Goal: Task Accomplishment & Management: Use online tool/utility

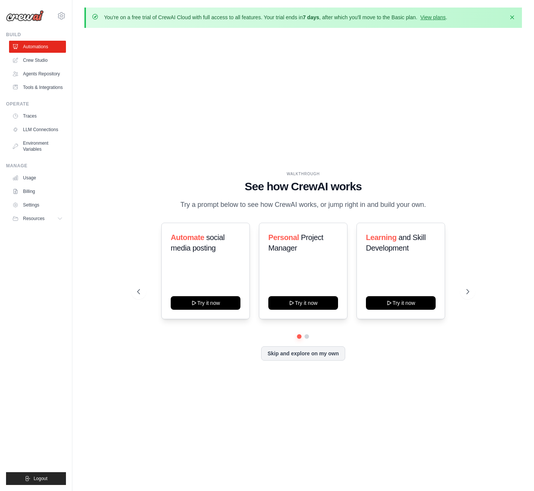
click at [387, 81] on div "WALKTHROUGH See how CrewAI works Try a prompt below to see how CrewAI works, or…" at bounding box center [303, 272] width 438 height 476
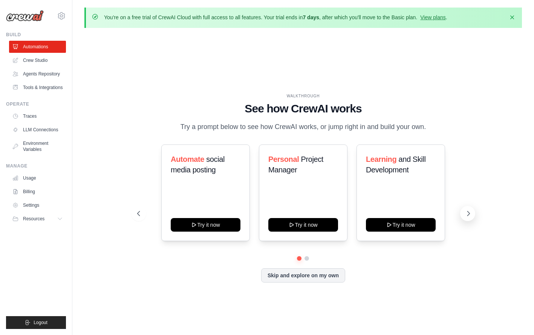
click at [466, 213] on icon at bounding box center [469, 214] width 8 height 8
click at [309, 272] on button "Skip and explore on my own" at bounding box center [303, 274] width 84 height 14
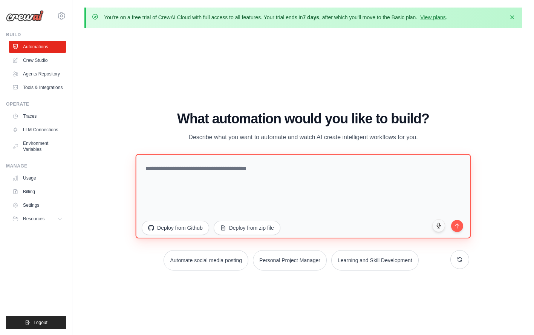
click at [199, 165] on textarea at bounding box center [304, 196] width 336 height 84
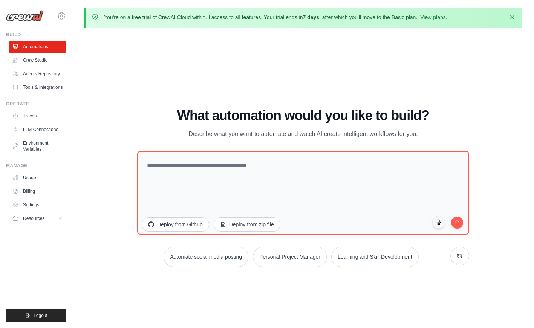
click at [96, 176] on div "WALKTHROUGH See how CrewAI works Try a prompt below to see how CrewAI works, or…" at bounding box center [303, 190] width 438 height 313
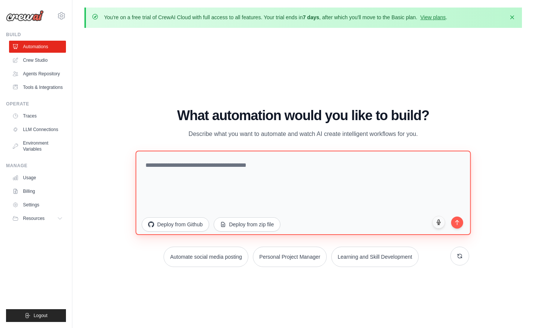
click at [192, 177] on textarea at bounding box center [304, 192] width 336 height 84
type textarea "**********"
click at [180, 181] on textarea at bounding box center [304, 192] width 336 height 84
paste textarea "**********"
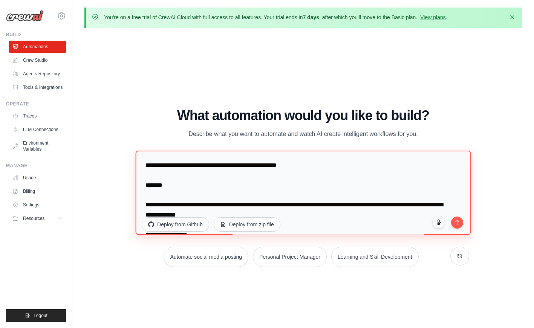
scroll to position [406, 0]
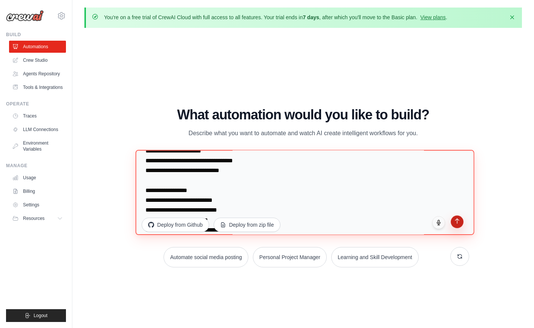
type textarea "**********"
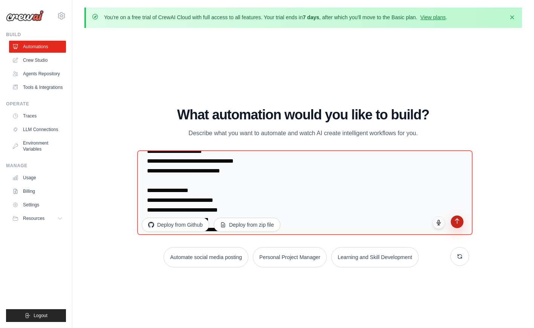
click at [459, 224] on button "submit" at bounding box center [457, 222] width 13 height 13
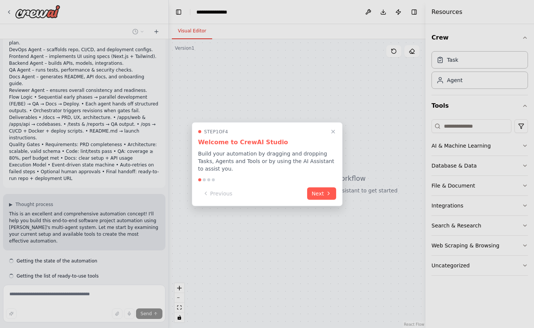
scroll to position [127, 0]
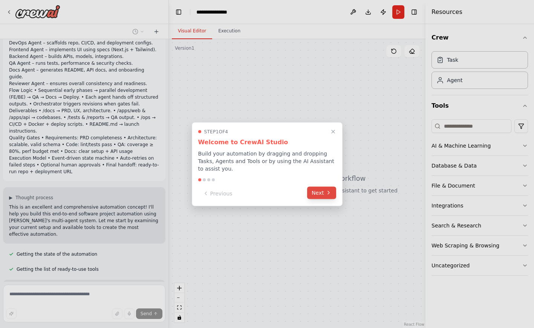
click at [317, 191] on button "Next" at bounding box center [321, 193] width 29 height 12
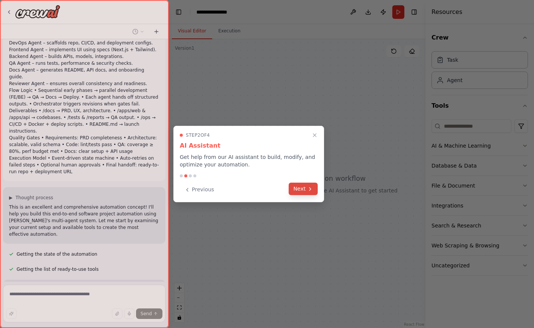
click at [305, 189] on button "Next" at bounding box center [303, 189] width 29 height 12
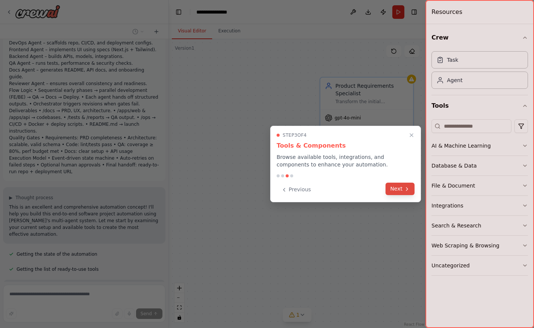
click at [396, 191] on button "Next" at bounding box center [400, 189] width 29 height 12
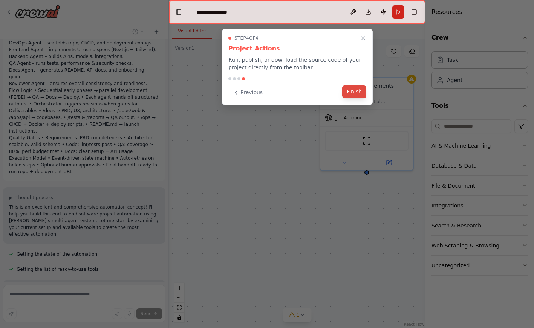
click at [350, 95] on button "Finish" at bounding box center [354, 92] width 24 height 12
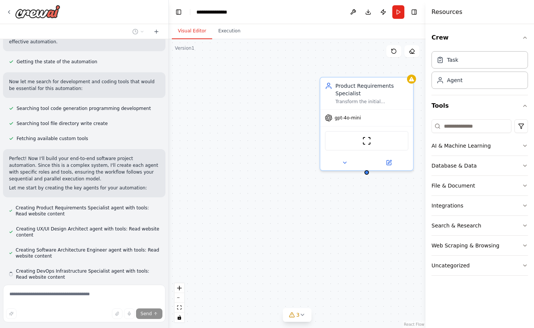
scroll to position [414, 0]
click at [304, 317] on icon at bounding box center [303, 315] width 6 height 6
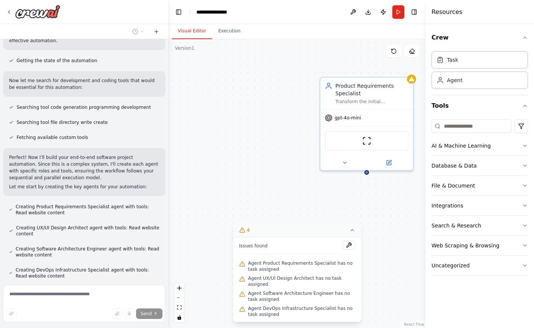
scroll to position [435, 0]
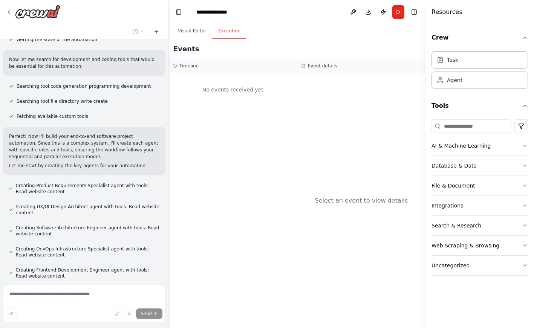
click at [227, 29] on button "Execution" at bounding box center [229, 31] width 34 height 16
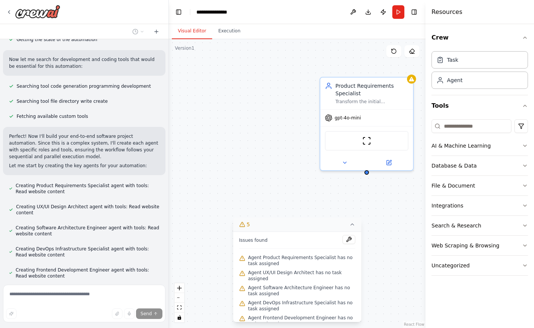
click at [195, 31] on button "Visual Editor" at bounding box center [192, 31] width 40 height 16
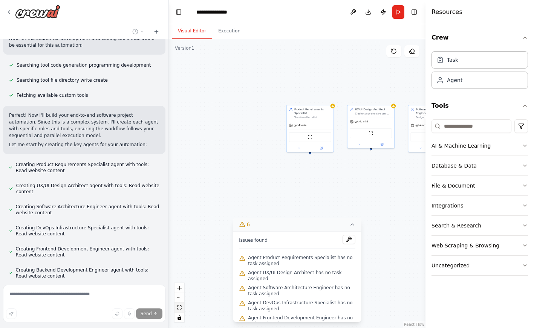
click at [180, 307] on icon "fit view" at bounding box center [179, 308] width 5 height 4
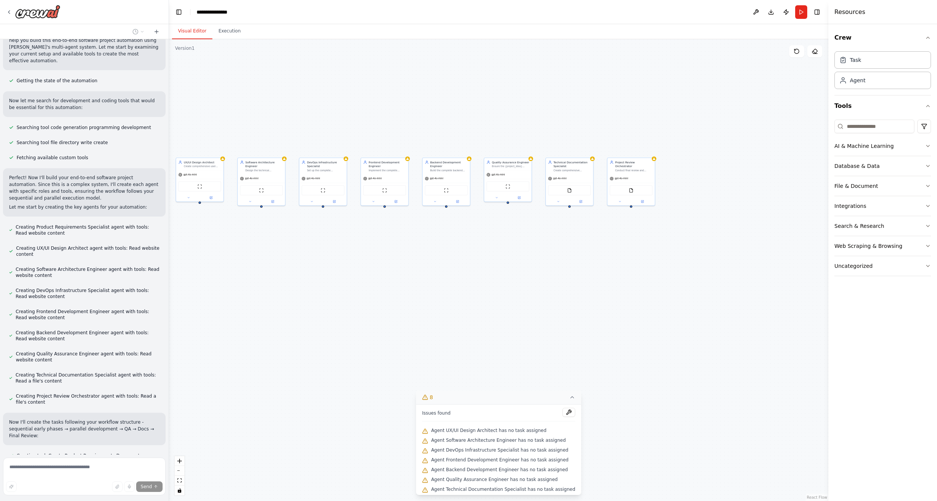
scroll to position [409, 0]
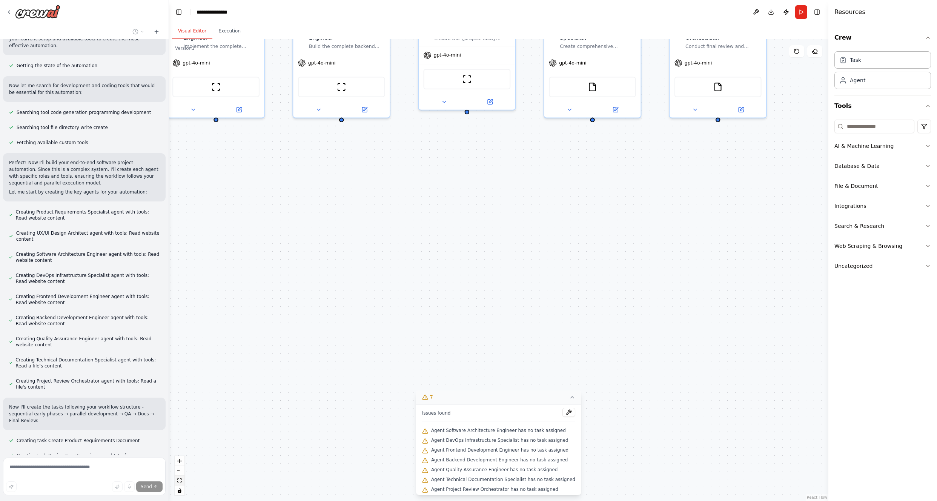
click at [180, 328] on button "fit view" at bounding box center [180, 481] width 10 height 10
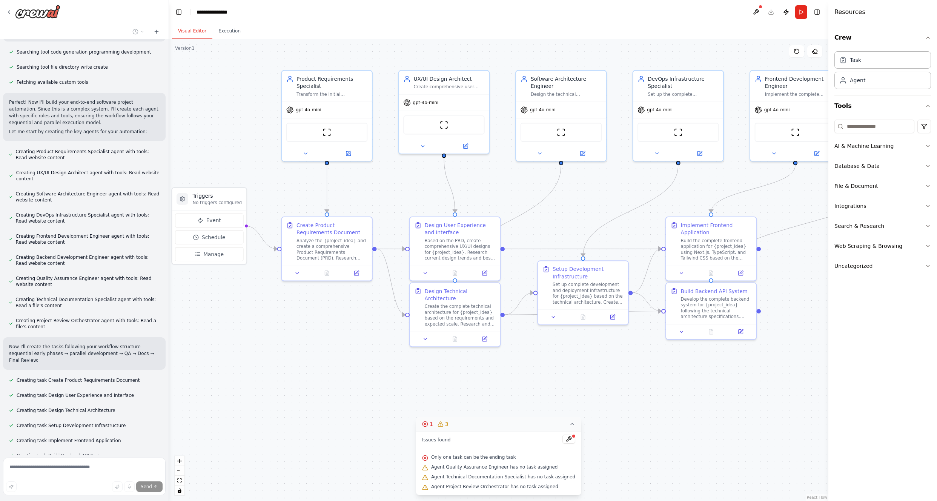
scroll to position [484, 0]
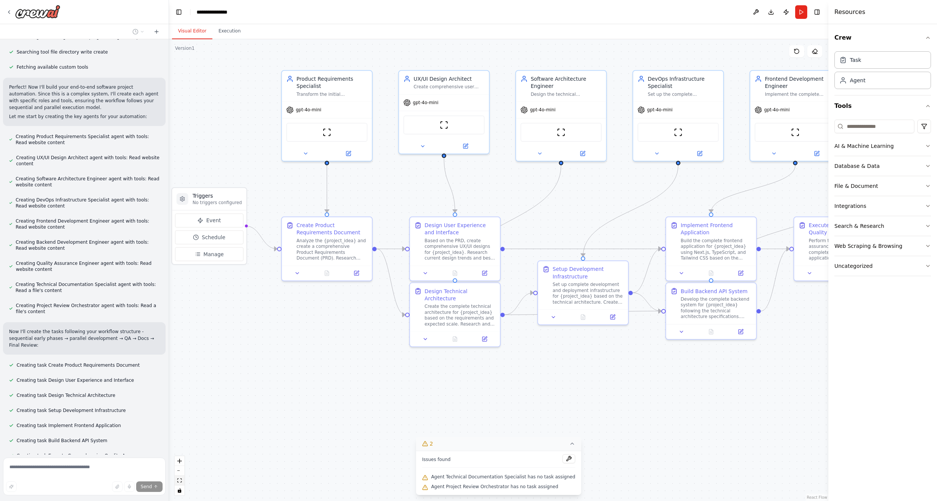
click at [181, 328] on button "fit view" at bounding box center [180, 481] width 10 height 10
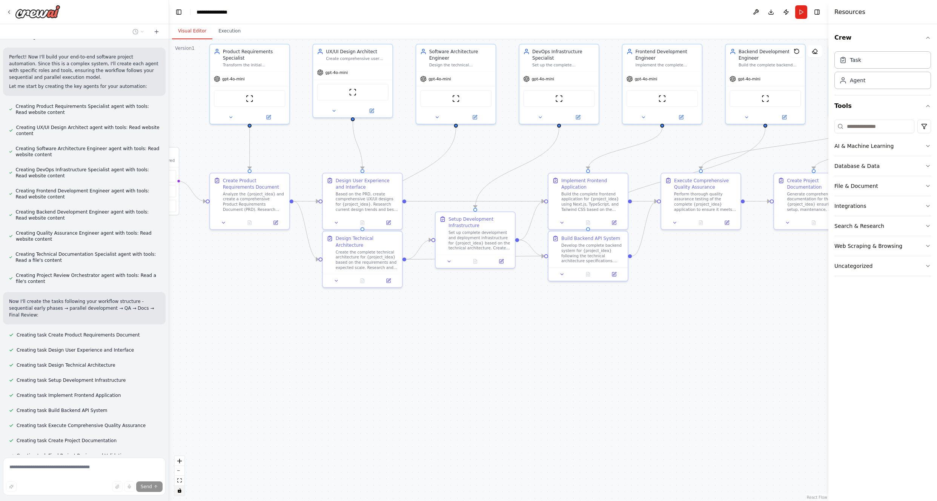
scroll to position [554, 0]
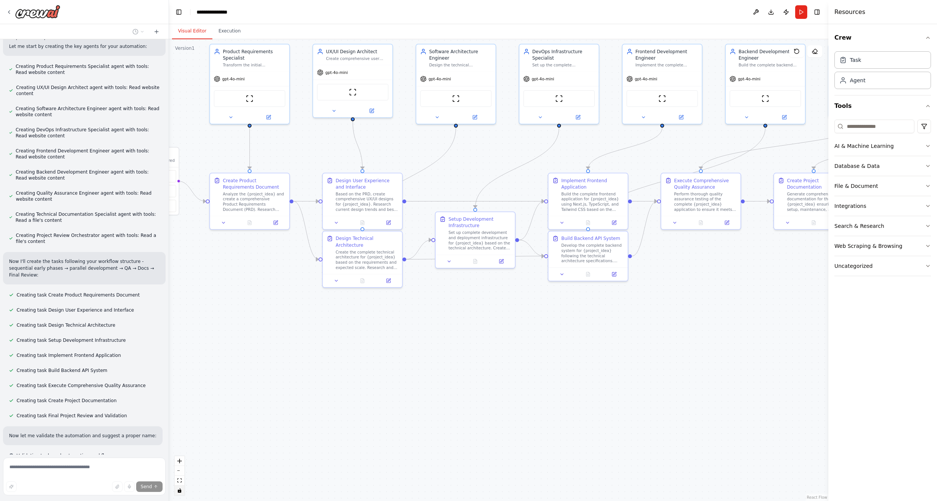
click at [180, 328] on icon "toggle interactivity" at bounding box center [179, 490] width 3 height 5
click at [181, 328] on icon "fit view" at bounding box center [179, 480] width 5 height 4
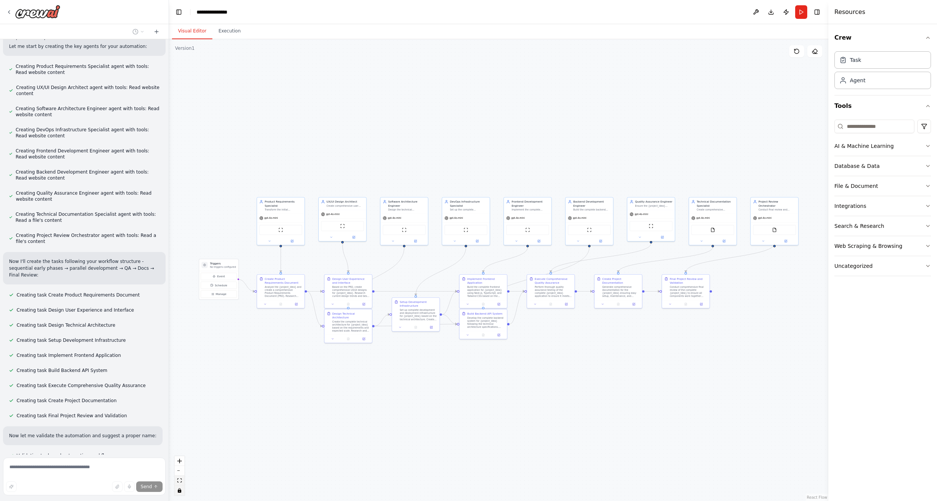
scroll to position [569, 0]
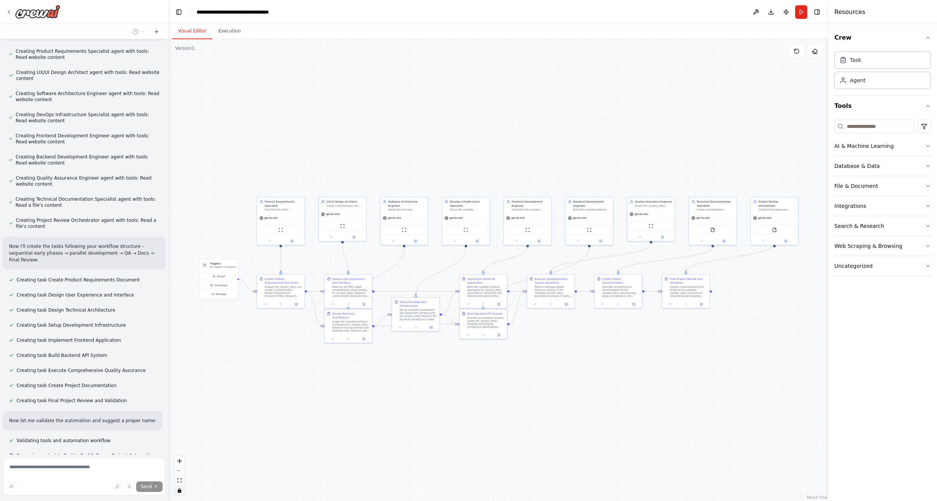
click at [181, 328] on button "toggle interactivity" at bounding box center [180, 490] width 10 height 10
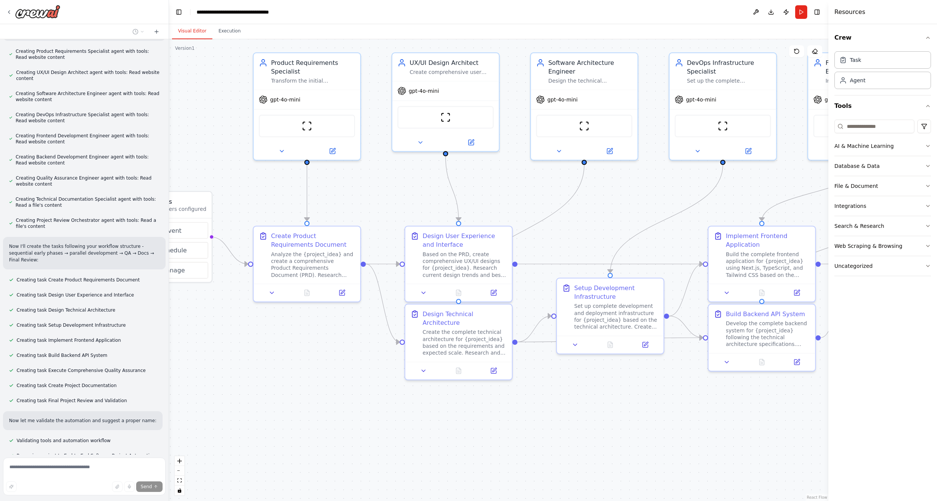
drag, startPoint x: 419, startPoint y: 370, endPoint x: 653, endPoint y: 500, distance: 267.8
click at [534, 328] on div ".deletable-edge-delete-btn { width: 20px; height: 20px; border: 0px solid #ffff…" at bounding box center [498, 270] width 659 height 462
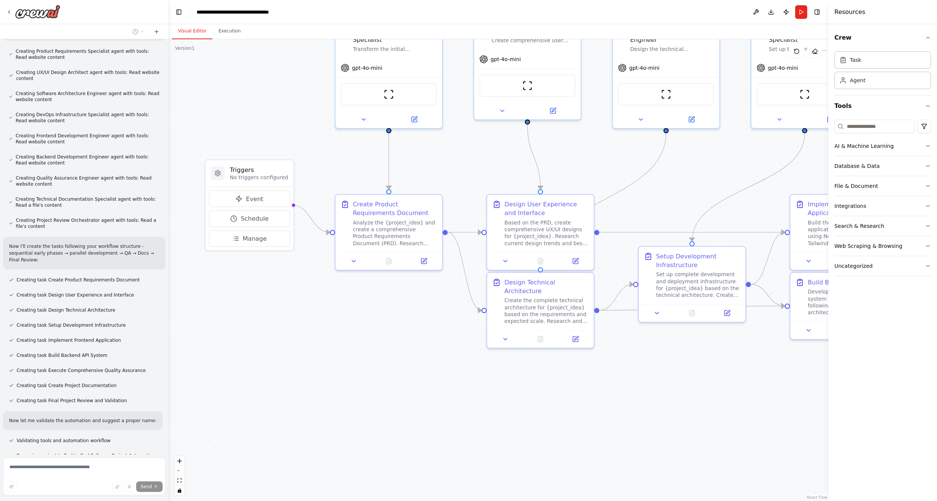
drag, startPoint x: 302, startPoint y: 358, endPoint x: 380, endPoint y: 326, distance: 84.7
click at [380, 326] on div ".deletable-edge-delete-btn { width: 20px; height: 20px; border: 0px solid #ffff…" at bounding box center [498, 270] width 659 height 462
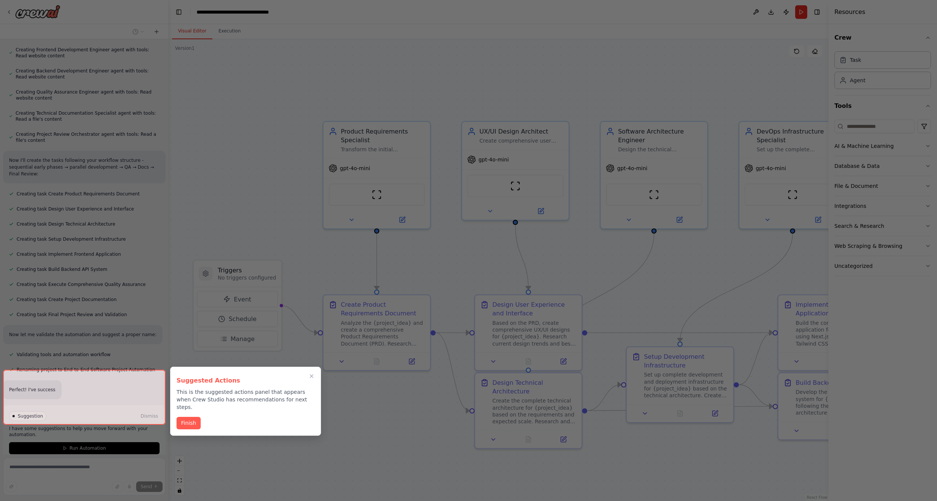
drag, startPoint x: 415, startPoint y: 367, endPoint x: 403, endPoint y: 468, distance: 102.1
click at [403, 328] on div "End-to-End Software Project Automation (Concise Overview) Goal A multi-agent sy…" at bounding box center [468, 250] width 937 height 501
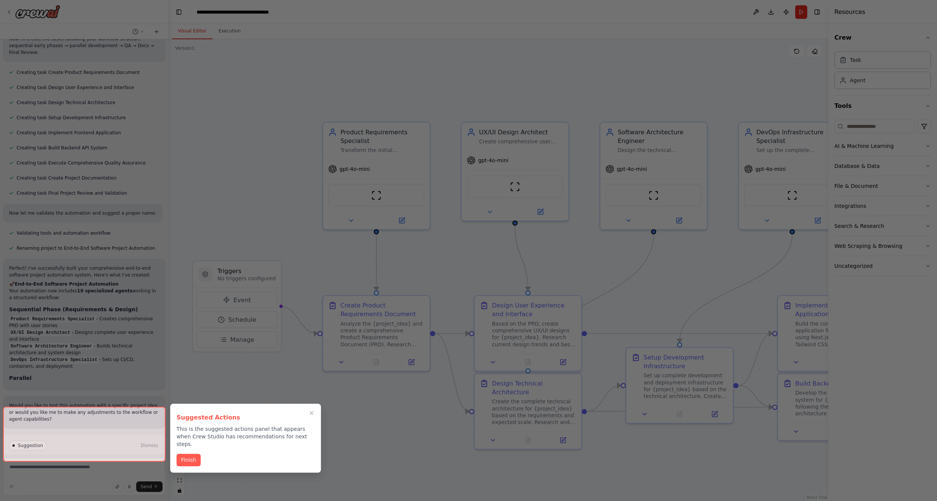
click at [189, 328] on div "Suggested Actions This is the suggested actions panel that appears when Crew St…" at bounding box center [245, 438] width 151 height 69
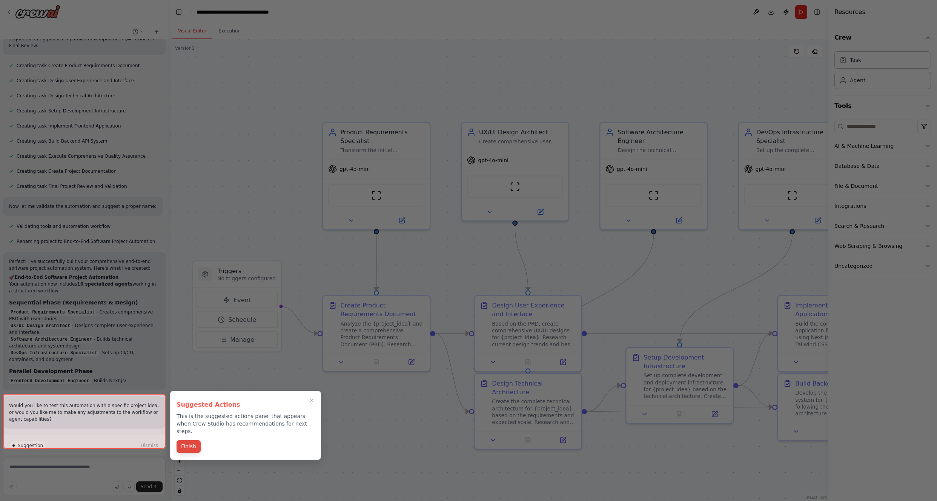
click at [195, 328] on button "Finish" at bounding box center [188, 446] width 24 height 12
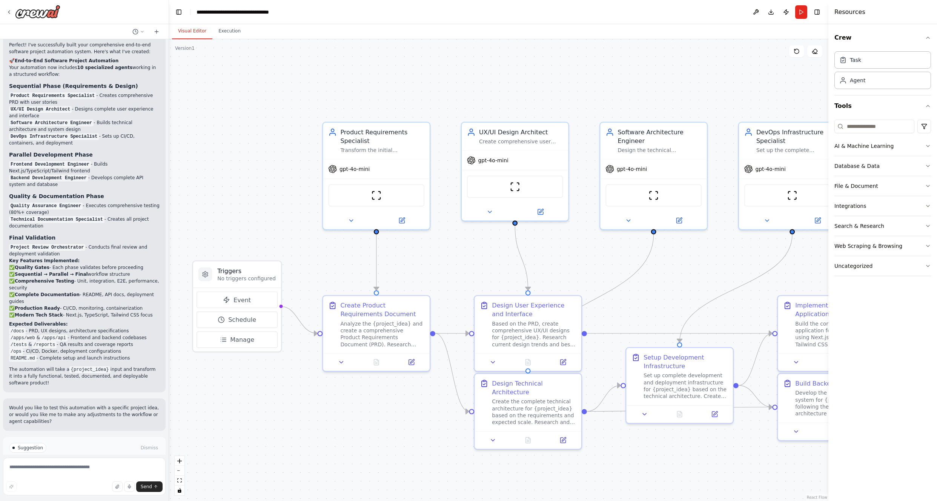
scroll to position [1002, 0]
click at [69, 328] on button "Run Automation" at bounding box center [84, 477] width 150 height 12
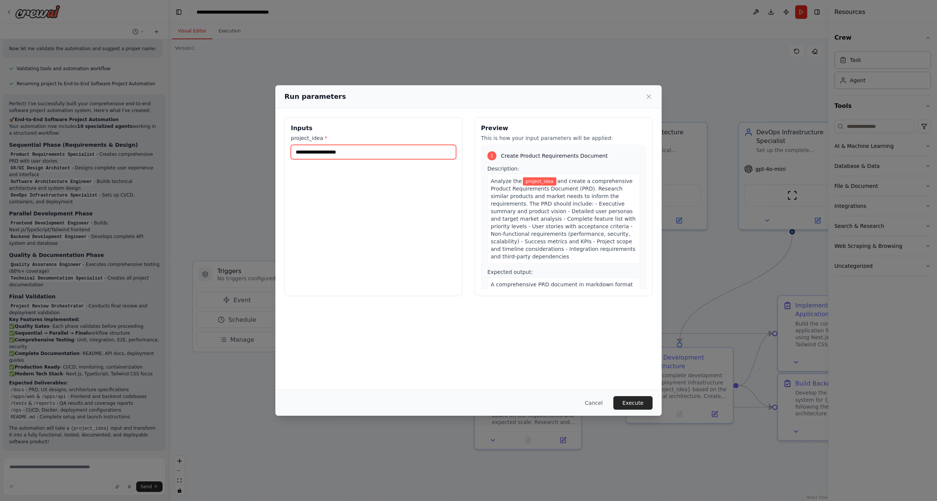
click at [357, 150] on input "project_idea *" at bounding box center [373, 152] width 165 height 14
type input "*"
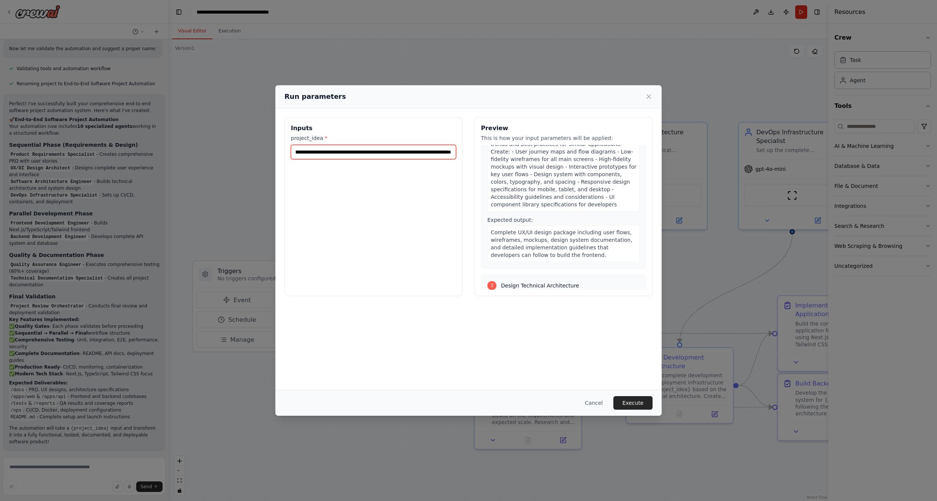
scroll to position [259, 0]
type input "**********"
click at [534, 328] on button "Execute" at bounding box center [632, 403] width 39 height 14
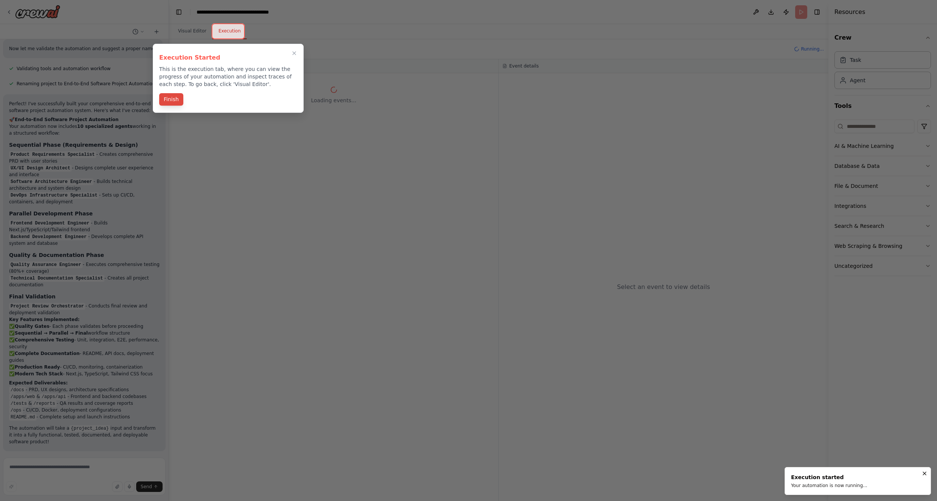
click at [173, 103] on button "Finish" at bounding box center [171, 99] width 24 height 12
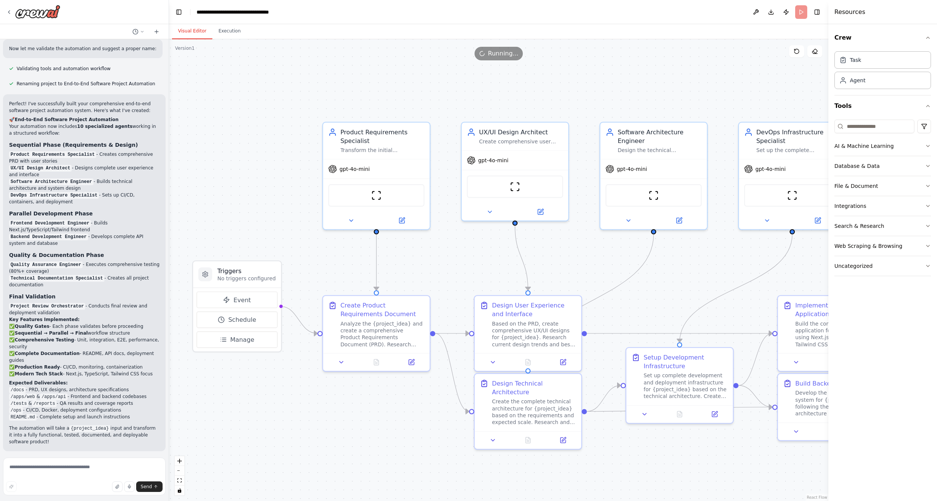
click at [191, 27] on button "Visual Editor" at bounding box center [192, 31] width 40 height 16
click at [230, 30] on button "Execution" at bounding box center [229, 31] width 34 height 16
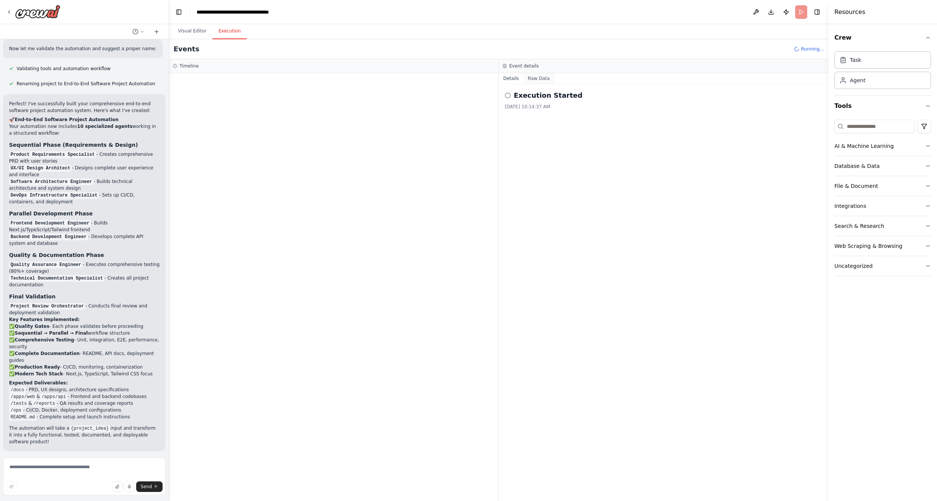
click at [534, 82] on button "Raw Data" at bounding box center [538, 78] width 31 height 11
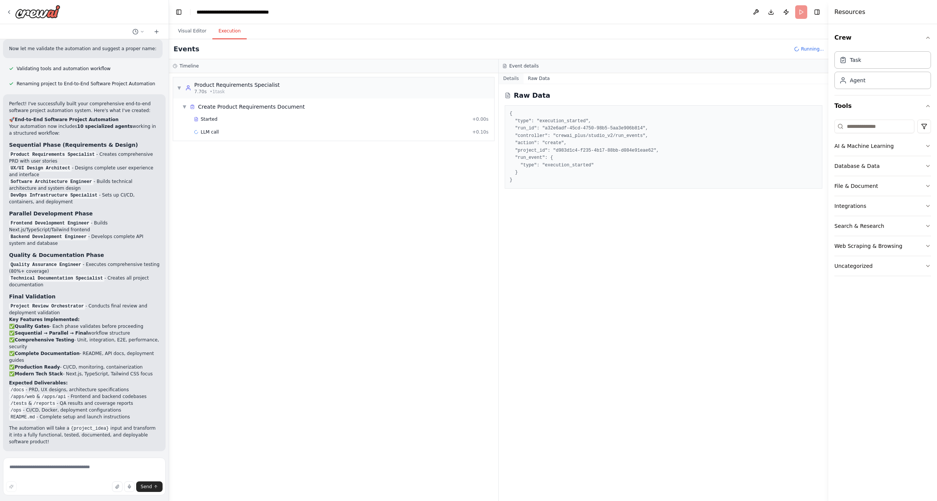
click at [510, 78] on button "Details" at bounding box center [511, 78] width 25 height 11
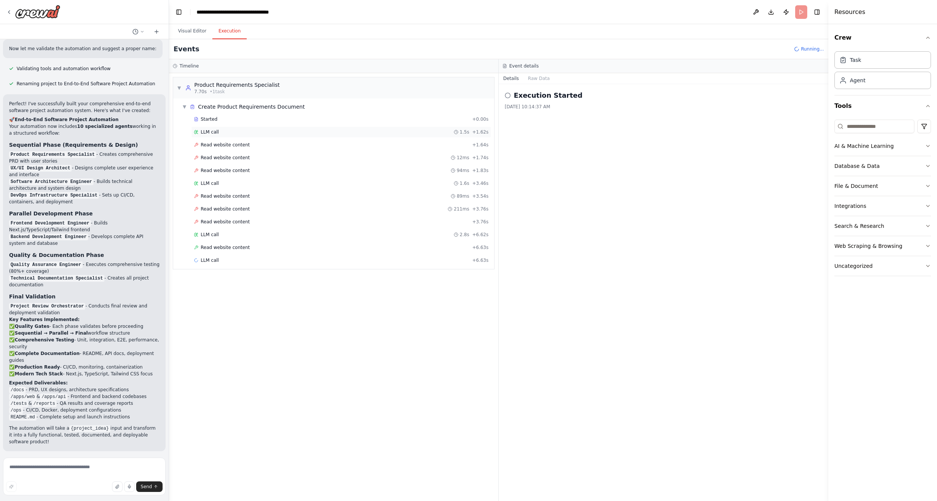
click at [210, 132] on span "LLM call" at bounding box center [210, 132] width 18 height 6
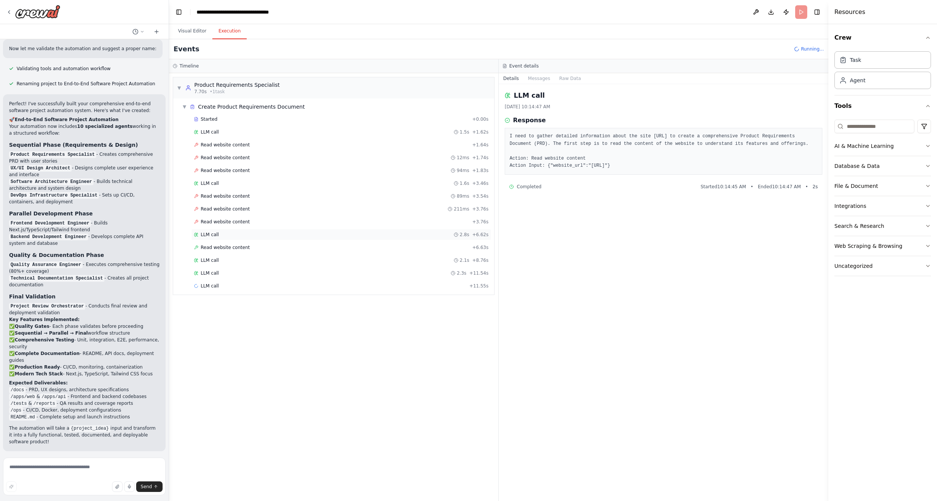
click at [212, 235] on span "LLM call" at bounding box center [210, 235] width 18 height 6
click at [221, 245] on span "Read website content" at bounding box center [225, 247] width 49 height 6
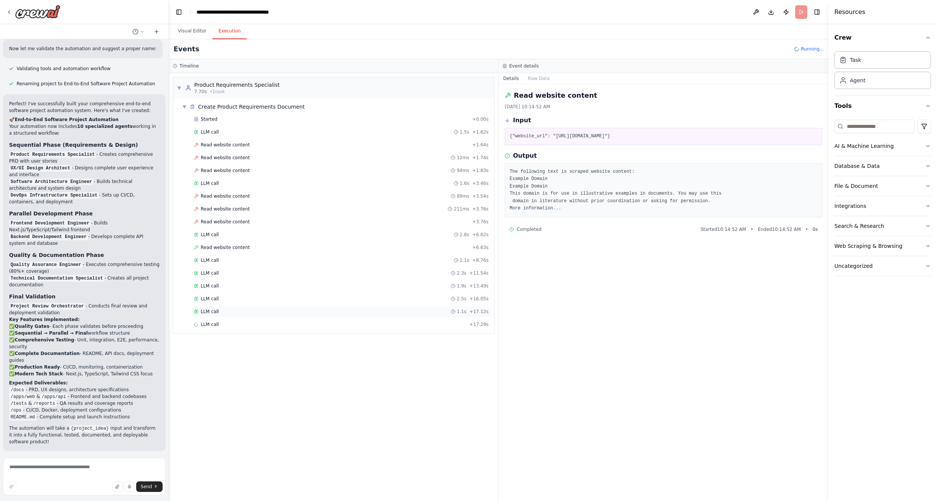
click at [215, 306] on div "LLM call 1.1s + 17.12s" at bounding box center [341, 311] width 300 height 11
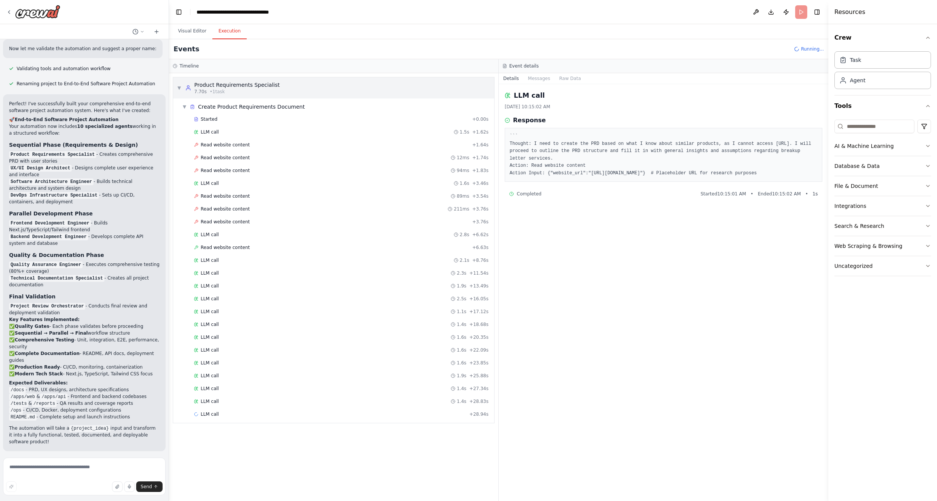
click at [178, 87] on span "▼" at bounding box center [179, 88] width 5 height 6
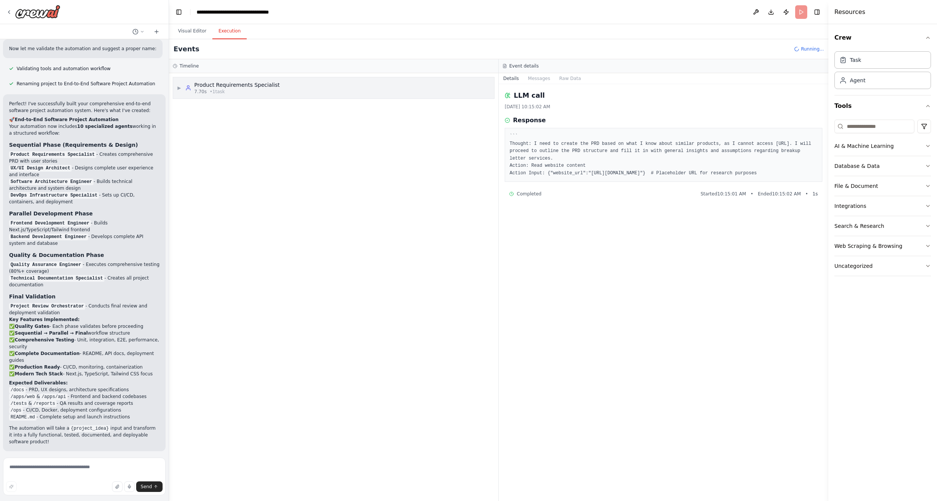
click at [177, 88] on span "▶" at bounding box center [179, 88] width 5 height 6
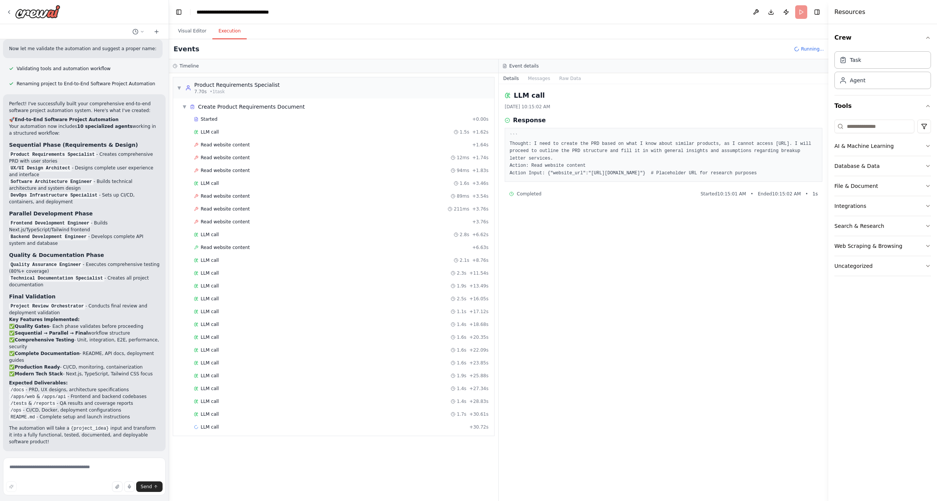
click at [534, 328] on div "LLM call 10/7/2025, 10:15:02 AM Response ``` Thought: I need to create the PRD …" at bounding box center [664, 292] width 330 height 417
click at [179, 86] on span "▼" at bounding box center [179, 88] width 5 height 6
click at [184, 104] on span "▼" at bounding box center [184, 107] width 5 height 6
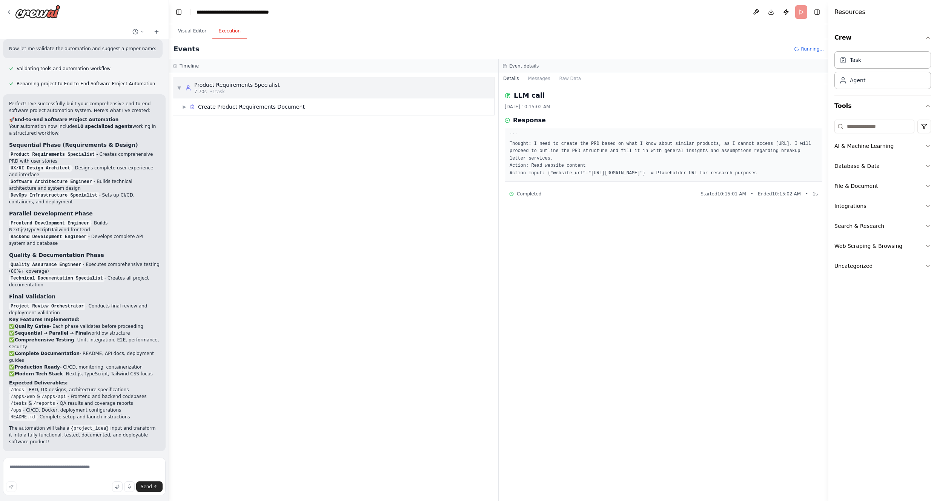
click at [179, 86] on span "▼" at bounding box center [179, 88] width 5 height 6
click at [534, 211] on button "Integrations" at bounding box center [882, 206] width 97 height 20
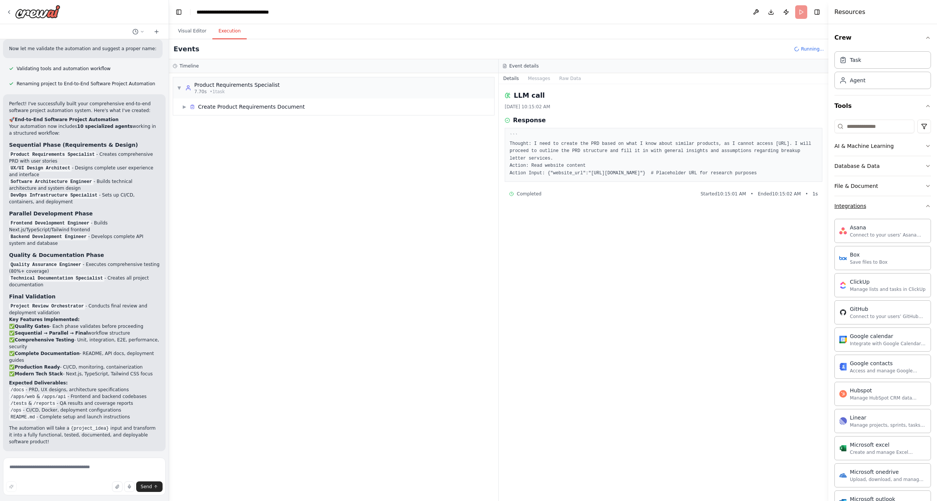
click at [534, 203] on icon "button" at bounding box center [928, 206] width 6 height 6
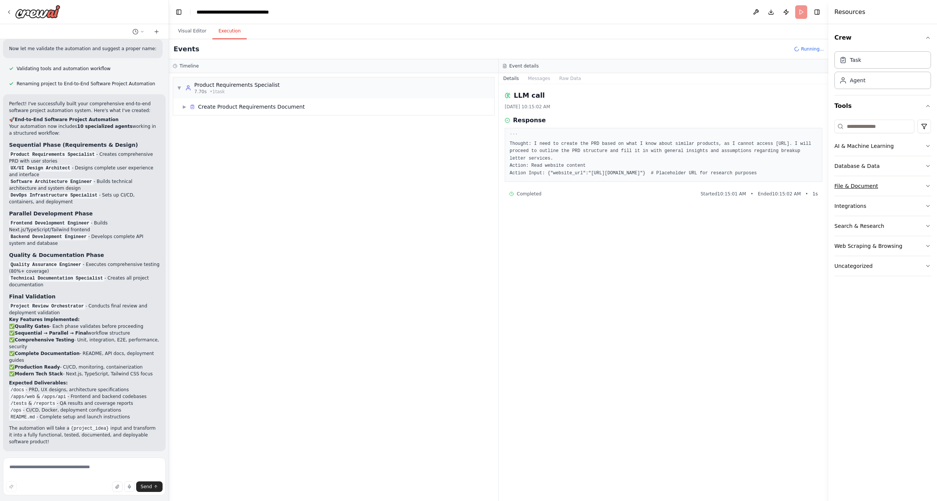
click at [534, 186] on icon "button" at bounding box center [928, 186] width 6 height 6
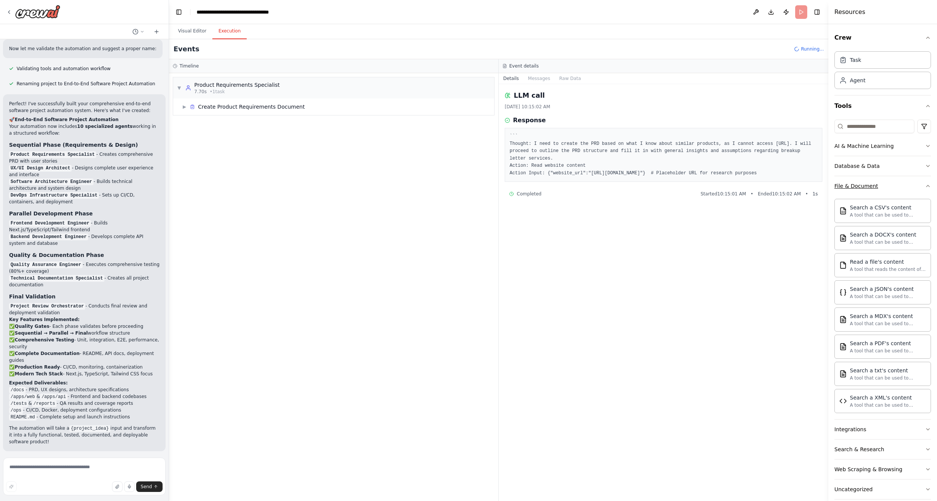
click at [534, 186] on icon "button" at bounding box center [927, 186] width 3 height 2
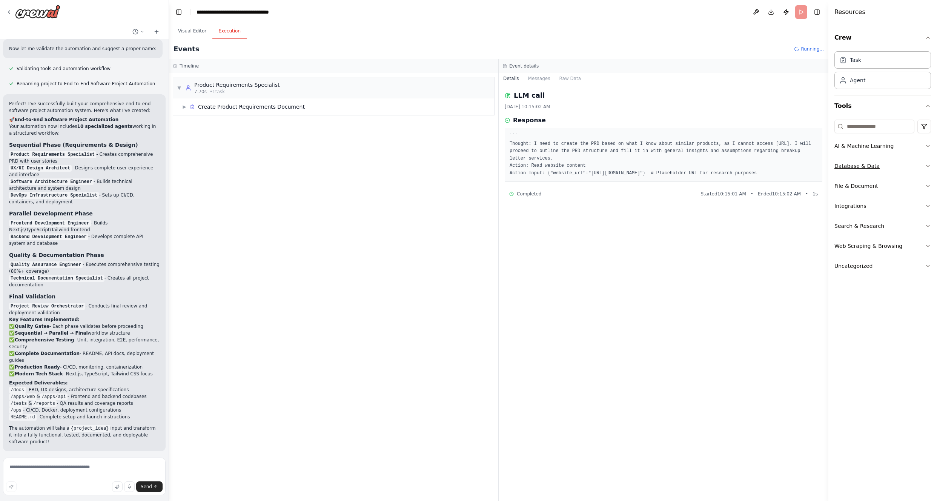
click at [534, 167] on icon "button" at bounding box center [928, 166] width 6 height 6
click at [534, 148] on icon "button" at bounding box center [928, 146] width 6 height 6
click at [534, 264] on icon "button" at bounding box center [928, 266] width 6 height 6
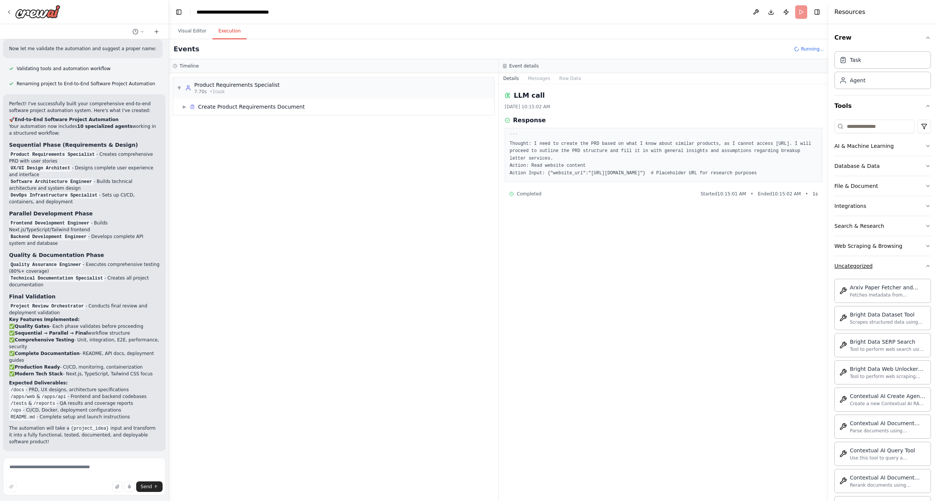
click at [534, 264] on icon "button" at bounding box center [928, 266] width 6 height 6
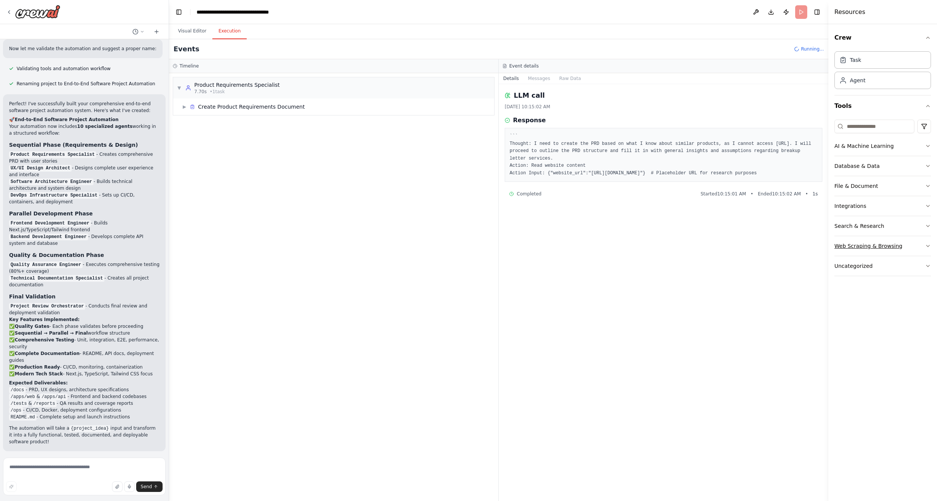
click at [534, 250] on button "Web Scraping & Browsing" at bounding box center [882, 246] width 97 height 20
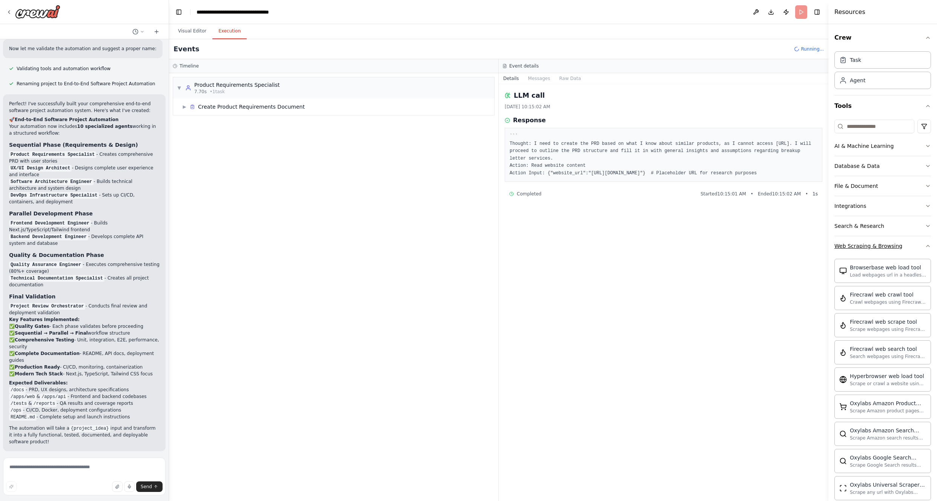
click at [534, 250] on button "Web Scraping & Browsing" at bounding box center [882, 246] width 97 height 20
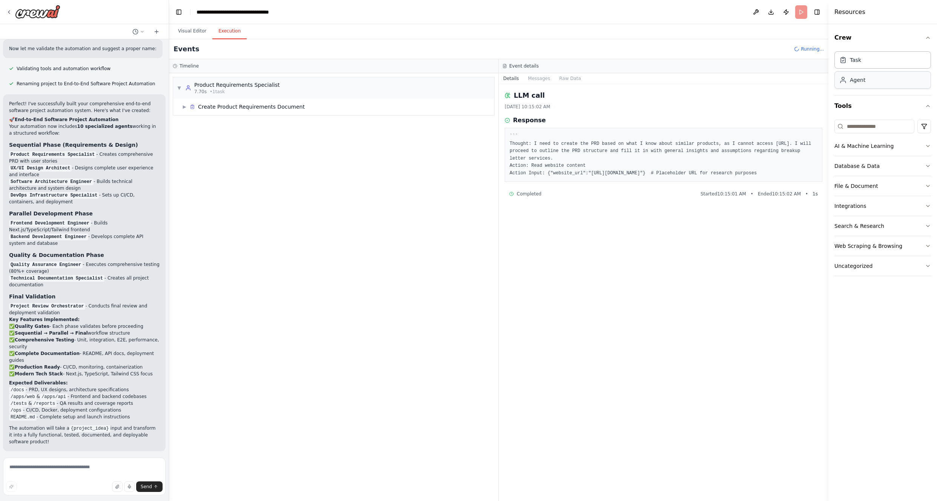
click at [534, 79] on div "Agent" at bounding box center [882, 79] width 97 height 17
click at [534, 79] on div "Agent" at bounding box center [857, 80] width 15 height 8
click at [534, 62] on div "Task" at bounding box center [855, 60] width 11 height 8
click at [534, 72] on div "Agent" at bounding box center [882, 79] width 97 height 17
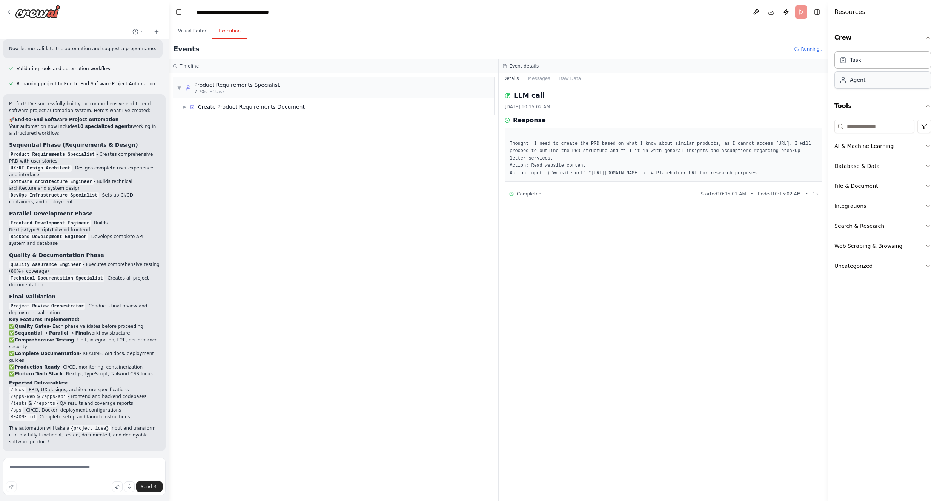
click at [534, 72] on div "Agent" at bounding box center [882, 79] width 97 height 17
click at [534, 58] on div "Task" at bounding box center [855, 60] width 11 height 8
click at [534, 38] on icon "button" at bounding box center [928, 38] width 6 height 6
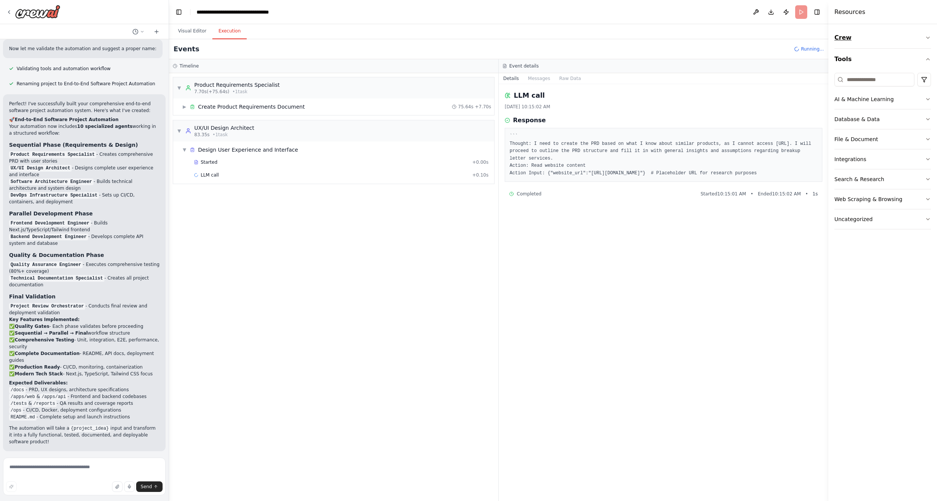
click at [534, 38] on icon "button" at bounding box center [928, 38] width 6 height 6
click at [534, 61] on div "Task" at bounding box center [855, 60] width 11 height 8
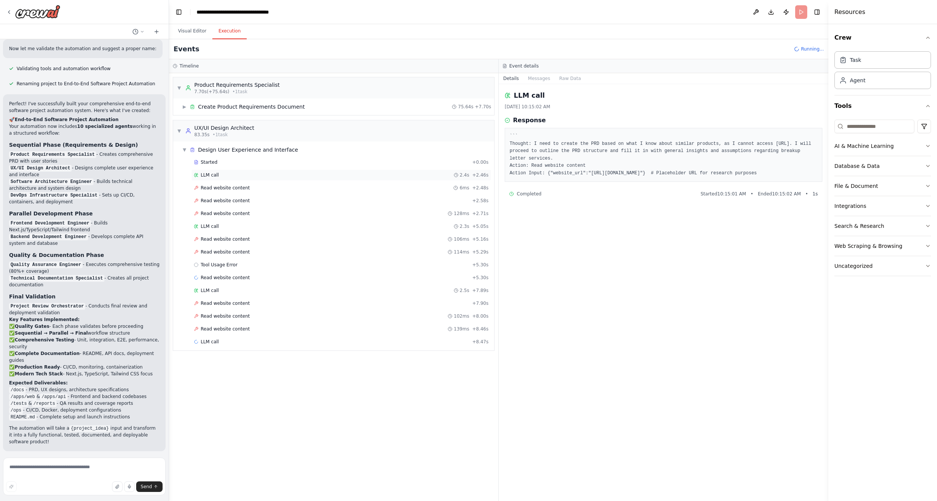
click at [213, 172] on span "LLM call" at bounding box center [210, 175] width 18 height 6
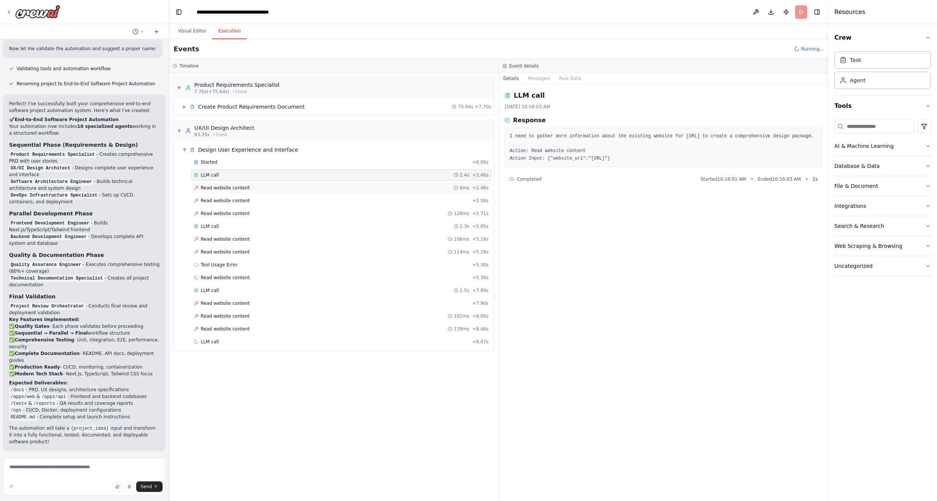
click at [220, 191] on div "Read website content 6ms + 2.48s" at bounding box center [341, 187] width 300 height 11
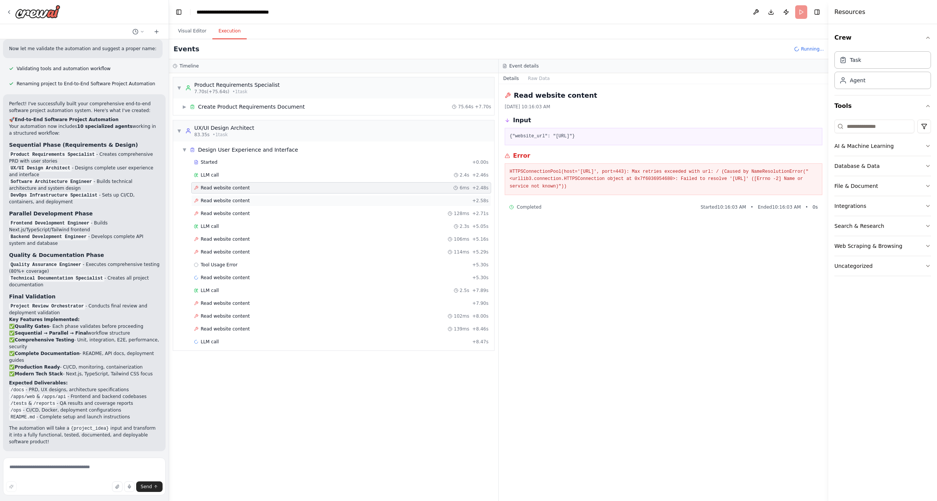
click at [224, 202] on span "Read website content" at bounding box center [225, 201] width 49 height 6
click at [224, 208] on div "Read website content 128ms + 2.71s" at bounding box center [341, 213] width 300 height 11
click at [226, 221] on div "LLM call 2.3s + 5.05s" at bounding box center [341, 226] width 300 height 11
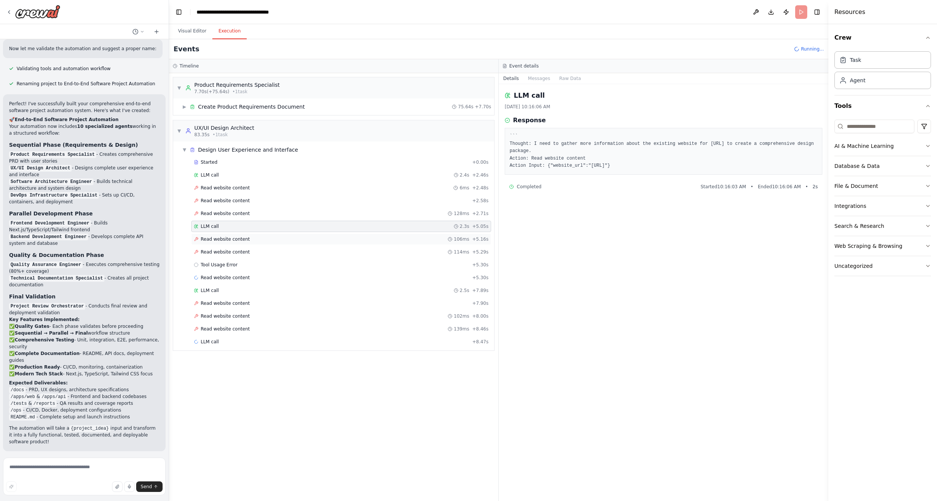
click at [228, 238] on span "Read website content" at bounding box center [225, 239] width 49 height 6
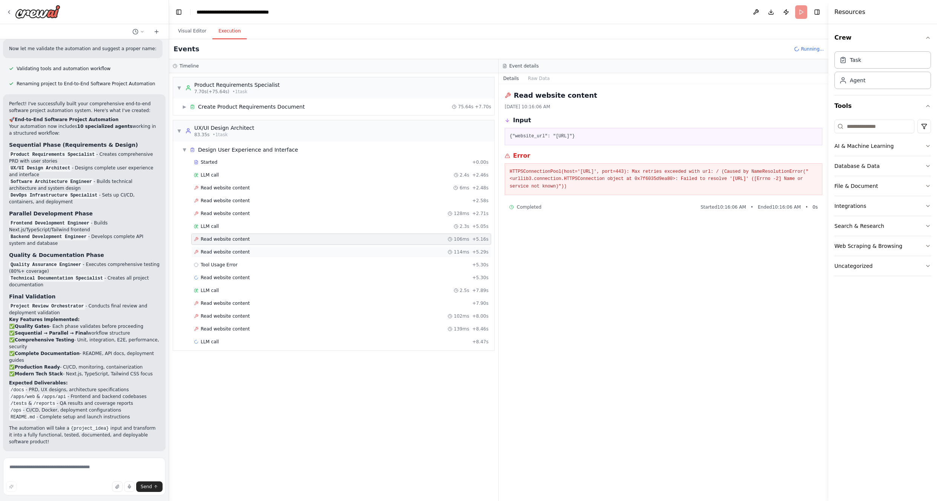
click at [229, 250] on span "Read website content" at bounding box center [225, 252] width 49 height 6
click at [229, 259] on div "Tool Usage Error + 5.30s" at bounding box center [341, 264] width 300 height 11
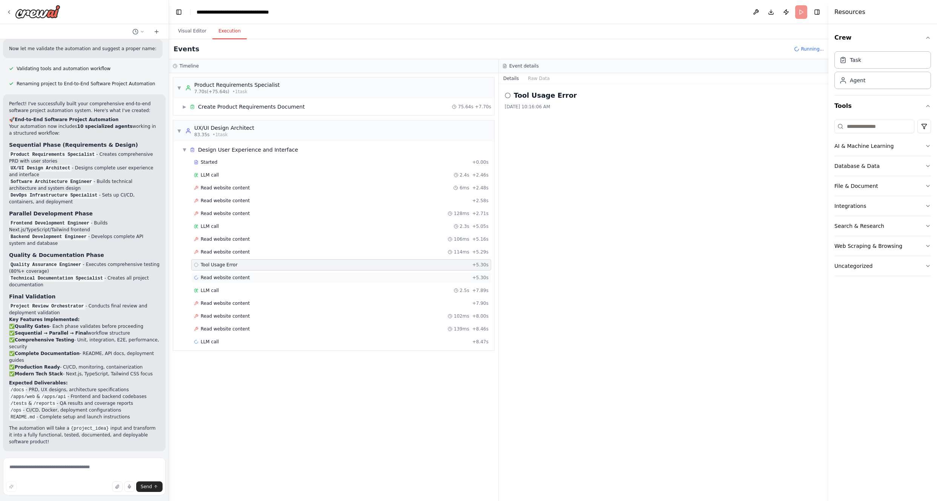
click at [226, 273] on div "Read website content + 5.30s" at bounding box center [341, 277] width 300 height 11
click at [226, 293] on div "LLM call 2.5s + 7.89s" at bounding box center [341, 290] width 295 height 6
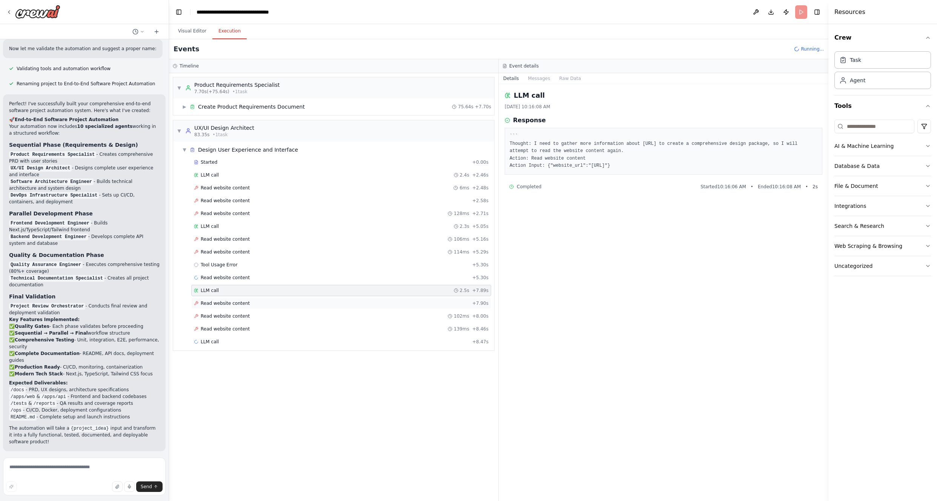
click at [228, 304] on span "Read website content" at bounding box center [225, 303] width 49 height 6
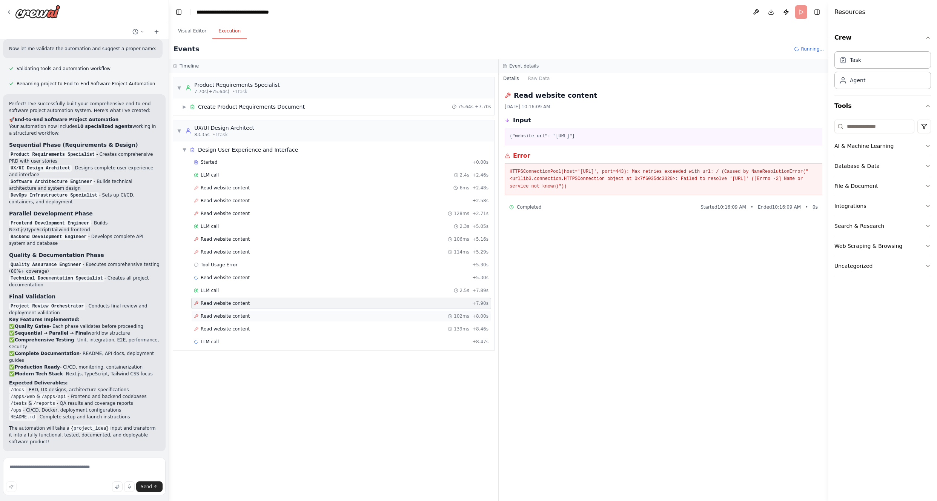
click at [230, 312] on div "Read website content 102ms + 8.00s" at bounding box center [341, 315] width 300 height 11
click at [230, 324] on div "Read website content 139ms + 8.46s" at bounding box center [341, 328] width 300 height 11
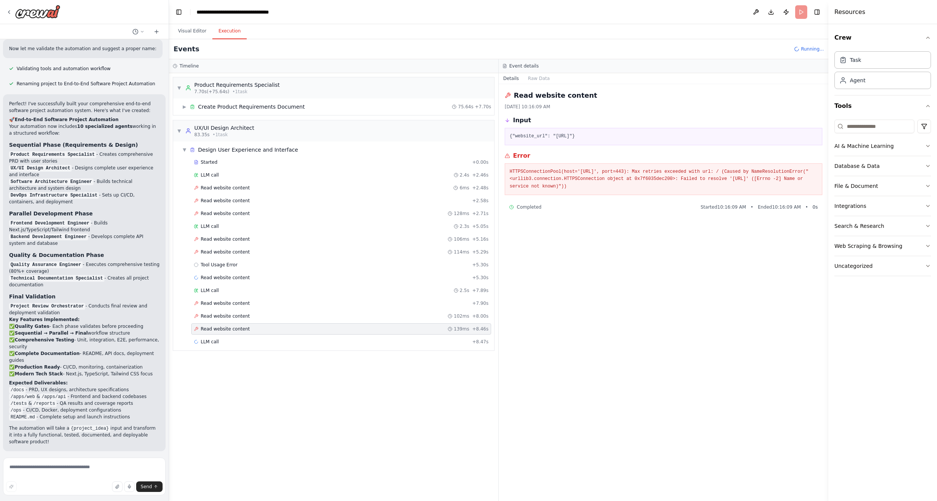
click at [230, 328] on span "Read website content" at bounding box center [225, 329] width 49 height 6
click at [222, 328] on div "LLM call + 8.47s" at bounding box center [341, 342] width 295 height 6
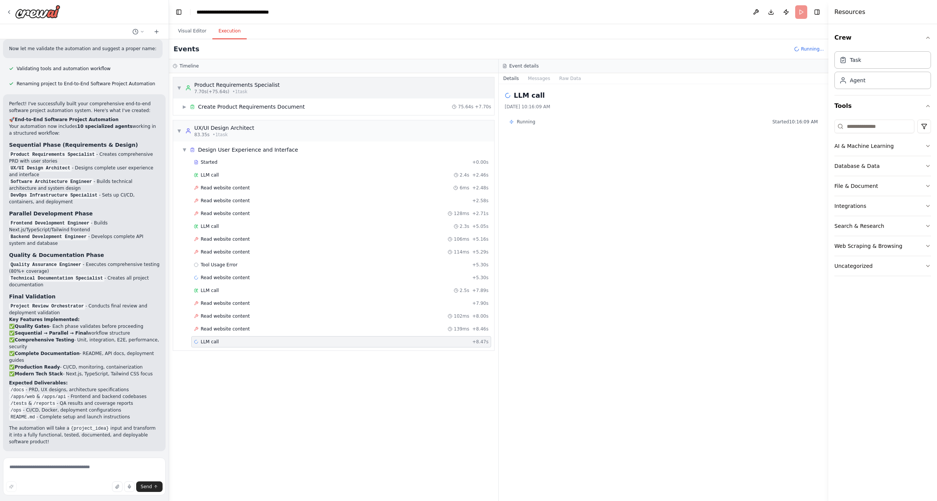
click at [180, 87] on span "▼" at bounding box center [179, 88] width 5 height 6
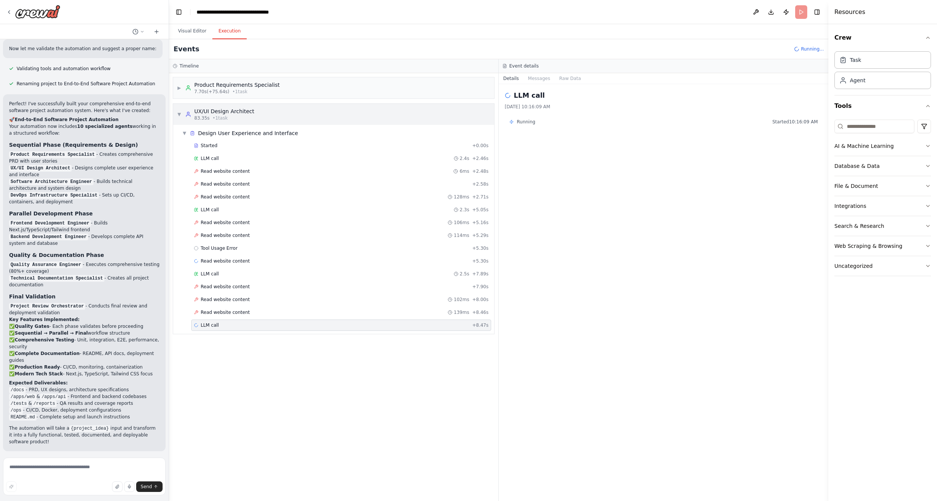
click at [178, 110] on div "▼ UX/UI Design Architect 83.35s • 1 task" at bounding box center [215, 114] width 77 height 14
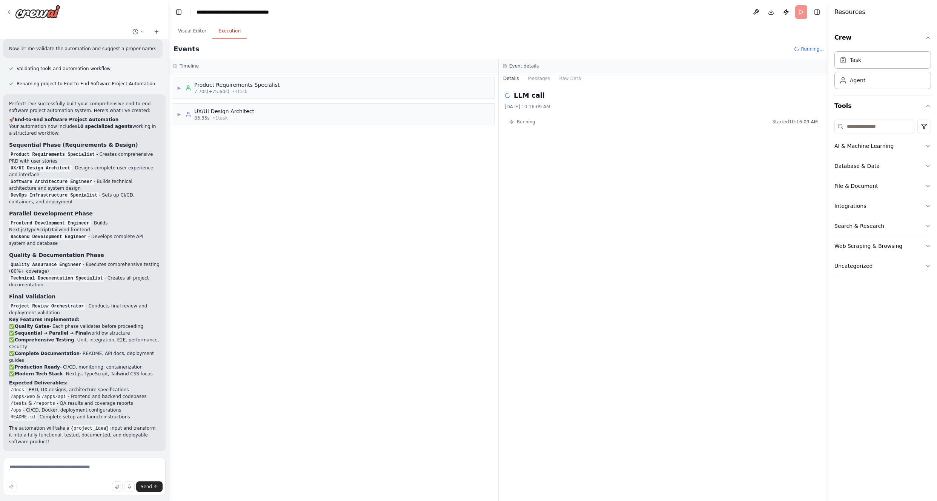
click at [534, 48] on span "Running..." at bounding box center [812, 49] width 23 height 6
click at [534, 10] on header "**********" at bounding box center [498, 12] width 659 height 24
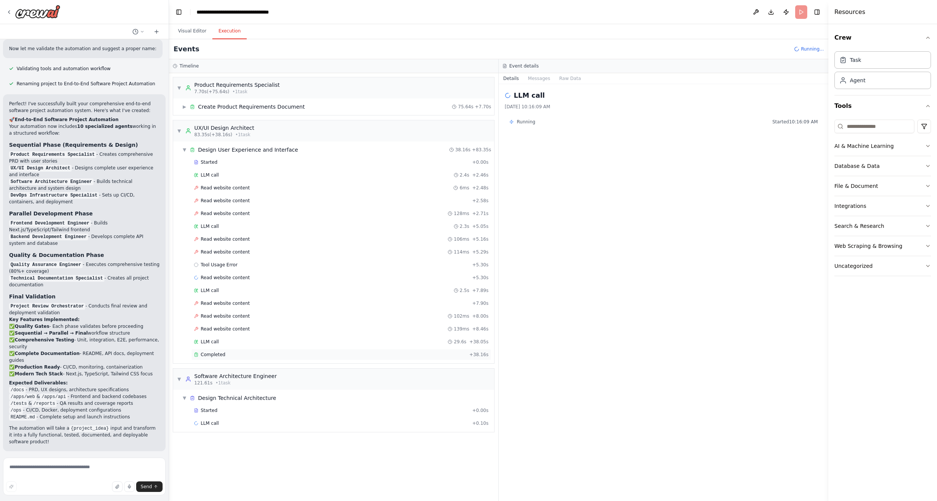
click at [213, 328] on span "Completed" at bounding box center [213, 354] width 25 height 6
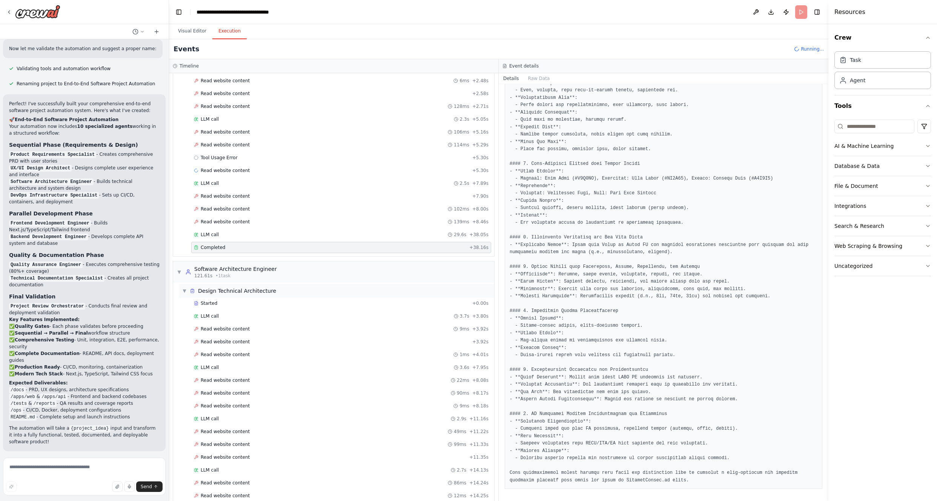
scroll to position [145, 0]
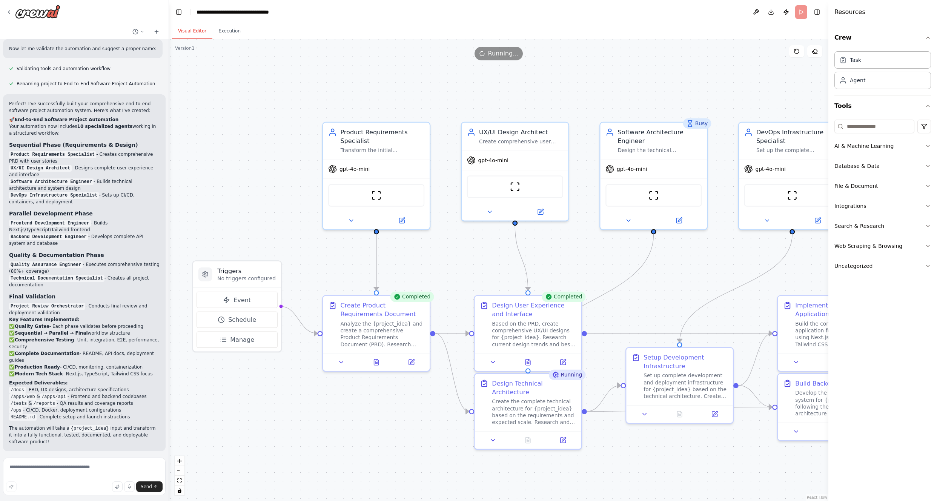
click at [181, 33] on button "Visual Editor" at bounding box center [192, 31] width 40 height 16
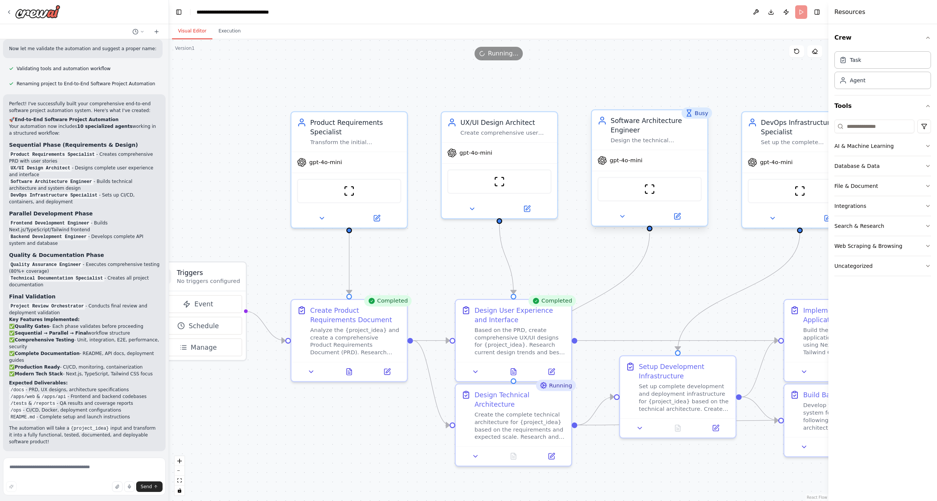
click at [534, 166] on div "gpt-4o-mini" at bounding box center [649, 160] width 115 height 21
click at [534, 152] on div "gpt-4o-mini" at bounding box center [649, 160] width 115 height 21
click at [534, 14] on button "Toggle Right Sidebar" at bounding box center [817, 12] width 11 height 11
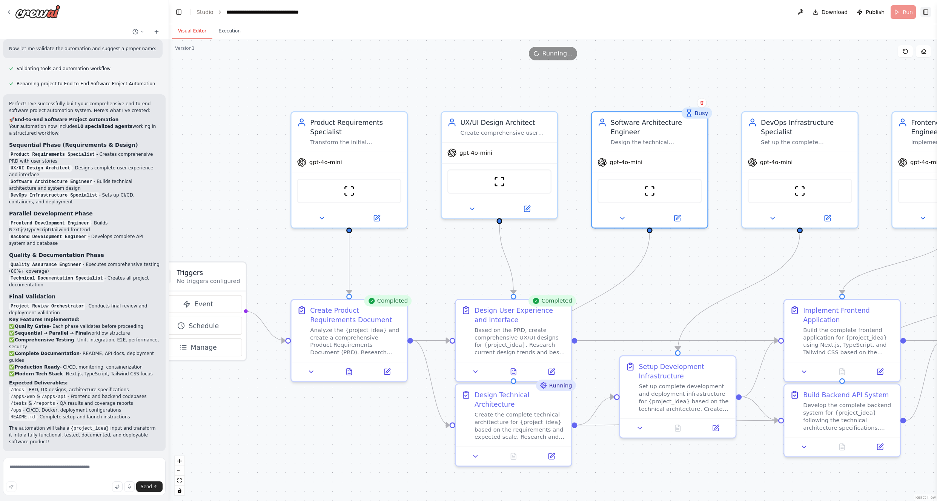
click at [534, 13] on button "Toggle Right Sidebar" at bounding box center [925, 12] width 11 height 11
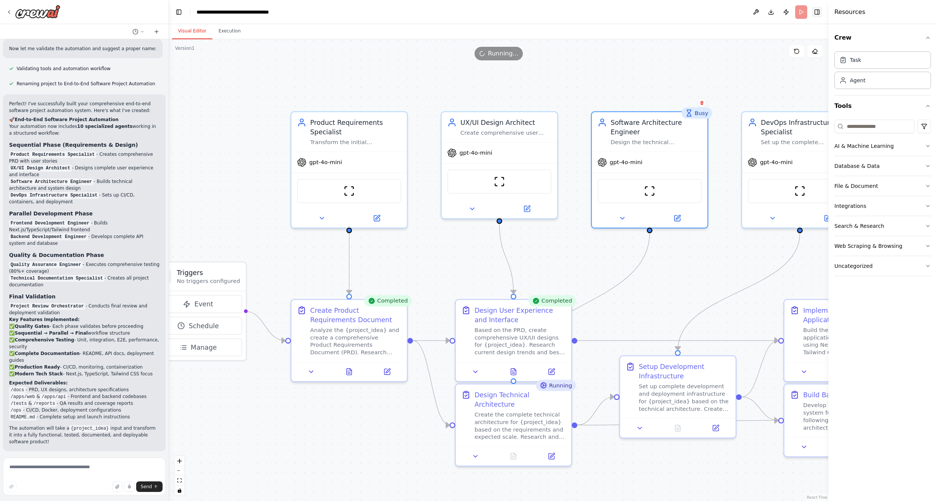
click at [534, 13] on button "Toggle Right Sidebar" at bounding box center [817, 12] width 11 height 11
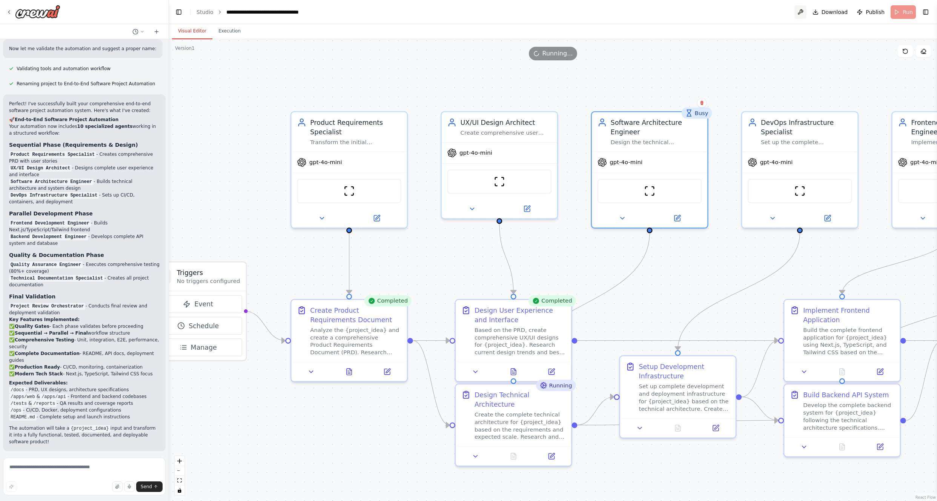
click at [534, 11] on button at bounding box center [800, 12] width 12 height 14
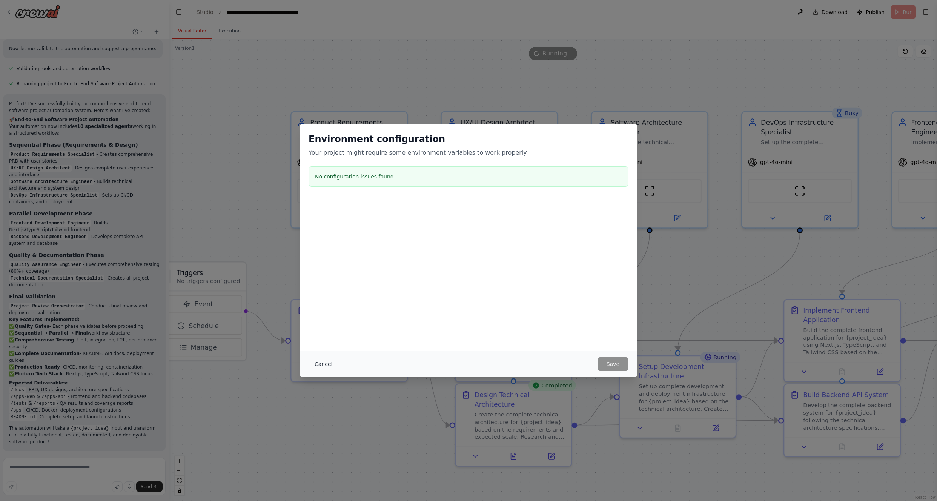
click at [320, 328] on button "Cancel" at bounding box center [323, 364] width 30 height 14
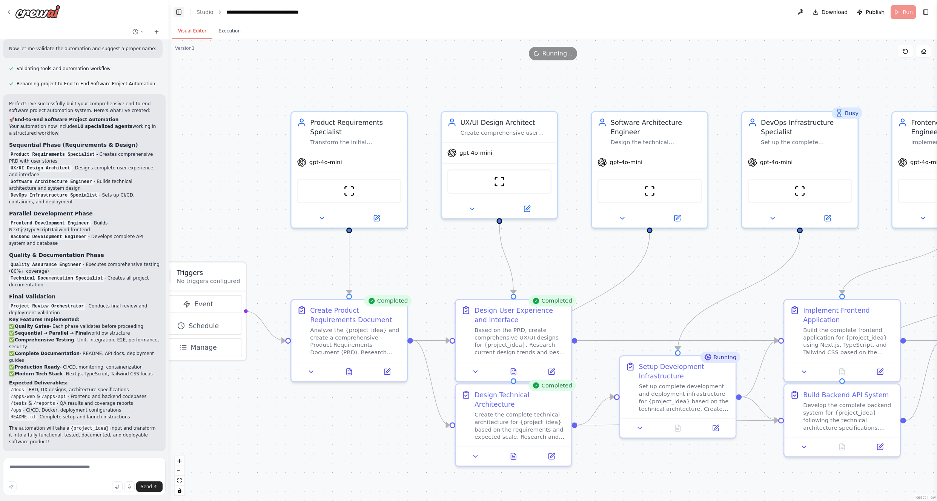
click at [179, 10] on button "Toggle Left Sidebar" at bounding box center [178, 12] width 11 height 11
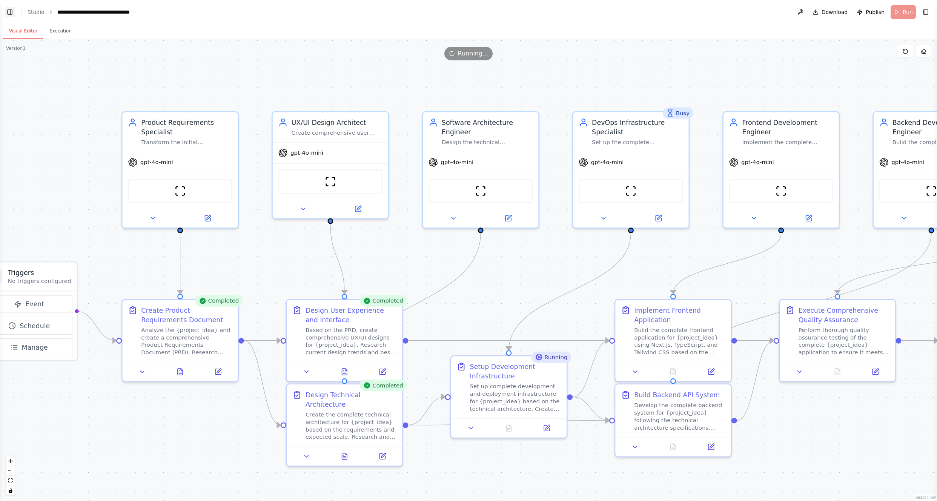
click at [10, 11] on button "Toggle Left Sidebar" at bounding box center [10, 12] width 11 height 11
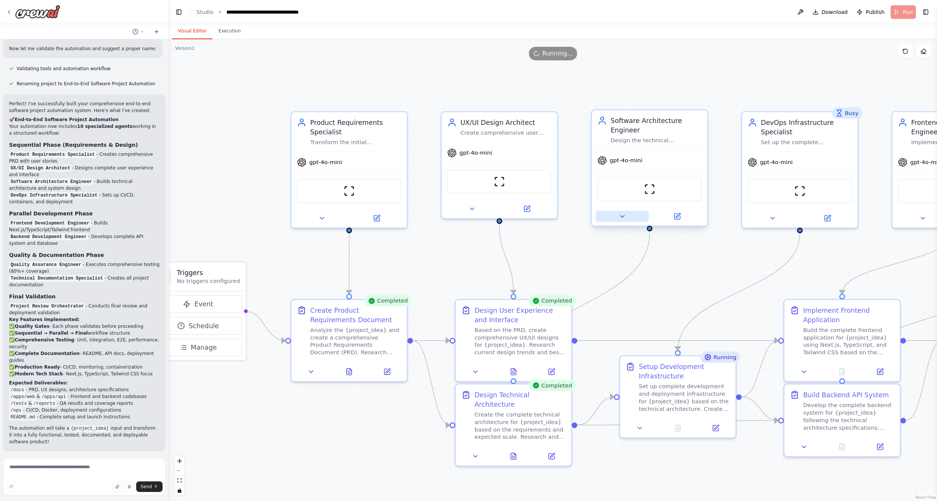
click at [534, 216] on icon at bounding box center [622, 216] width 4 height 2
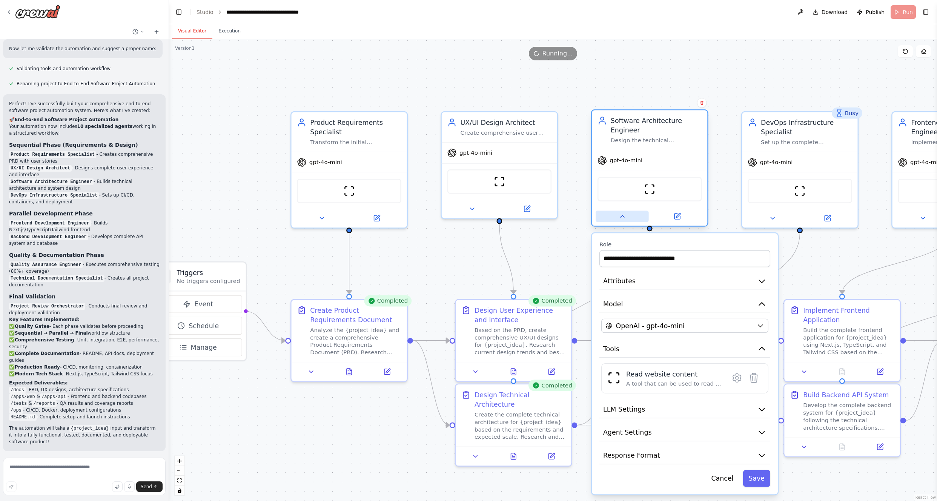
click at [534, 216] on icon at bounding box center [622, 216] width 4 height 2
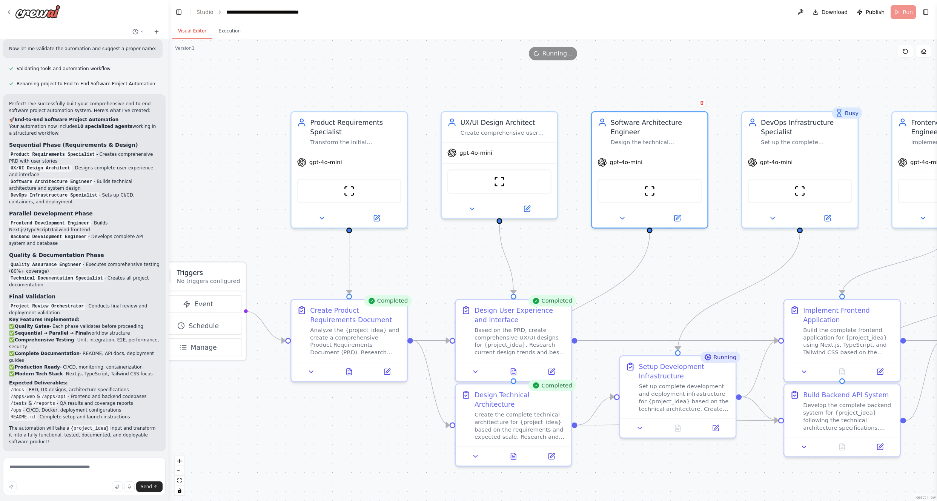
click at [534, 92] on div ".deletable-edge-delete-btn { width: 20px; height: 20px; border: 0px solid #ffff…" at bounding box center [553, 270] width 768 height 462
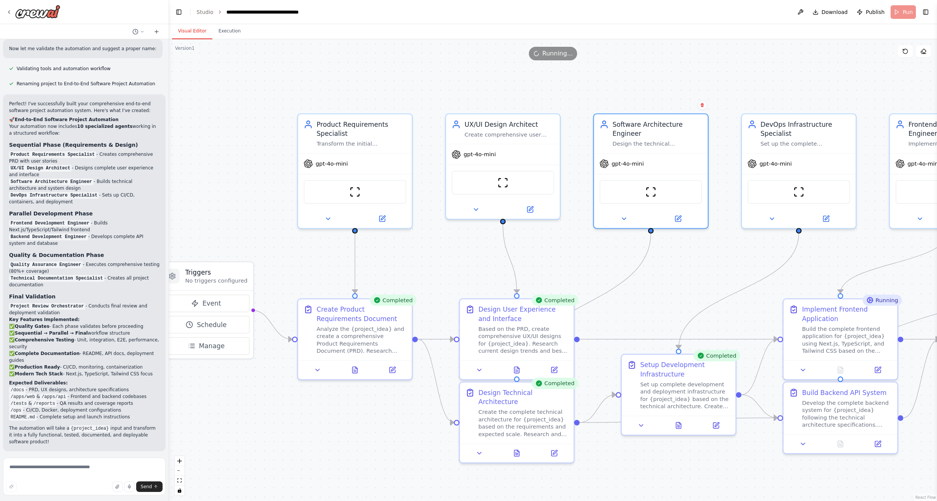
click at [534, 259] on div ".deletable-edge-delete-btn { width: 20px; height: 20px; border: 0px solid #ffff…" at bounding box center [553, 270] width 768 height 462
click at [327, 214] on icon at bounding box center [328, 217] width 8 height 8
click at [506, 183] on img at bounding box center [502, 180] width 11 height 11
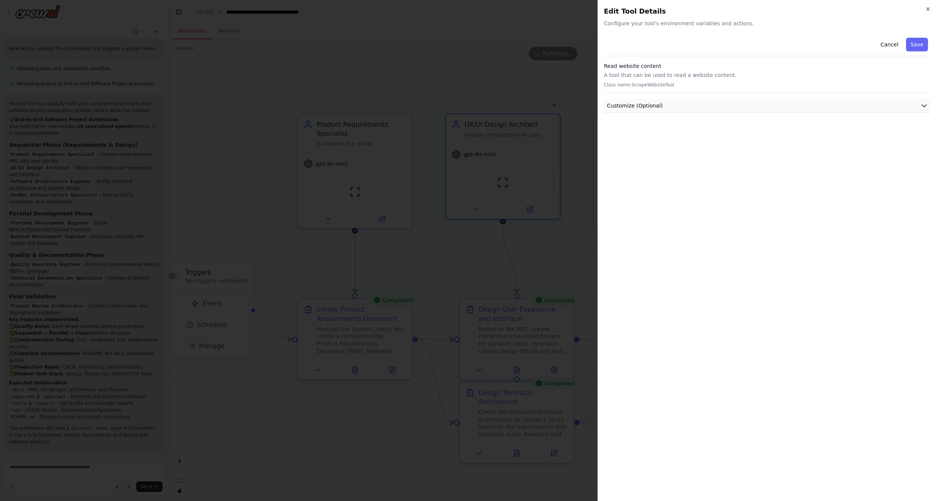
click at [534, 103] on icon "button" at bounding box center [924, 106] width 8 height 8
click at [534, 106] on icon "button" at bounding box center [924, 105] width 5 height 2
click at [534, 6] on div "Close Edit Tool Details Configure your tool's environment variables and actions…" at bounding box center [766, 250] width 339 height 501
click at [534, 9] on icon "button" at bounding box center [928, 9] width 6 height 6
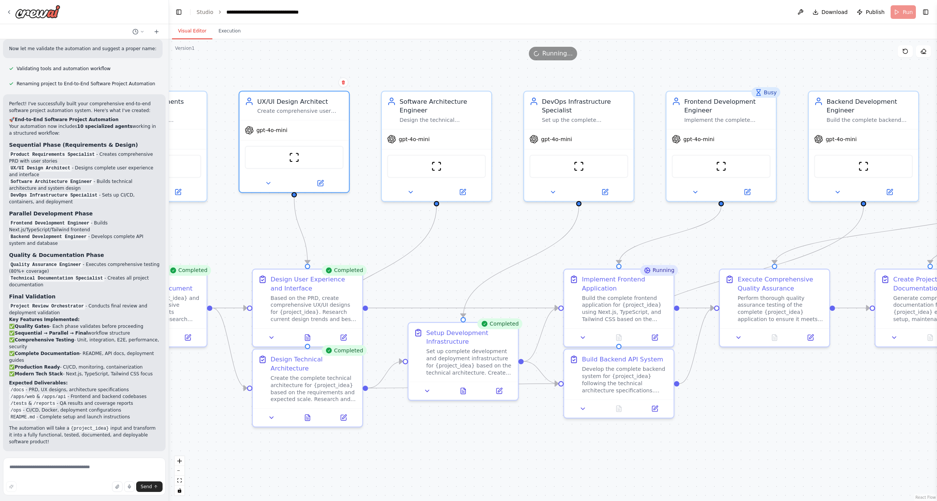
drag, startPoint x: 717, startPoint y: 315, endPoint x: 493, endPoint y: 280, distance: 225.9
click at [493, 281] on div ".deletable-edge-delete-btn { width: 20px; height: 20px; border: 0px solid #ffff…" at bounding box center [553, 270] width 768 height 462
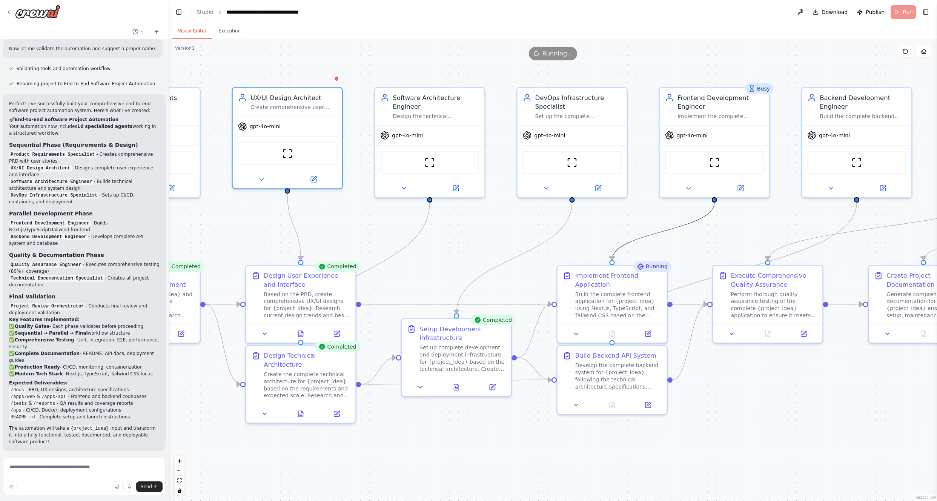
drag, startPoint x: 659, startPoint y: 236, endPoint x: 446, endPoint y: 307, distance: 224.3
click at [227, 29] on button "Execution" at bounding box center [229, 31] width 34 height 16
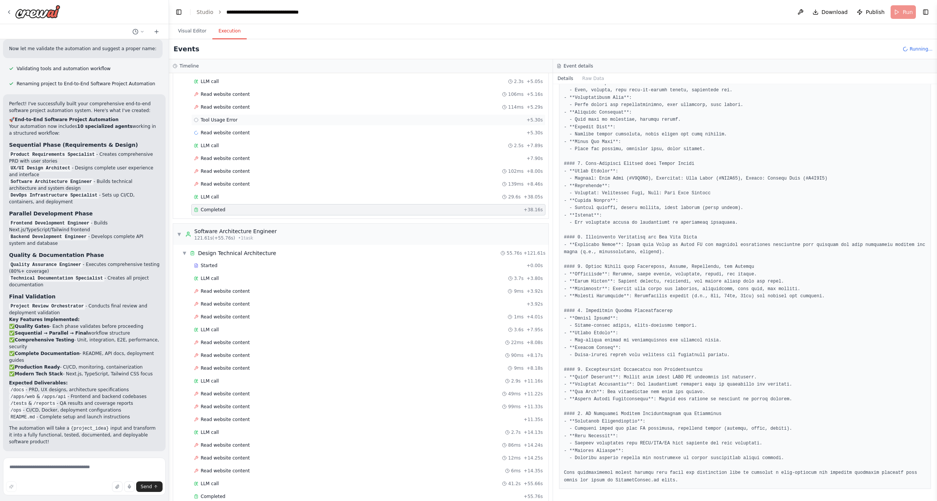
scroll to position [0, 0]
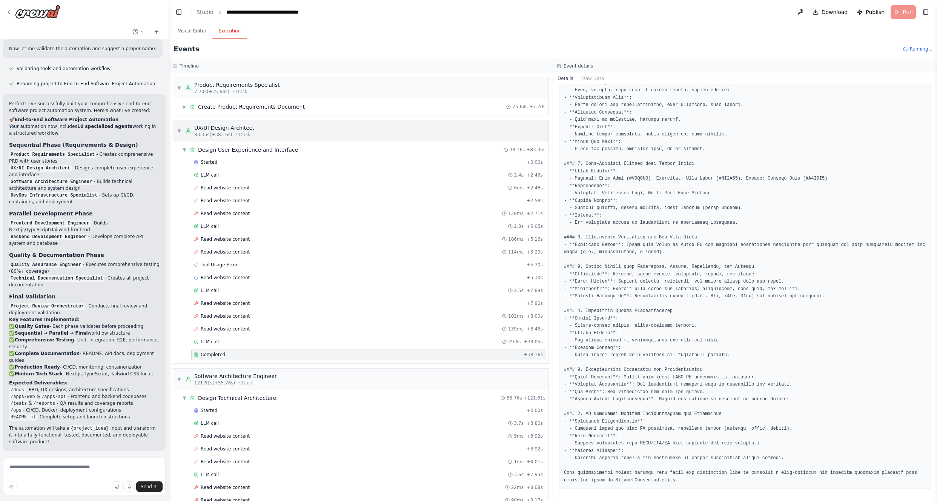
click at [179, 133] on span "▼" at bounding box center [179, 131] width 5 height 6
click at [217, 328] on span "Completed" at bounding box center [213, 354] width 25 height 6
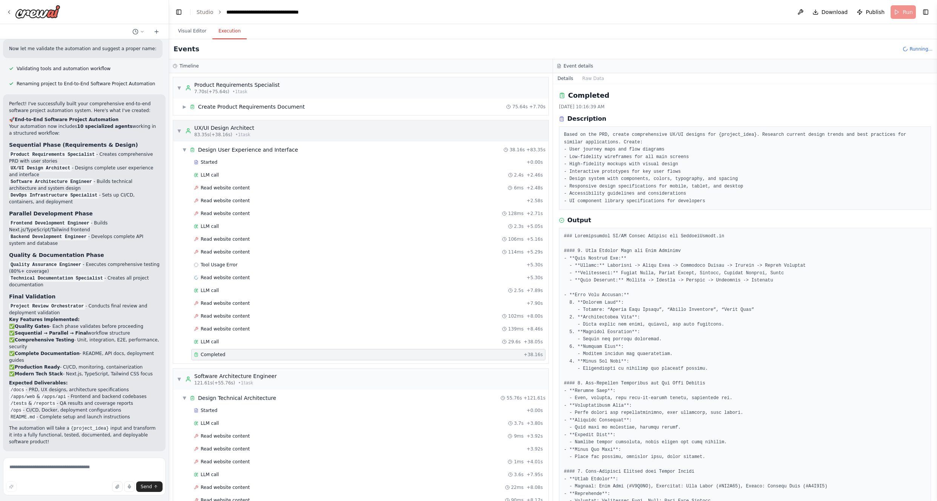
click at [180, 130] on span "▼" at bounding box center [179, 131] width 5 height 6
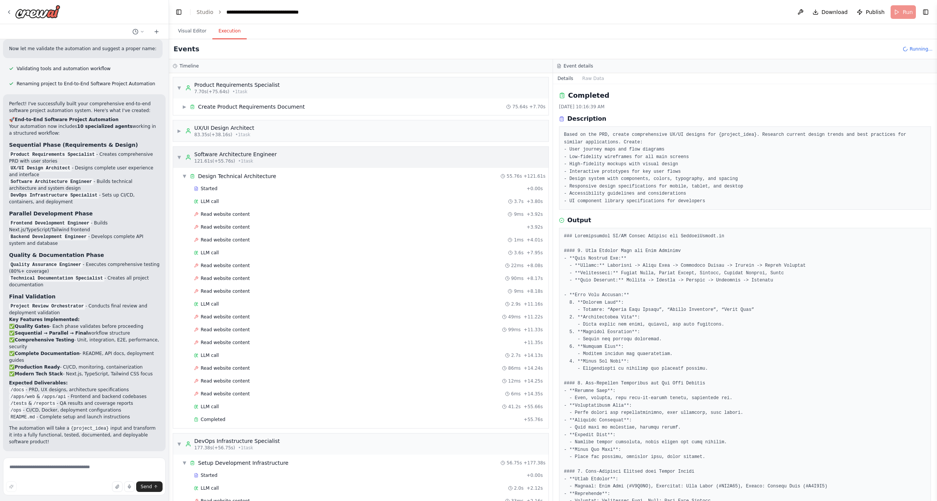
click at [178, 156] on span "▼" at bounding box center [179, 157] width 5 height 6
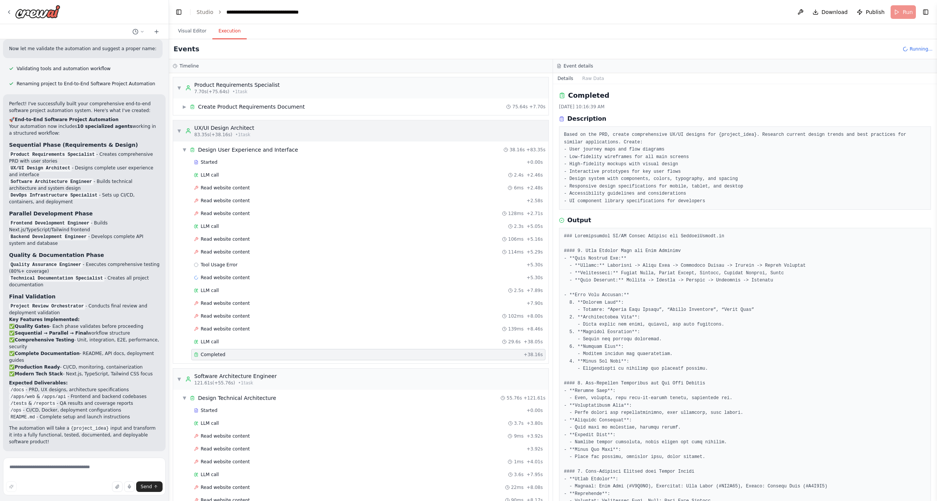
click at [179, 129] on span "▼" at bounding box center [179, 131] width 5 height 6
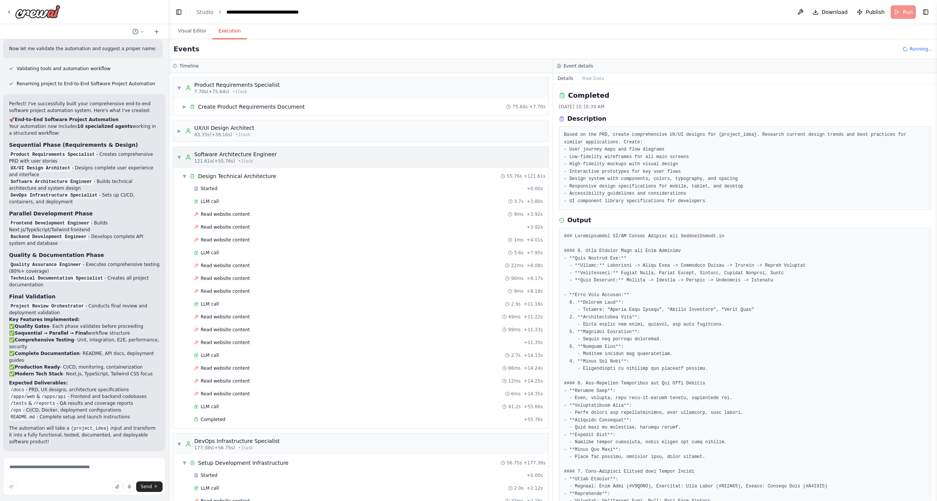
click at [179, 157] on span "▼" at bounding box center [179, 157] width 5 height 6
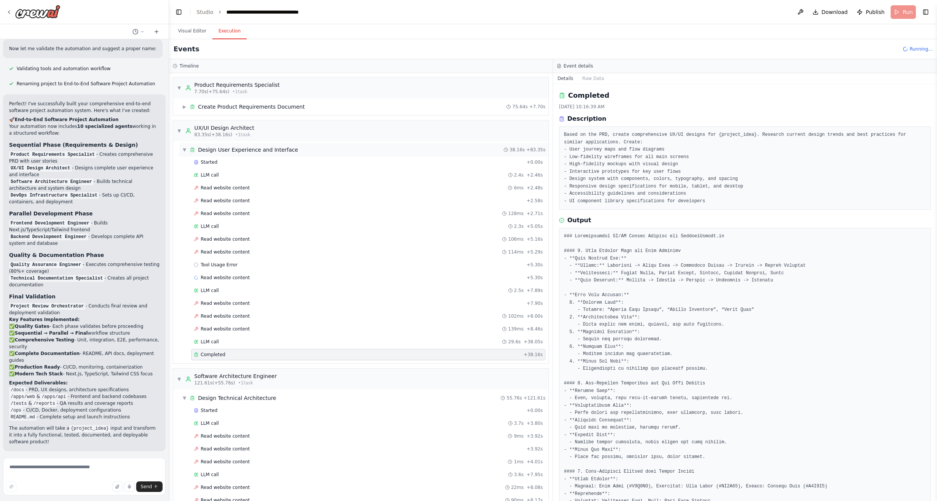
click at [184, 152] on span "▼" at bounding box center [184, 150] width 5 height 6
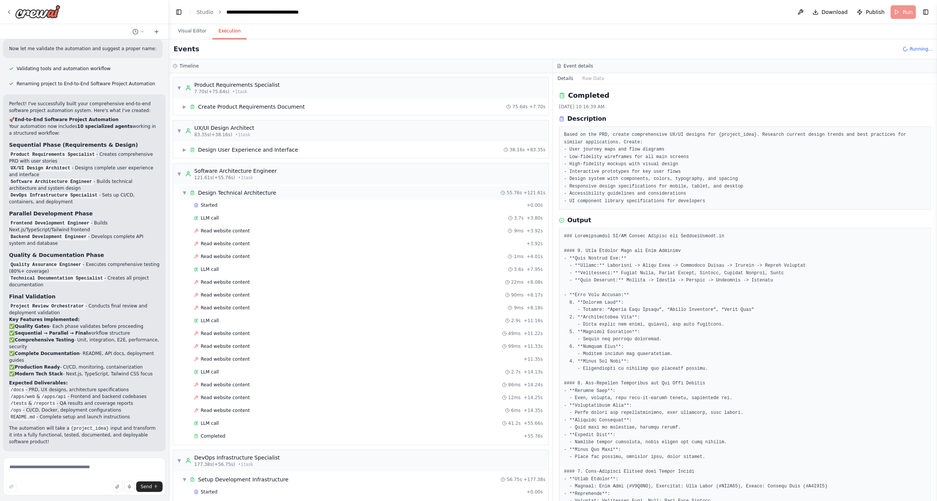
click at [183, 190] on span "▼" at bounding box center [184, 193] width 5 height 6
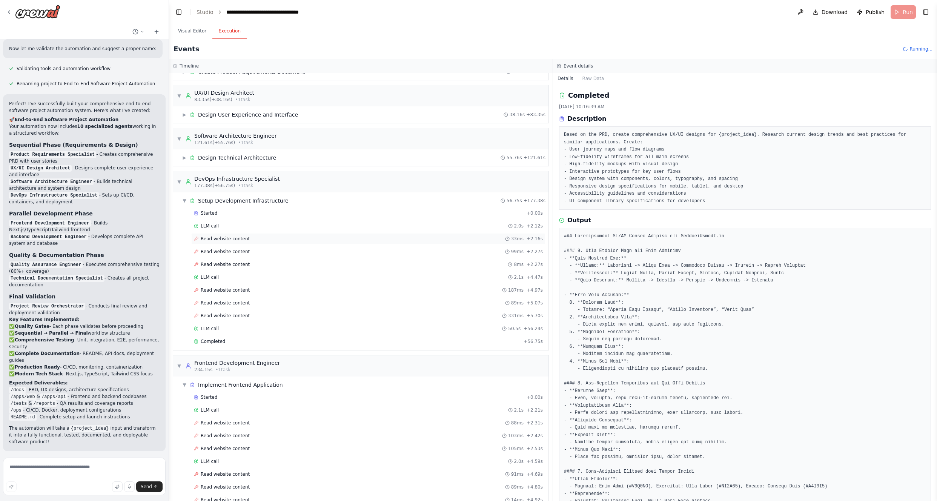
scroll to position [48, 0]
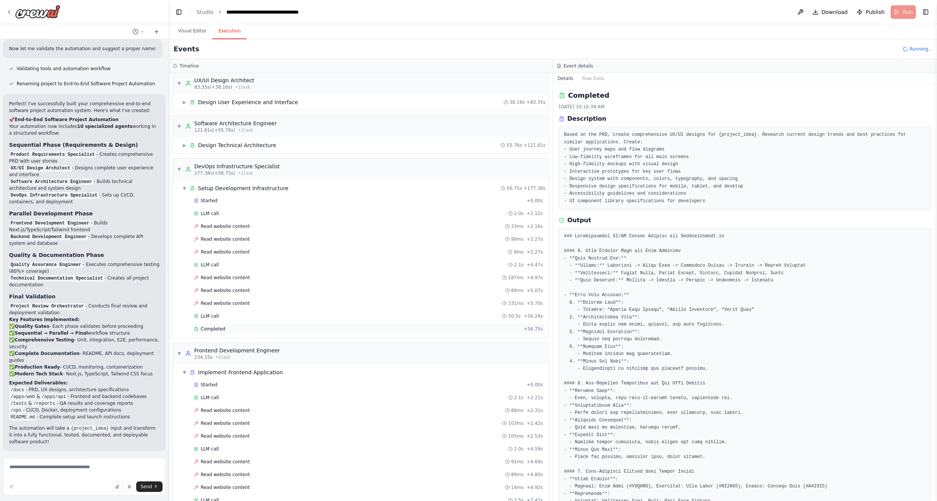
click at [210, 327] on span "Completed" at bounding box center [213, 329] width 25 height 6
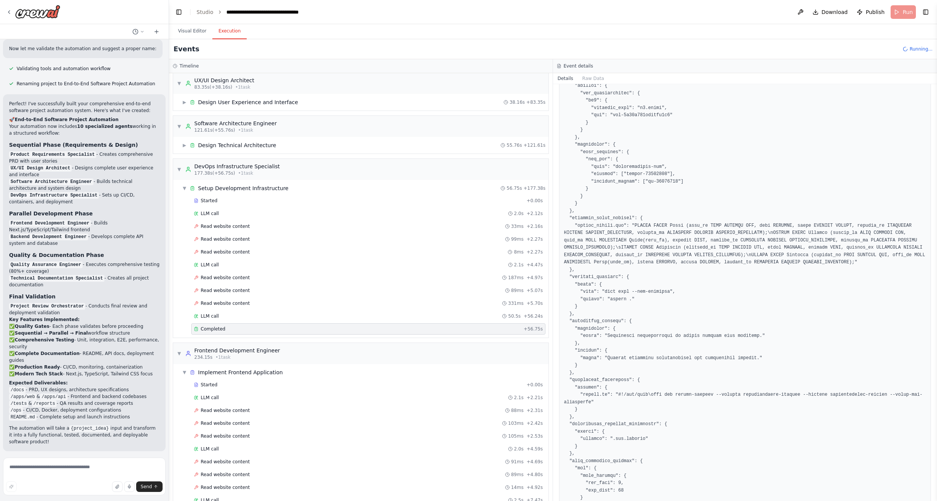
scroll to position [1080, 0]
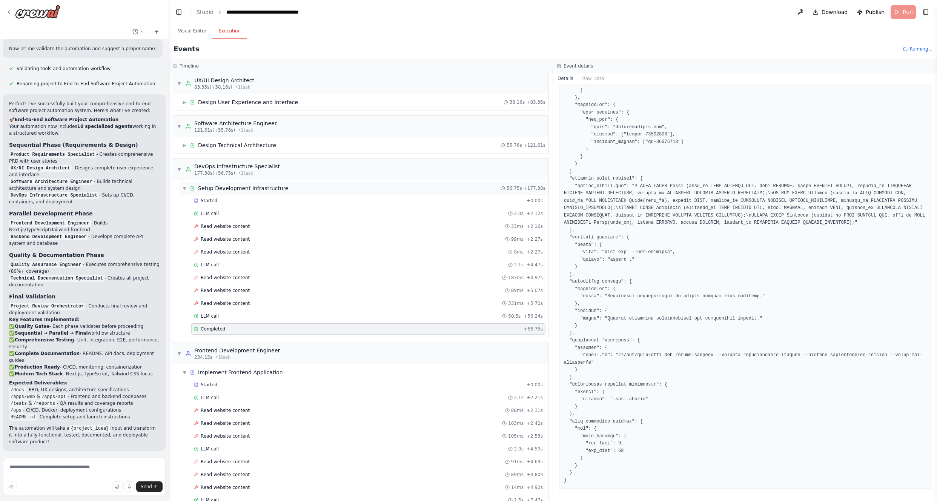
click at [184, 186] on span "▼" at bounding box center [184, 188] width 5 height 6
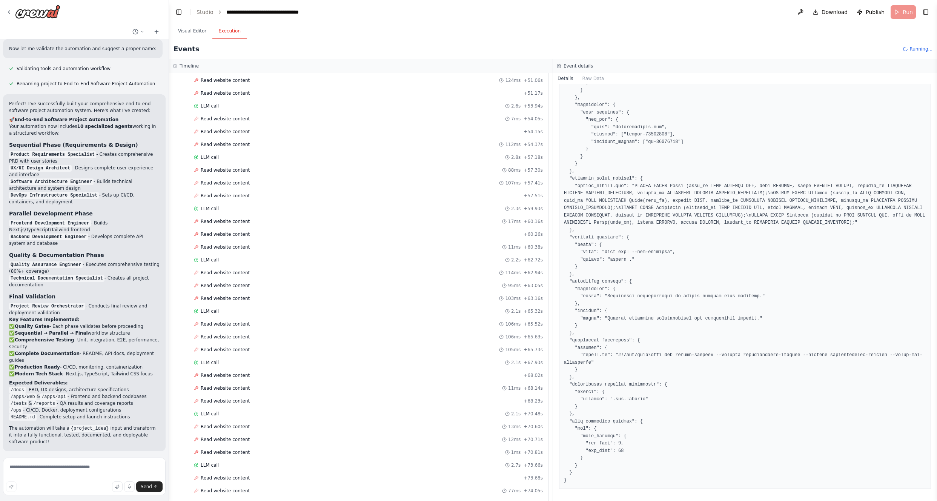
scroll to position [1103, 0]
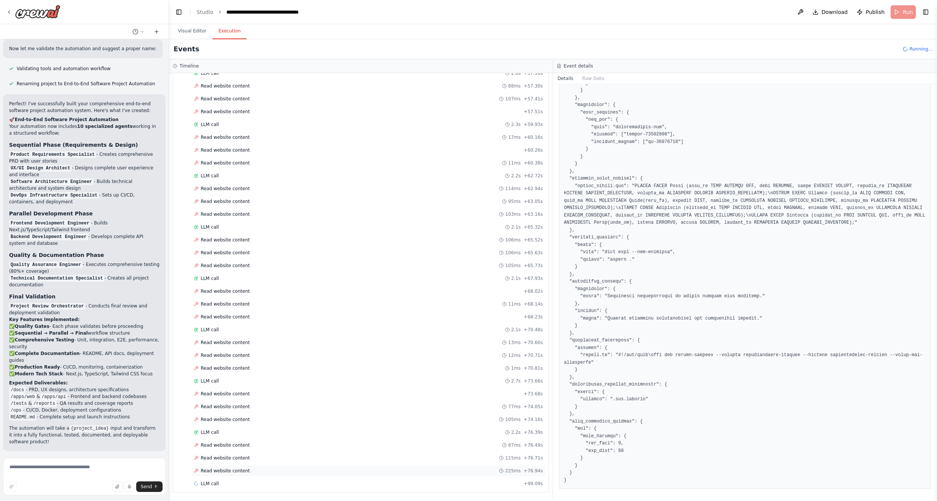
click at [215, 328] on span "Read website content" at bounding box center [225, 471] width 49 height 6
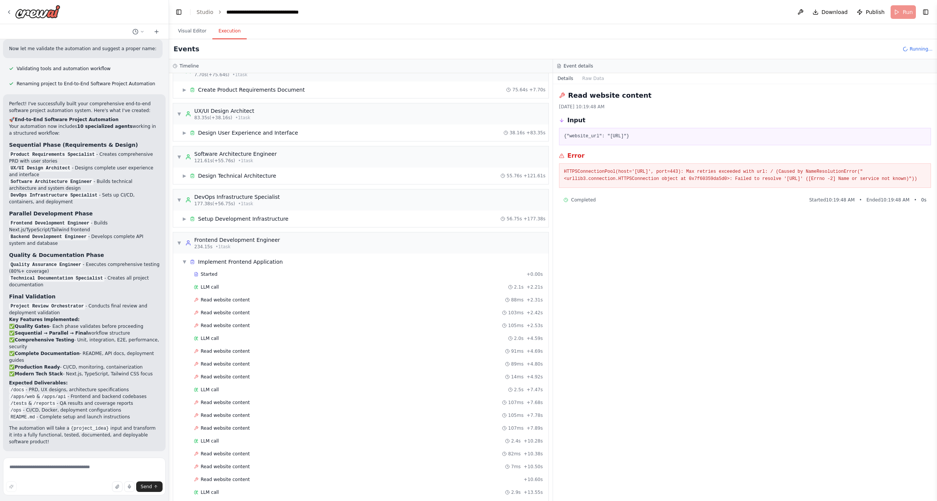
scroll to position [0, 0]
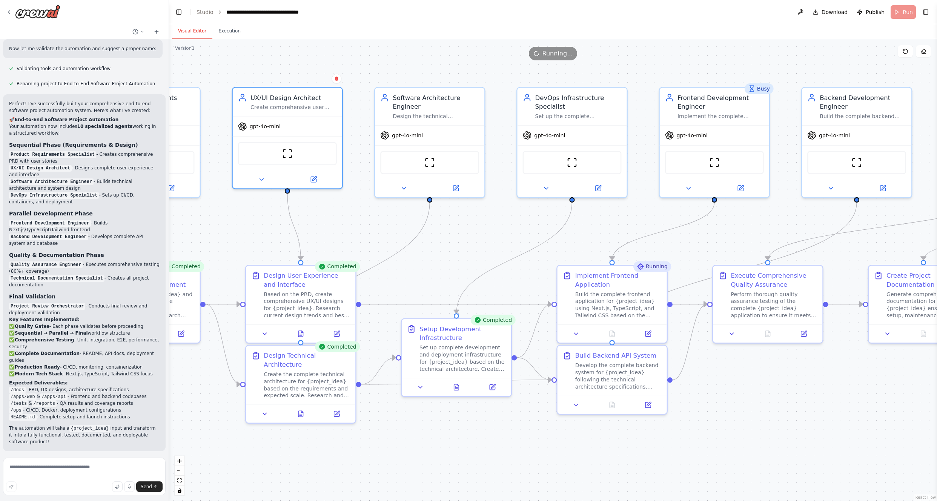
click at [198, 32] on button "Visual Editor" at bounding box center [192, 31] width 40 height 16
click at [534, 51] on div "Running..." at bounding box center [553, 54] width 768 height 14
click at [534, 54] on span "Running..." at bounding box center [557, 53] width 31 height 9
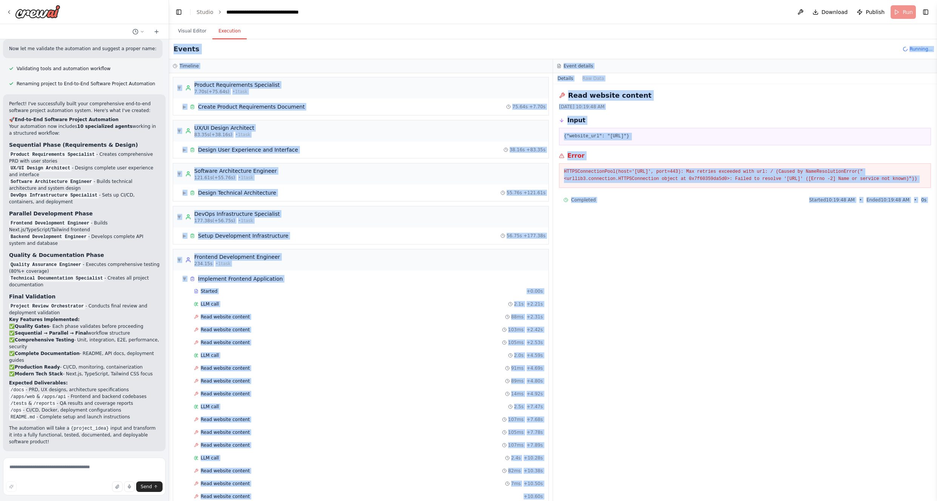
click at [225, 37] on button "Execution" at bounding box center [229, 31] width 34 height 16
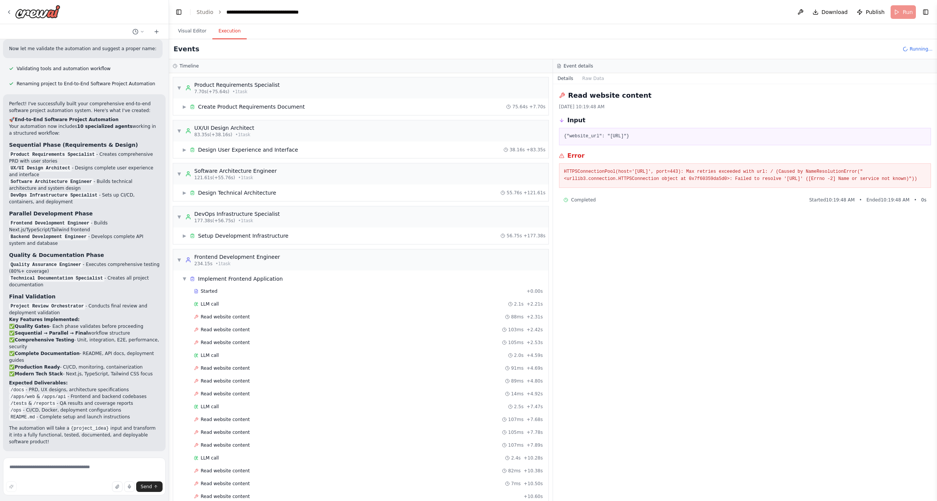
click at [294, 56] on div "Events Running..." at bounding box center [553, 49] width 768 height 20
click at [534, 44] on div "Events Running..." at bounding box center [553, 49] width 768 height 20
click at [534, 49] on span "Running..." at bounding box center [920, 49] width 23 height 6
click at [208, 11] on link "Studio" at bounding box center [204, 12] width 17 height 6
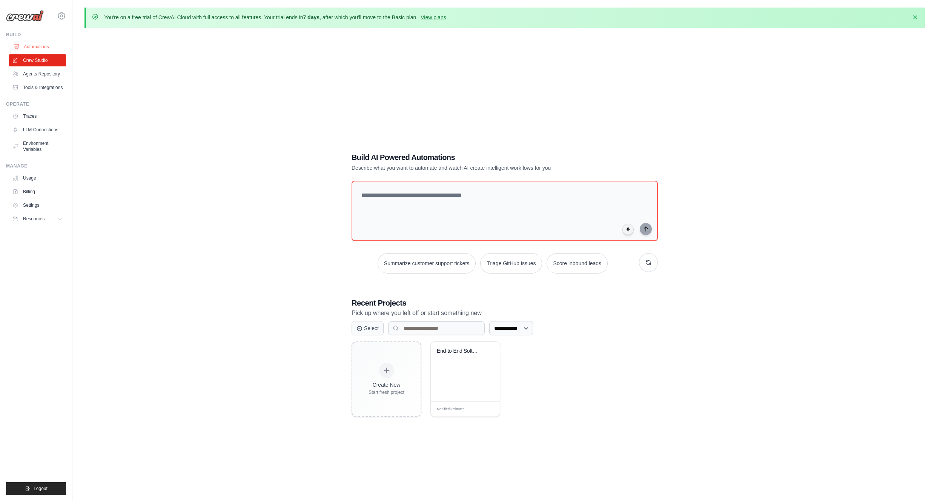
click at [30, 44] on link "Automations" at bounding box center [38, 47] width 57 height 12
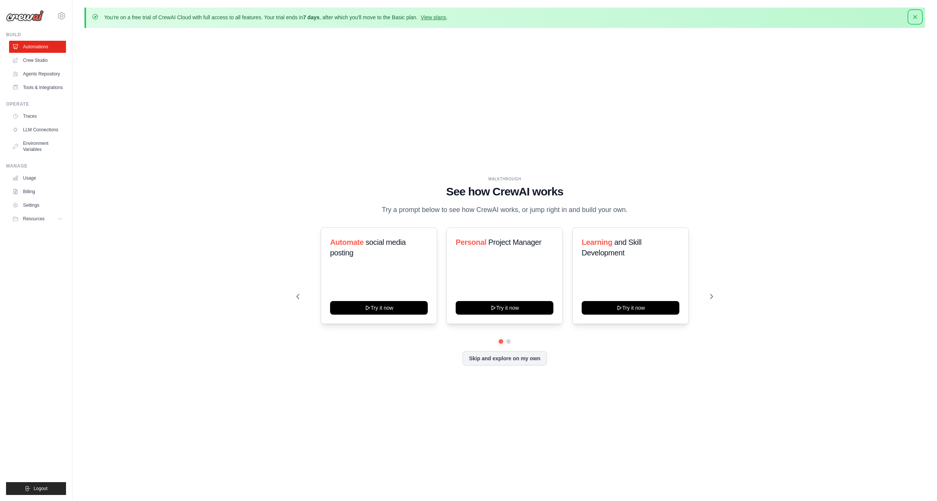
click at [914, 15] on icon "button" at bounding box center [915, 17] width 8 height 8
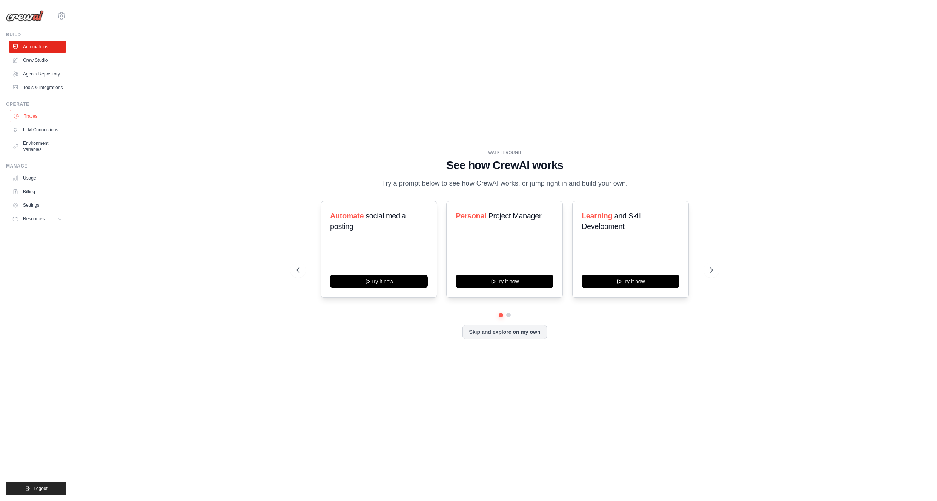
click at [34, 116] on link "Traces" at bounding box center [38, 116] width 57 height 12
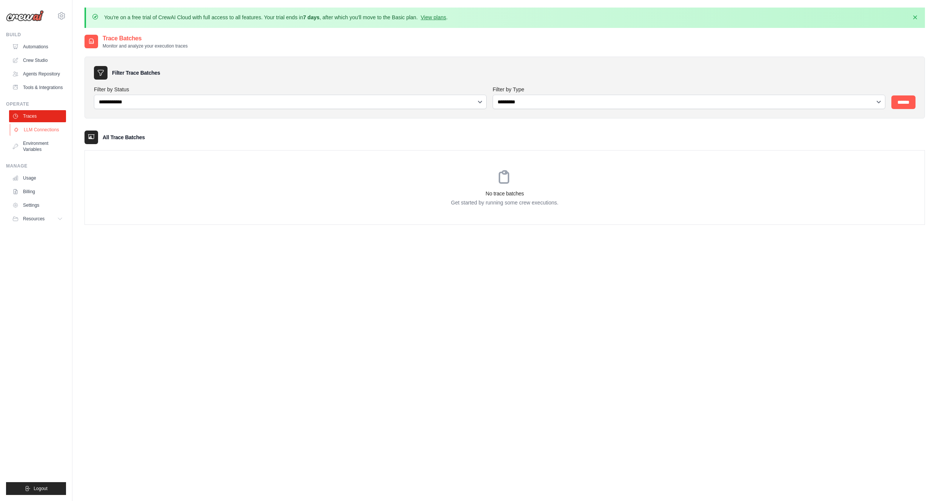
click at [34, 128] on link "LLM Connections" at bounding box center [38, 130] width 57 height 12
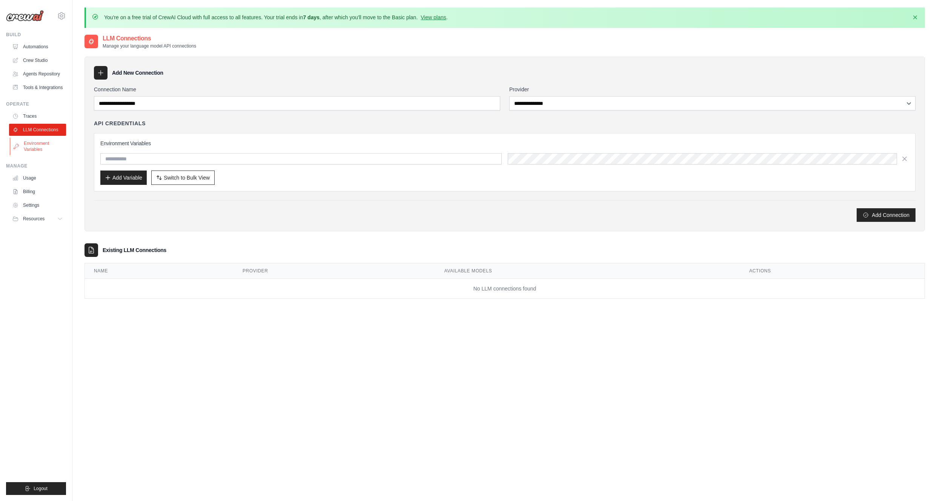
click at [34, 145] on link "Environment Variables" at bounding box center [38, 146] width 57 height 18
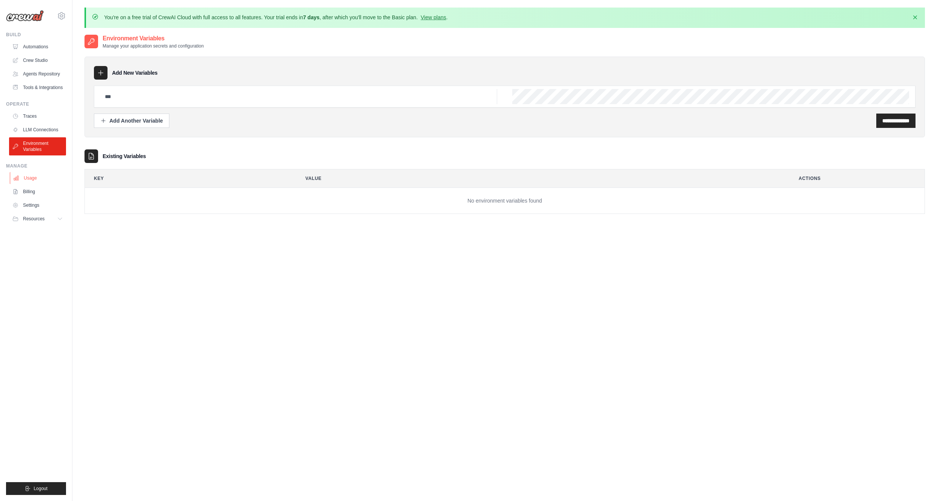
click at [30, 181] on link "Usage" at bounding box center [38, 178] width 57 height 12
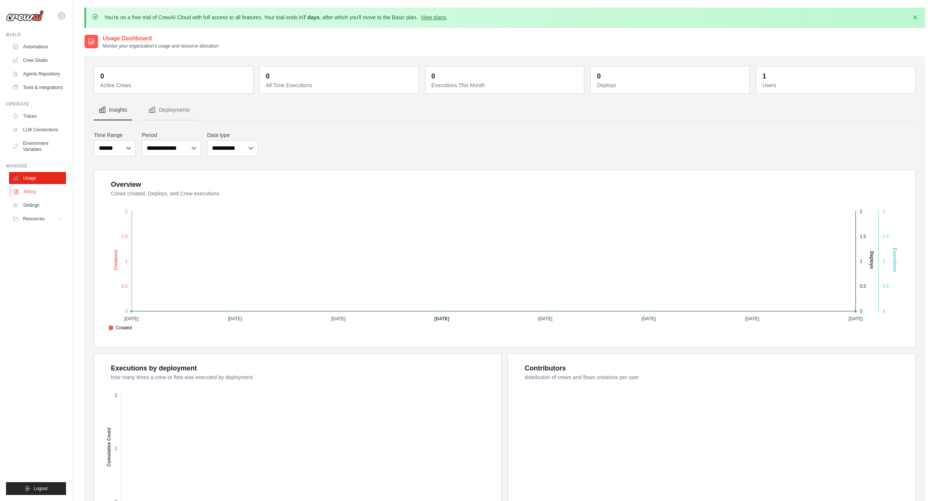
click at [30, 190] on link "Billing" at bounding box center [38, 192] width 57 height 12
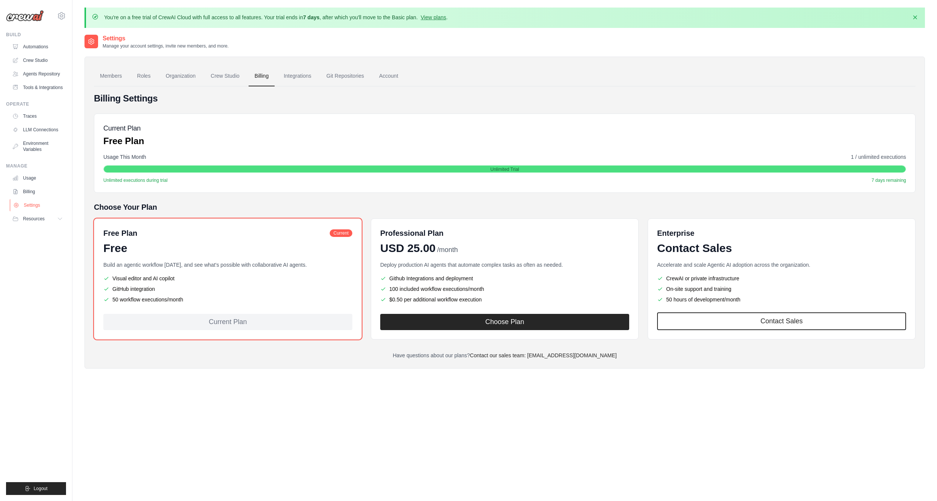
click at [30, 201] on link "Settings" at bounding box center [38, 205] width 57 height 12
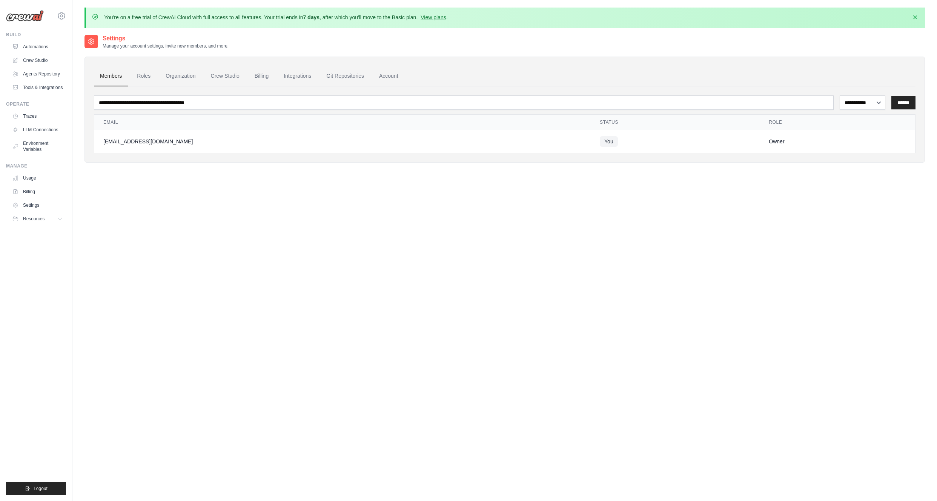
click at [34, 226] on ul "Build Automations Crew Studio Agents Repository Tools & Integrations" at bounding box center [36, 263] width 60 height 463
click at [38, 223] on button "Resources" at bounding box center [38, 219] width 57 height 12
click at [127, 143] on div "[EMAIL_ADDRESS][DOMAIN_NAME]" at bounding box center [342, 142] width 478 height 8
click at [151, 75] on link "Roles" at bounding box center [144, 76] width 26 height 20
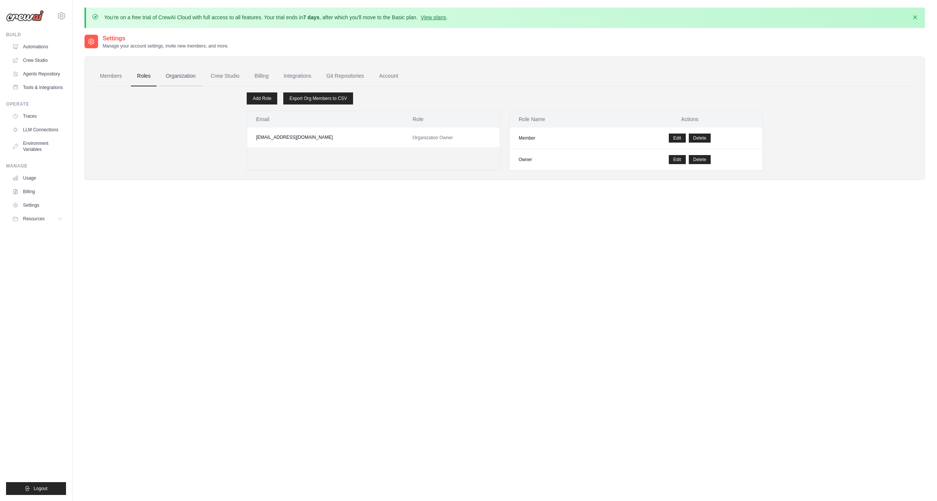
click at [177, 78] on link "Organization" at bounding box center [181, 76] width 42 height 20
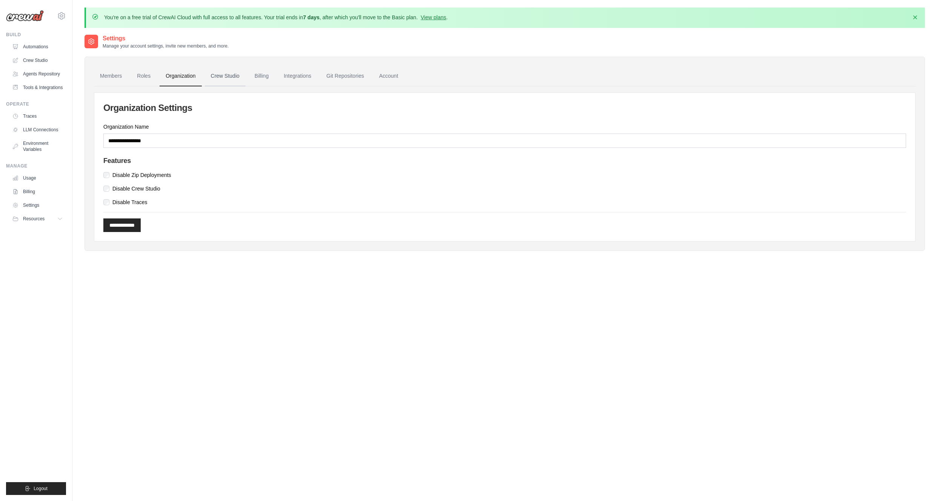
click at [225, 82] on link "Crew Studio" at bounding box center [225, 76] width 41 height 20
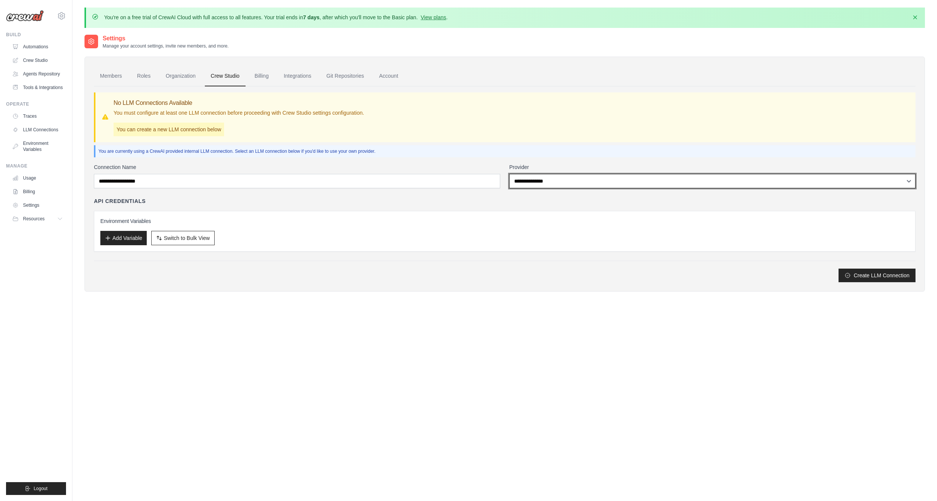
click at [517, 182] on select "**********" at bounding box center [712, 181] width 406 height 14
select select "*********"
click at [509, 174] on select "**********" at bounding box center [712, 181] width 406 height 14
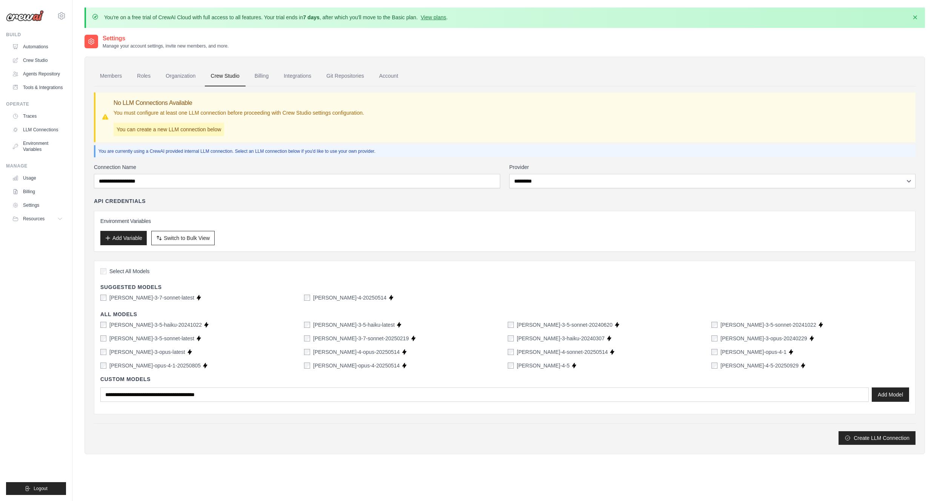
click at [438, 192] on div "**********" at bounding box center [504, 303] width 821 height 281
click at [304, 272] on div "Select All Models" at bounding box center [504, 272] width 809 height 10
click at [262, 75] on link "Billing" at bounding box center [262, 76] width 26 height 20
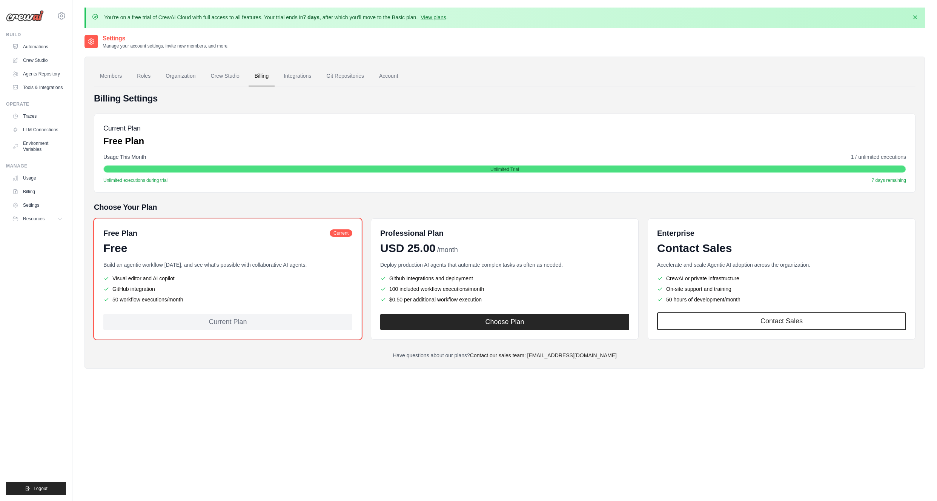
click at [299, 75] on link "Integrations" at bounding box center [298, 76] width 40 height 20
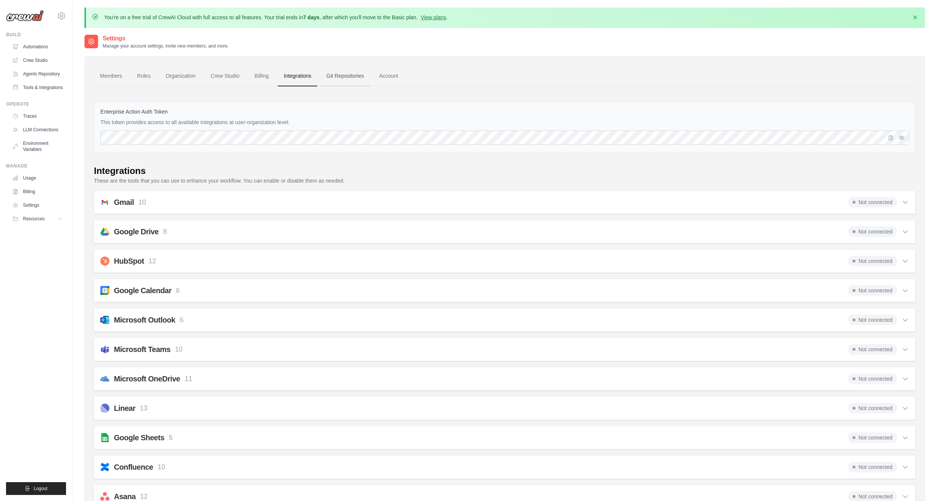
click at [336, 77] on link "Git Repositories" at bounding box center [345, 76] width 50 height 20
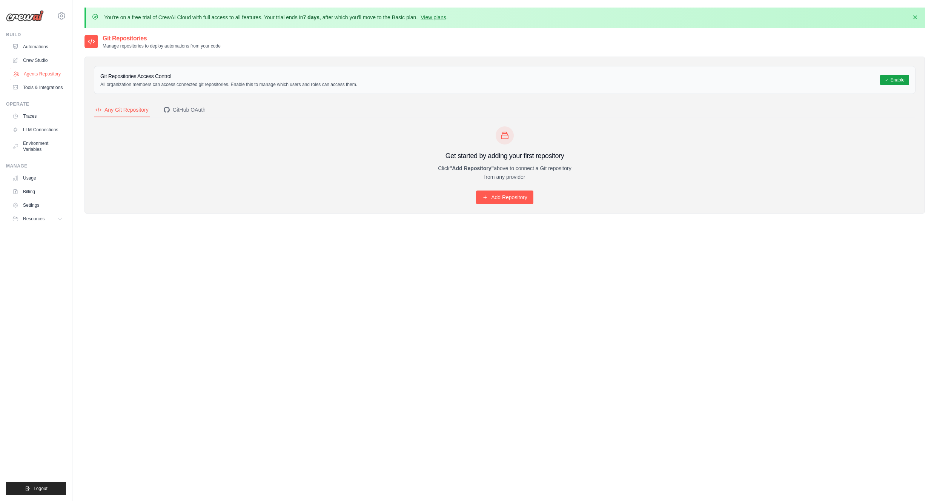
click at [34, 73] on link "Agents Repository" at bounding box center [38, 74] width 57 height 12
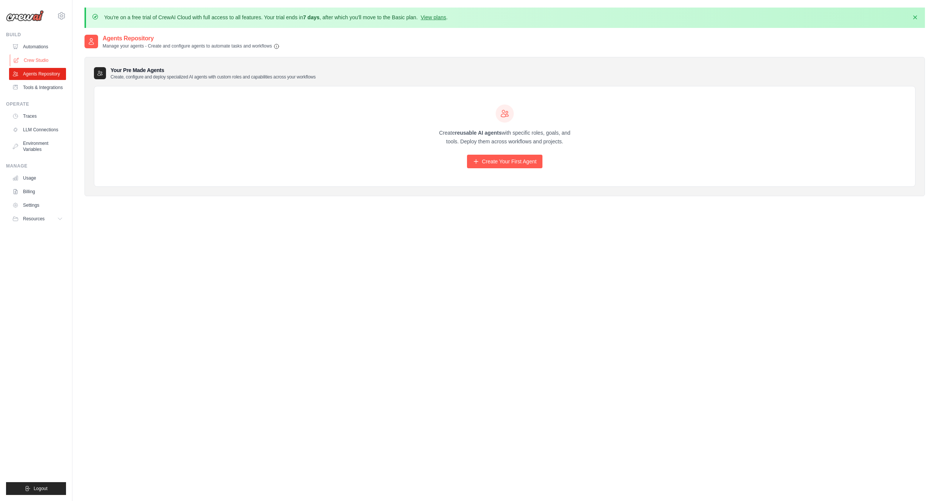
click at [35, 58] on link "Crew Studio" at bounding box center [38, 60] width 57 height 12
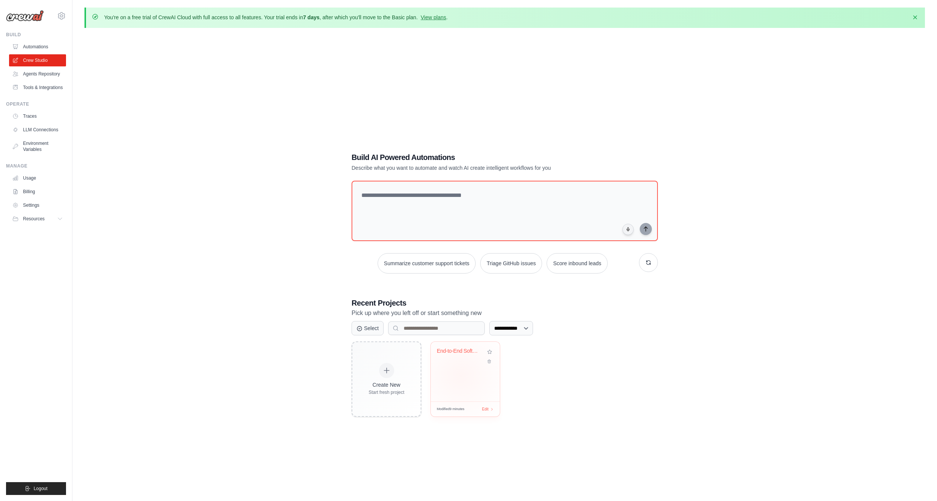
click at [460, 375] on div "End-to-End Software Project Automat..." at bounding box center [465, 372] width 69 height 60
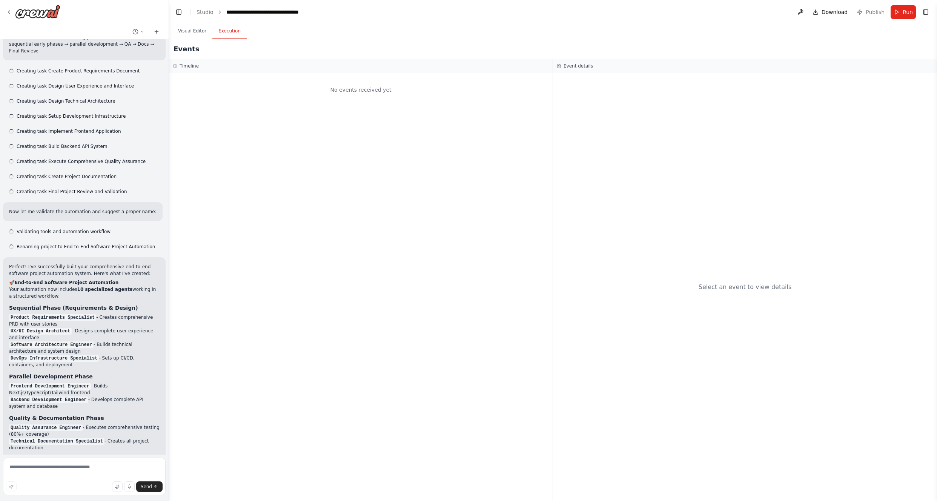
click at [231, 31] on button "Execution" at bounding box center [229, 31] width 34 height 16
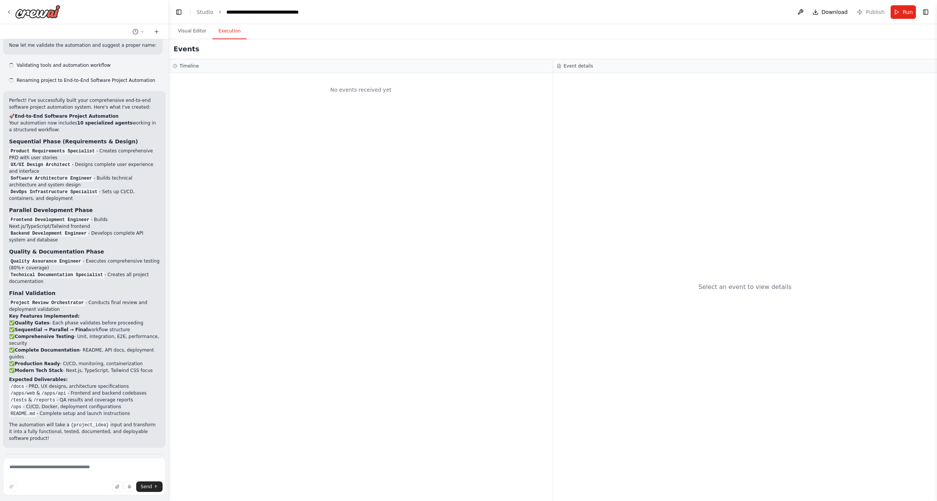
scroll to position [870, 0]
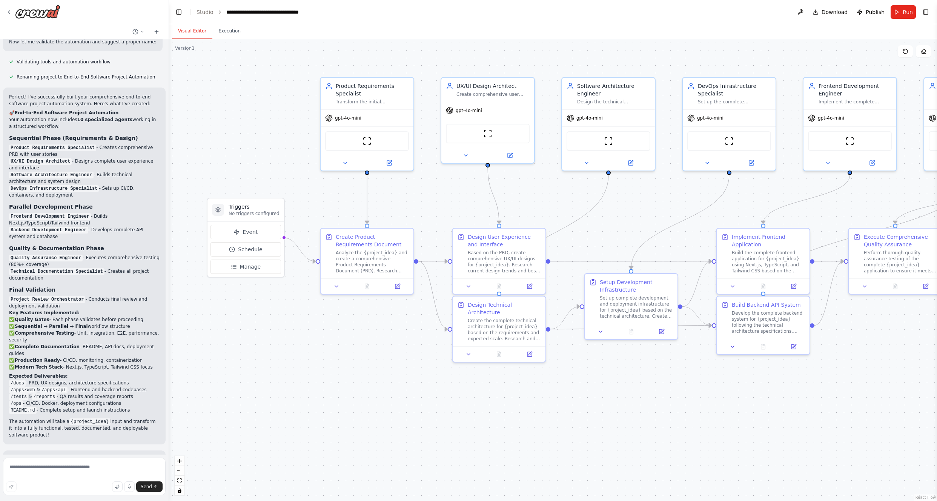
click at [192, 32] on button "Visual Editor" at bounding box center [192, 31] width 40 height 16
click at [263, 142] on div ".deletable-edge-delete-btn { width: 20px; height: 20px; border: 0px solid #ffff…" at bounding box center [553, 270] width 768 height 462
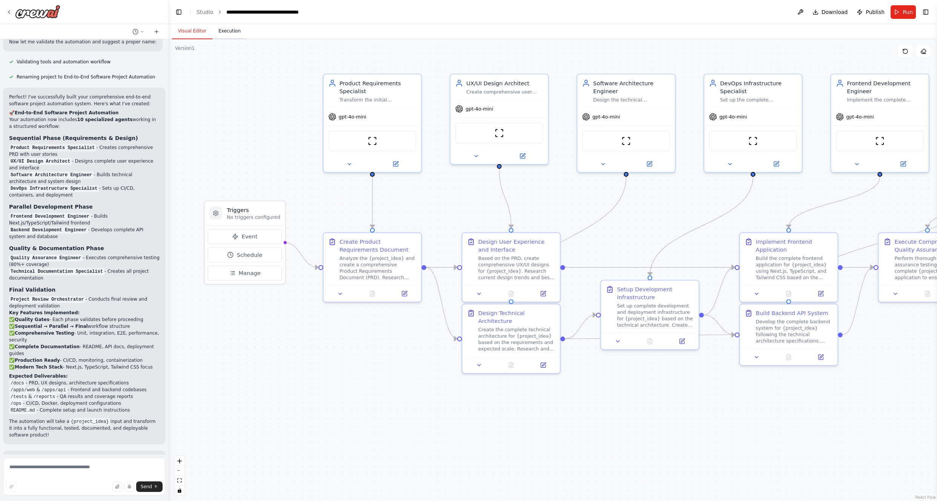
click at [229, 34] on button "Execution" at bounding box center [229, 31] width 34 height 16
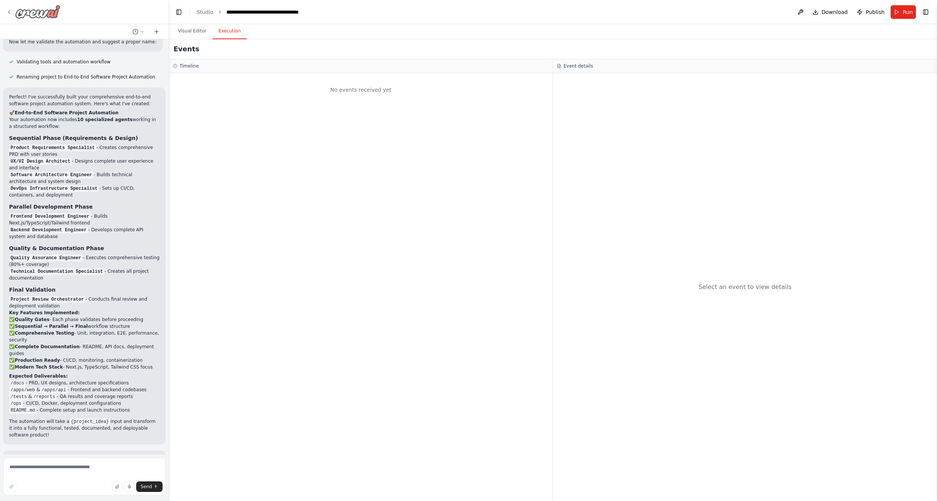
click at [11, 11] on icon at bounding box center [9, 12] width 6 height 6
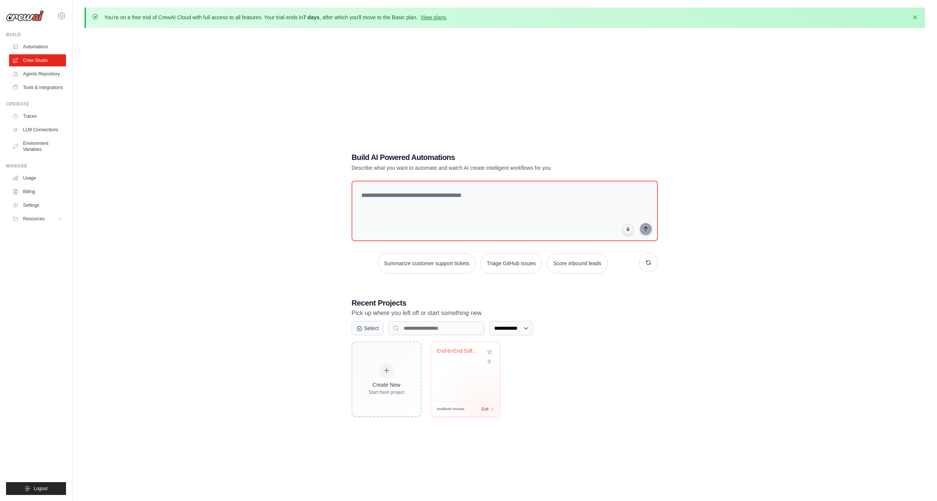
click at [485, 409] on span "Edit" at bounding box center [484, 409] width 7 height 6
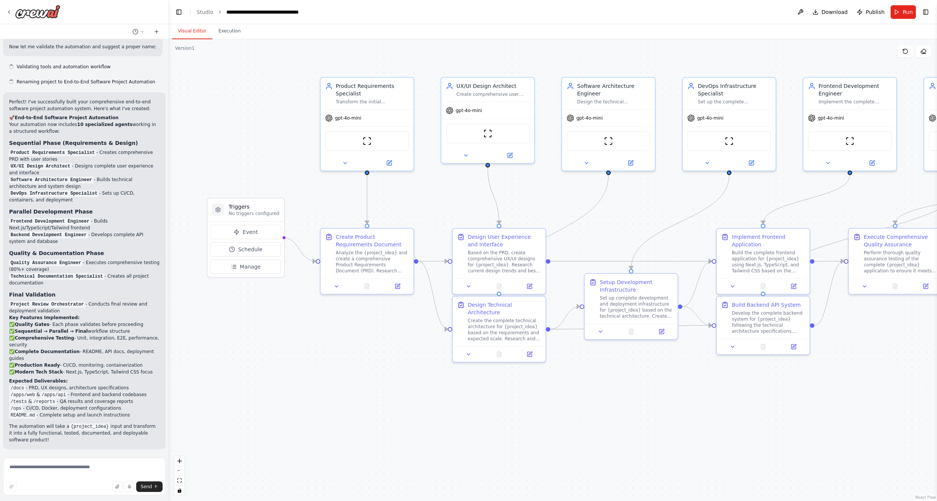
scroll to position [870, 0]
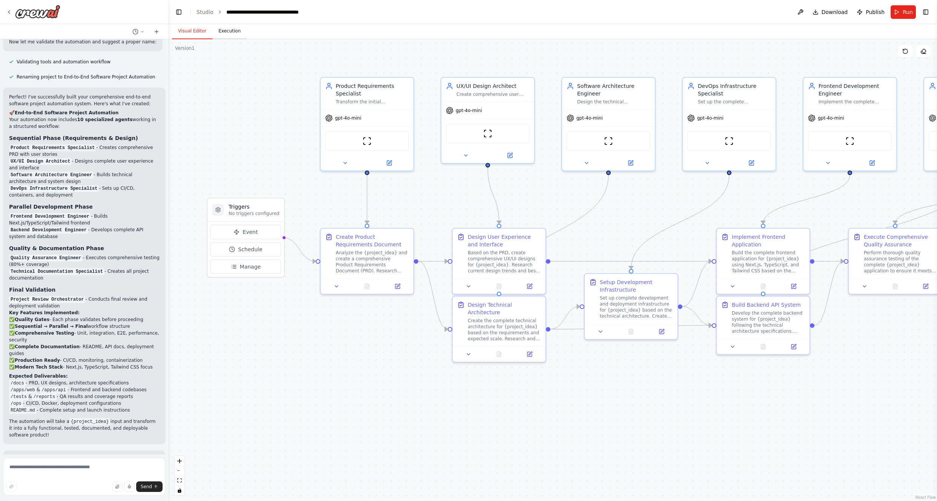
click at [229, 31] on button "Execution" at bounding box center [229, 31] width 34 height 16
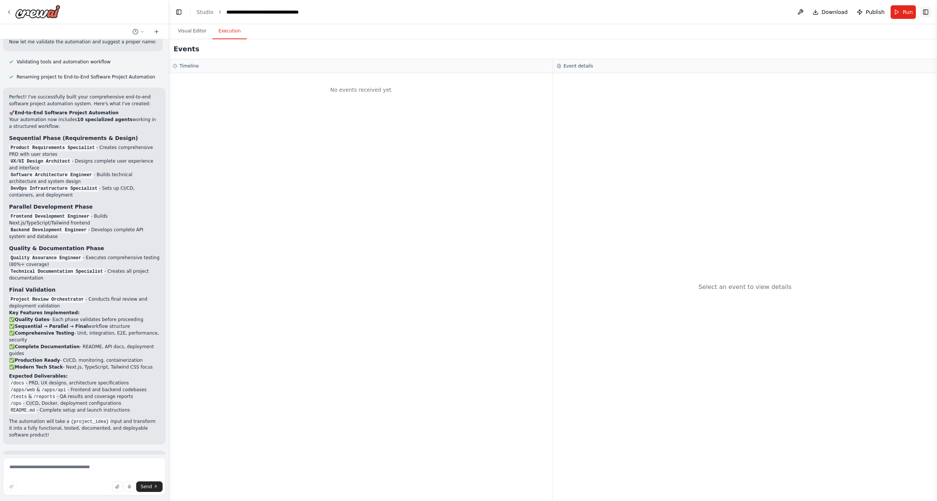
click at [925, 12] on button "Toggle Right Sidebar" at bounding box center [925, 12] width 11 height 11
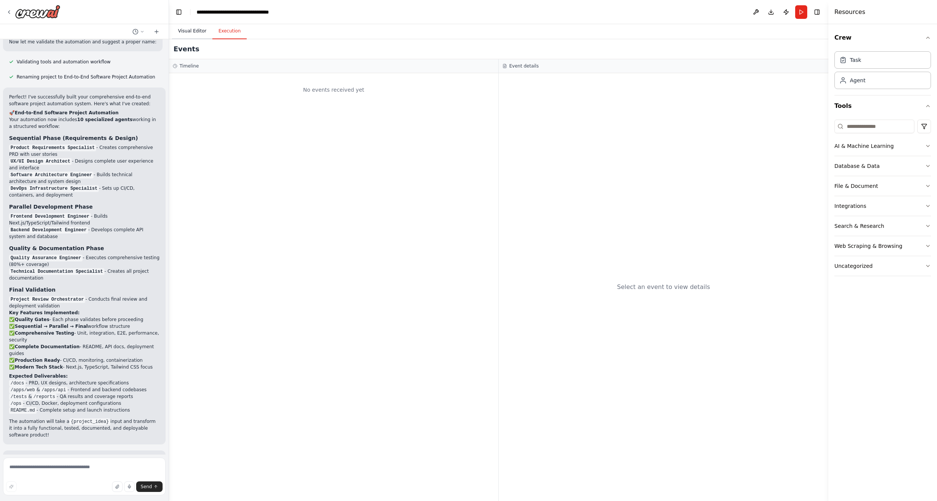
click at [195, 30] on button "Visual Editor" at bounding box center [192, 31] width 40 height 16
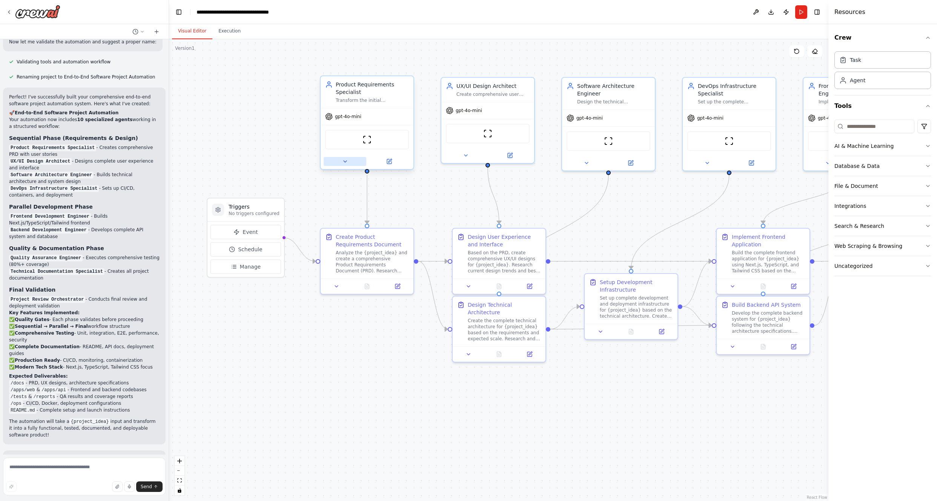
click at [347, 161] on icon at bounding box center [345, 161] width 6 height 6
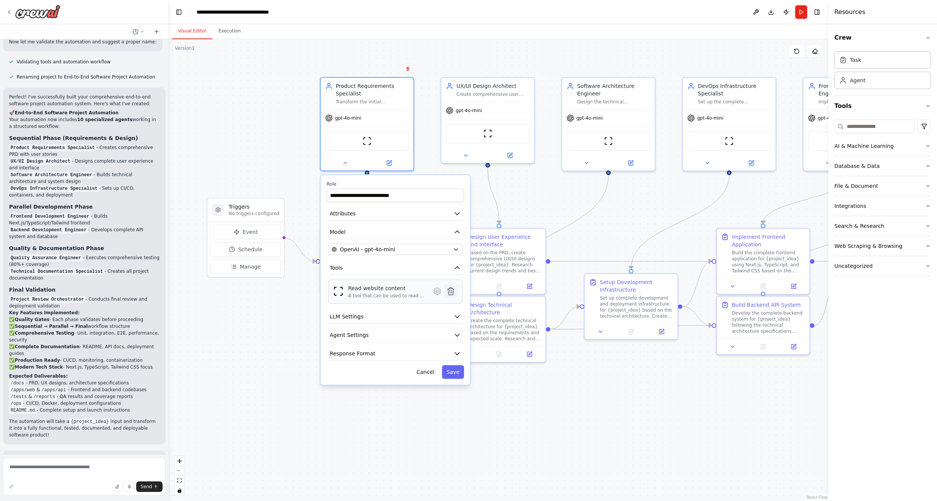
click at [452, 293] on icon at bounding box center [451, 291] width 6 height 8
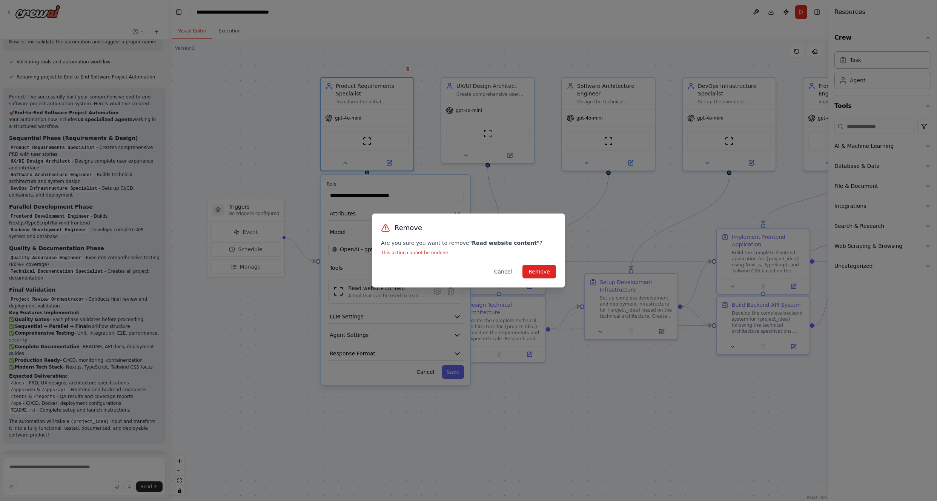
click at [502, 270] on button "Cancel" at bounding box center [503, 272] width 30 height 14
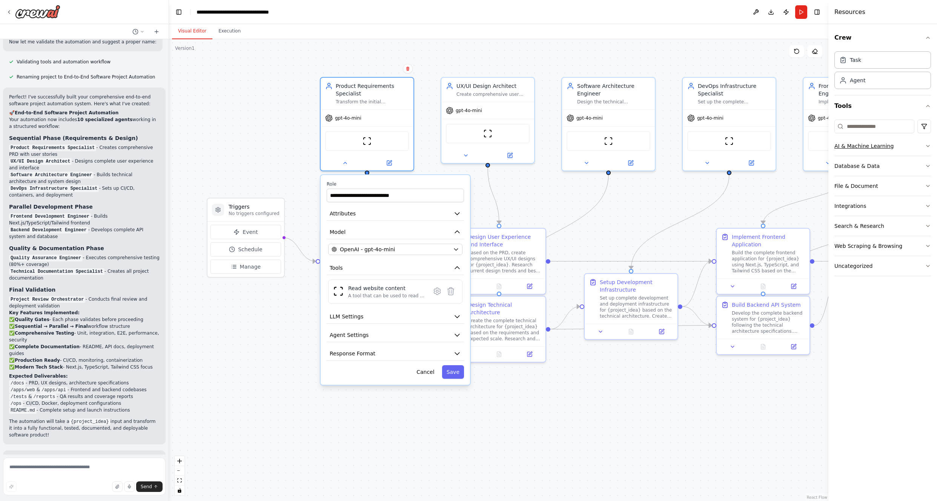
click at [927, 144] on icon "button" at bounding box center [928, 146] width 6 height 6
click at [926, 169] on button "Database & Data" at bounding box center [882, 166] width 97 height 20
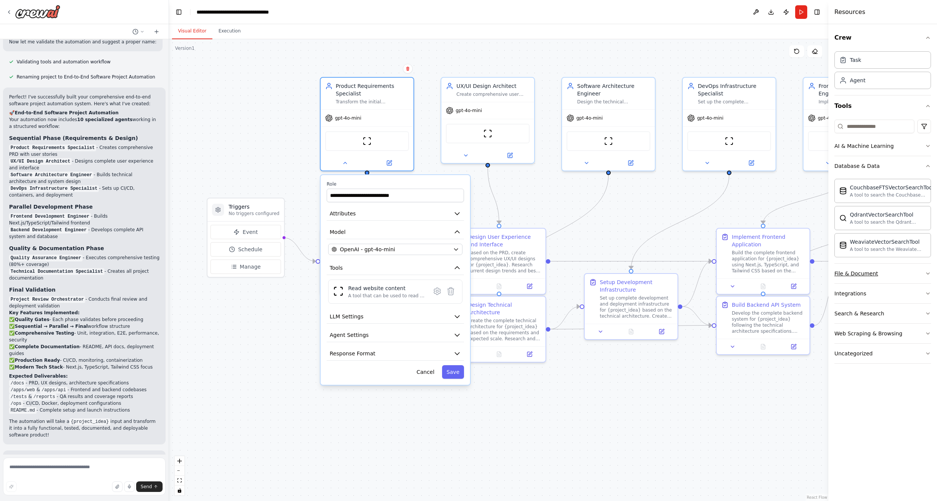
click at [928, 272] on icon "button" at bounding box center [928, 273] width 6 height 6
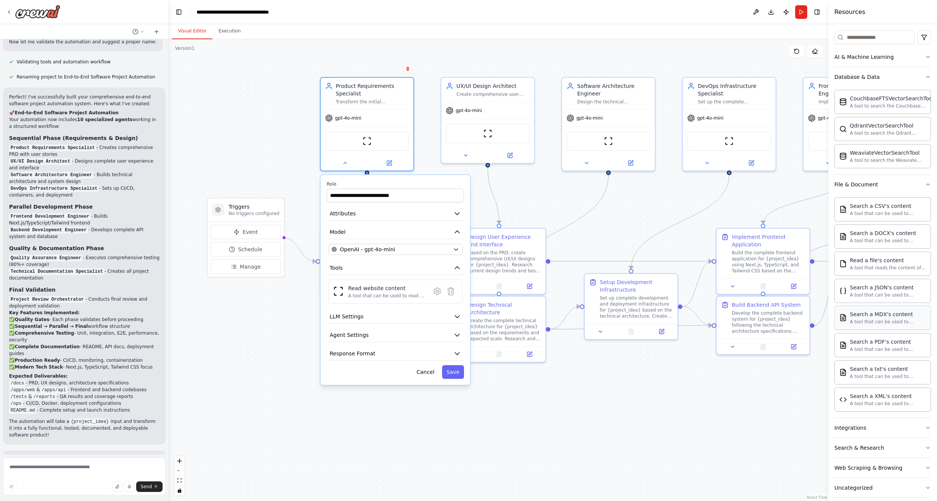
scroll to position [98, 0]
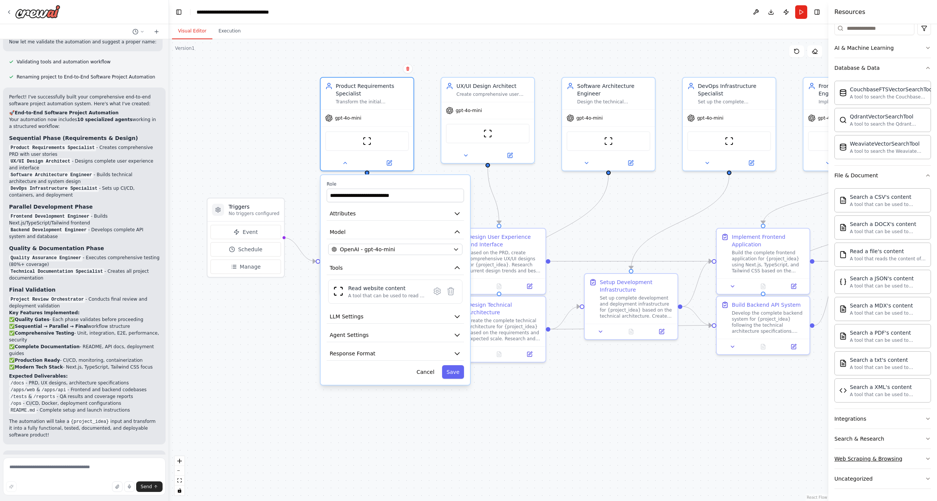
click at [896, 457] on div "Web Scraping & Browsing" at bounding box center [868, 459] width 68 height 8
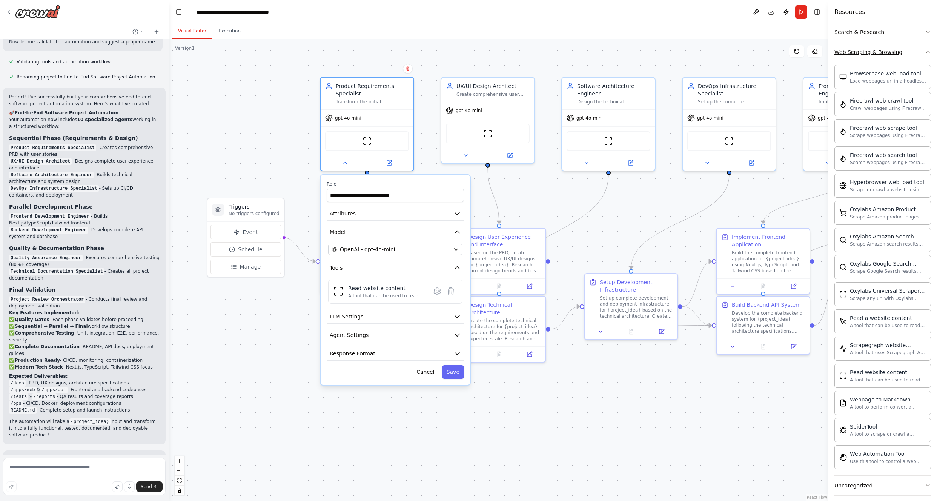
scroll to position [511, 0]
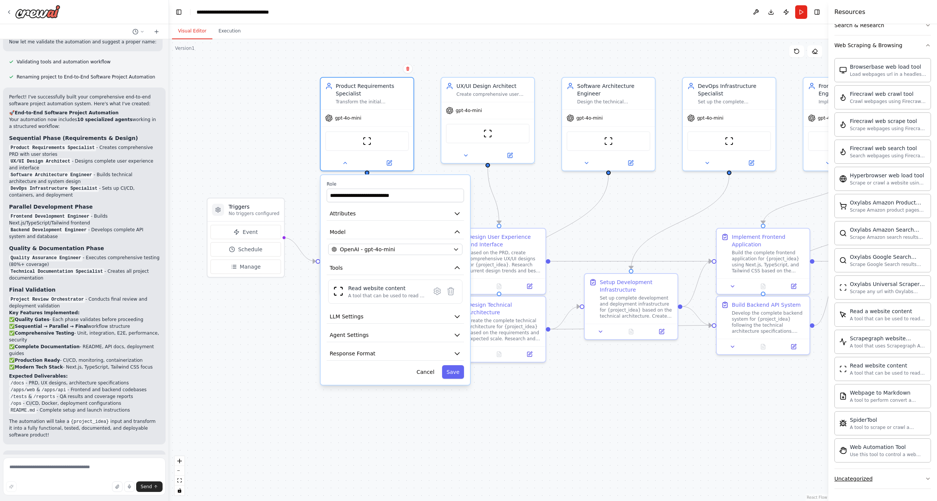
click at [874, 477] on button "Uncategorized" at bounding box center [882, 479] width 97 height 20
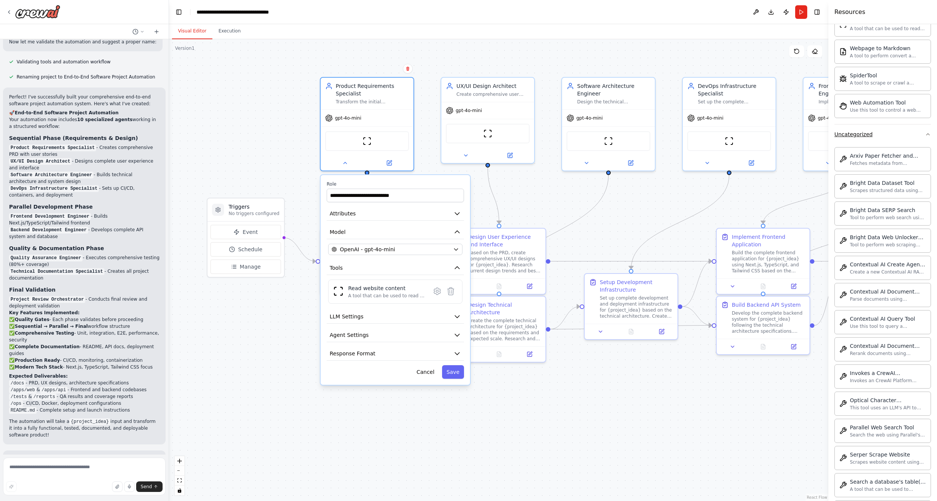
scroll to position [925, 0]
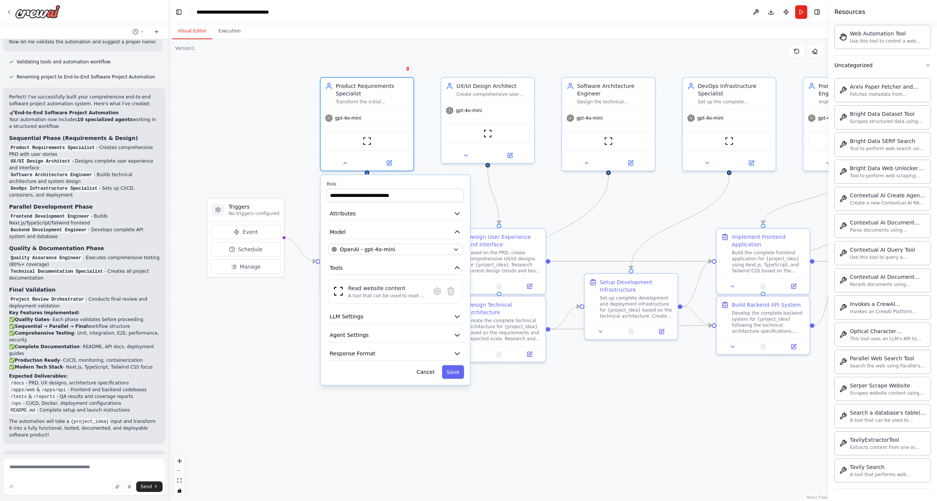
click at [152, 386] on li "/apps/web & /apps/api - Frontend and backend codebases" at bounding box center [84, 389] width 150 height 7
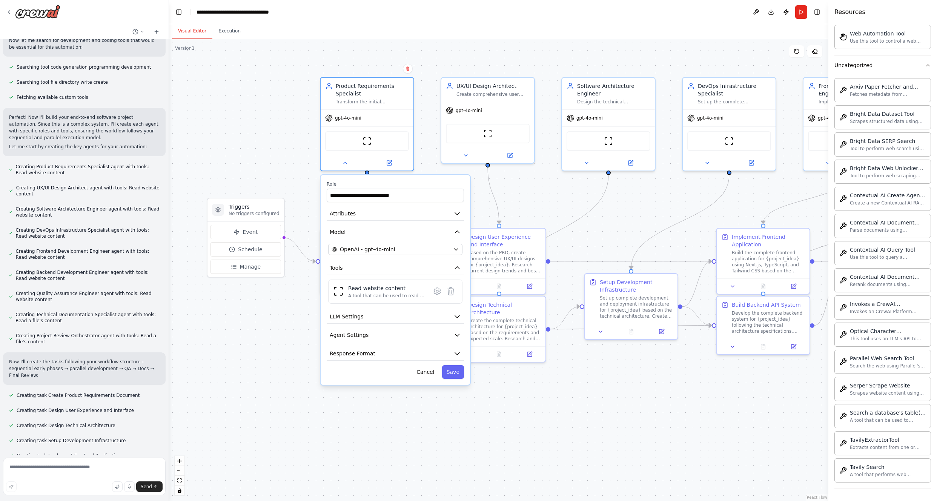
scroll to position [0, 0]
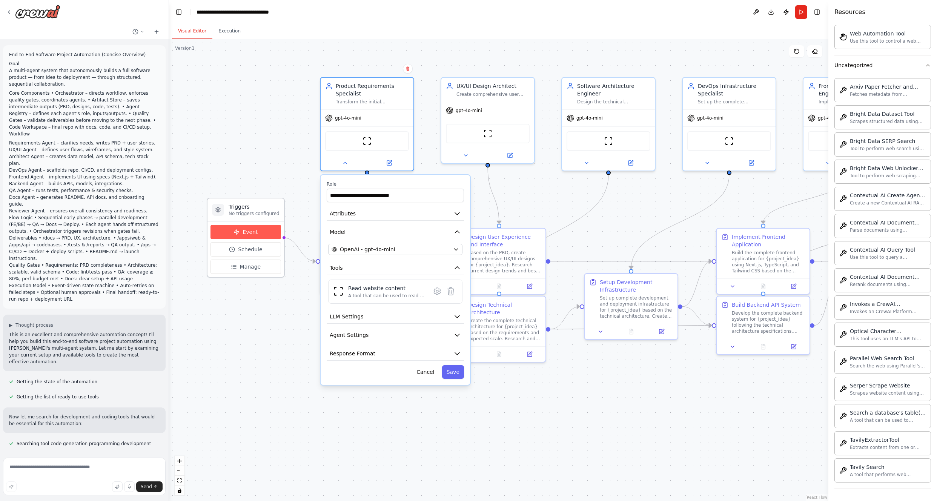
click at [233, 234] on icon at bounding box center [236, 232] width 6 height 6
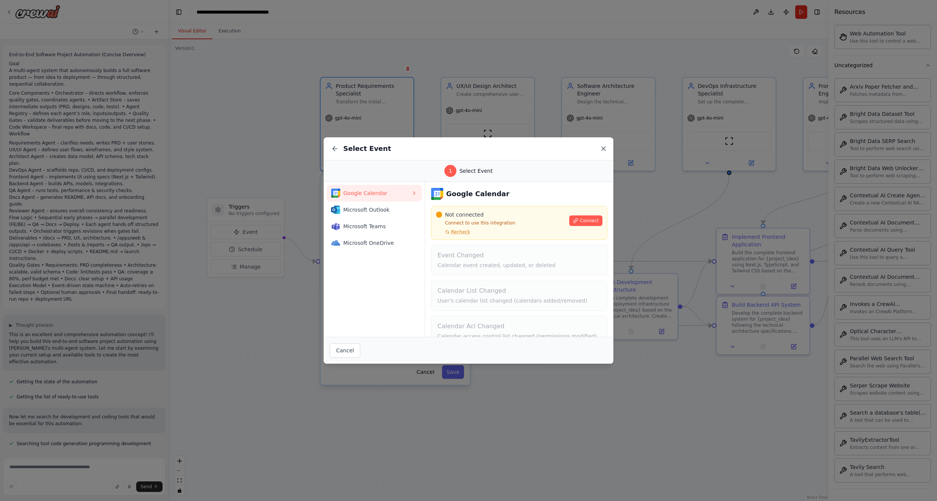
click at [605, 150] on icon at bounding box center [603, 149] width 4 height 4
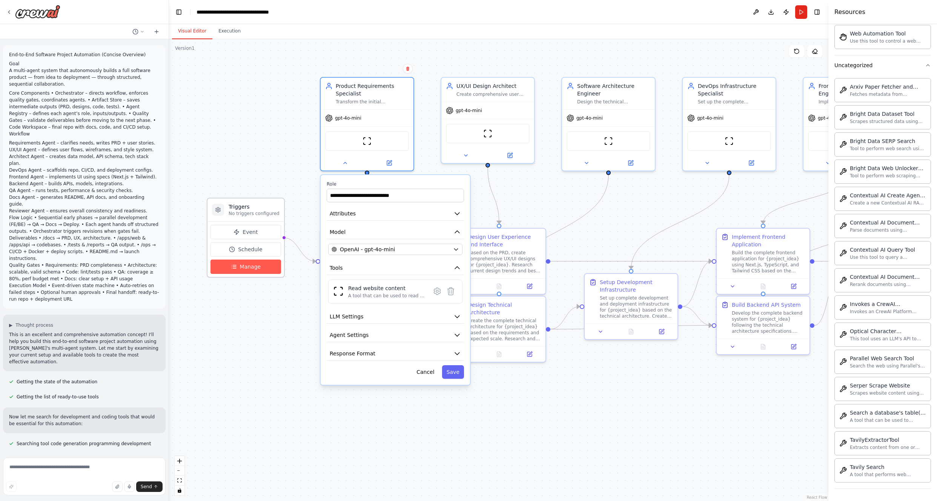
click at [257, 264] on span "Manage" at bounding box center [250, 267] width 21 height 8
click at [241, 267] on span "Manage" at bounding box center [250, 267] width 21 height 8
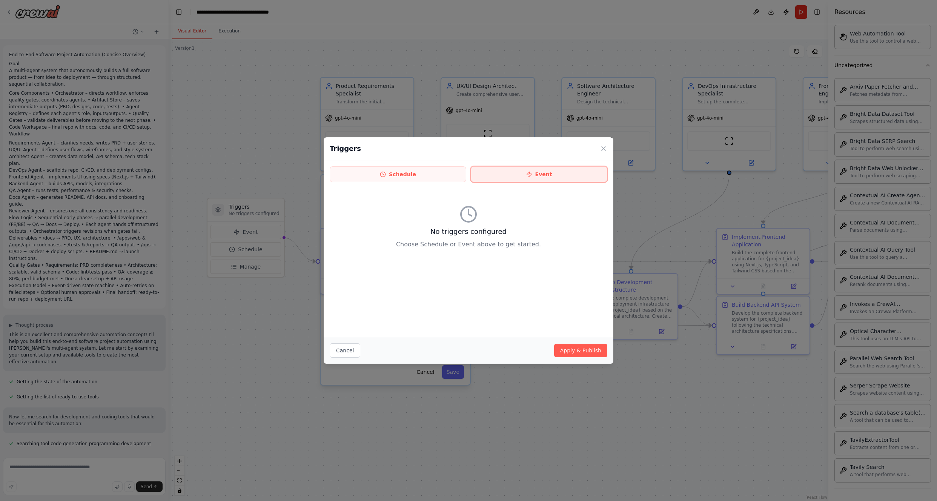
click at [528, 175] on icon at bounding box center [529, 174] width 6 height 6
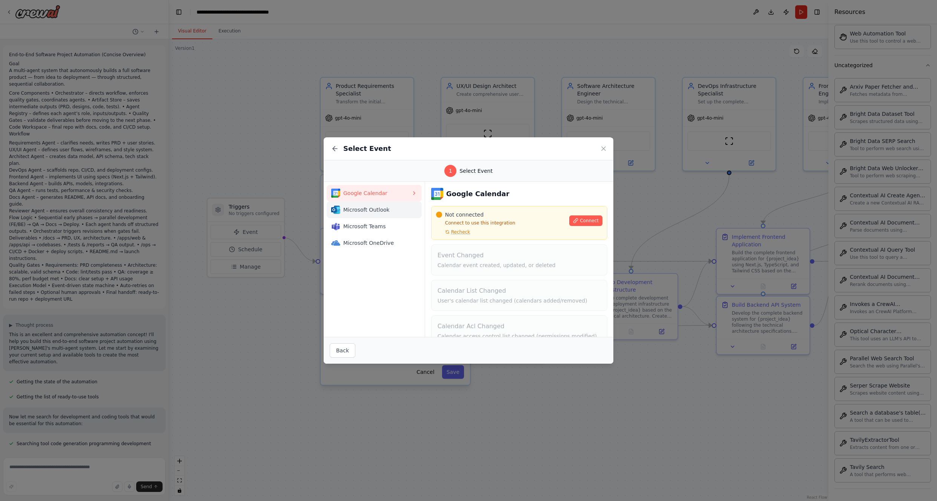
click at [372, 207] on span "Microsoft Outlook" at bounding box center [377, 210] width 68 height 8
click at [371, 225] on span "Microsoft Teams" at bounding box center [377, 226] width 68 height 8
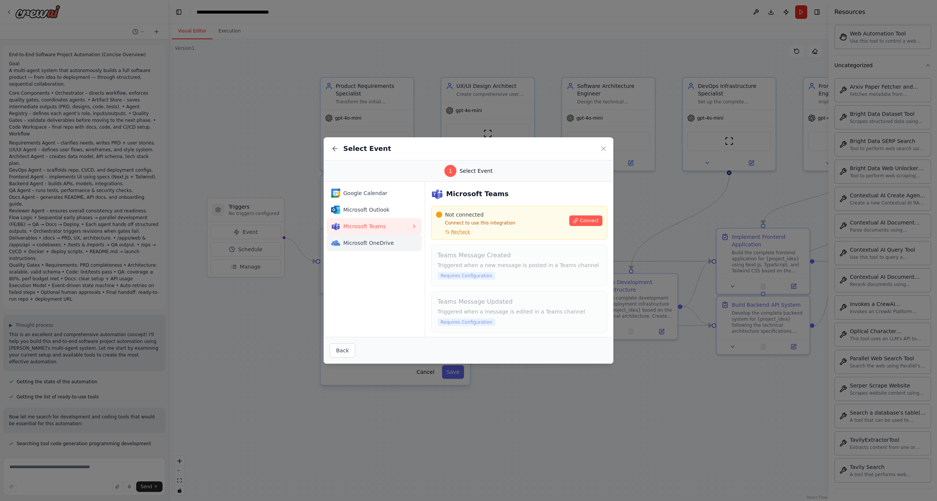
click at [371, 243] on span "Microsoft OneDrive" at bounding box center [377, 243] width 68 height 8
click at [368, 196] on span "Google Calendar" at bounding box center [377, 193] width 68 height 8
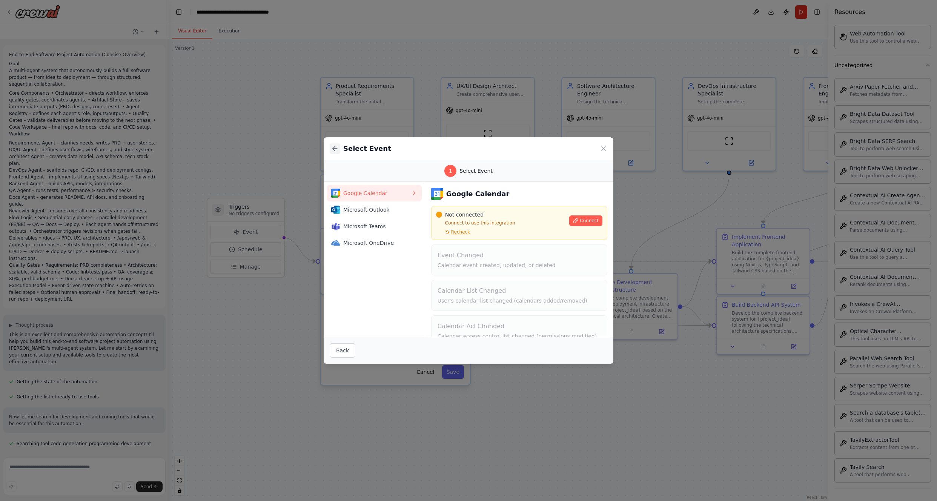
click at [333, 146] on icon at bounding box center [335, 149] width 8 height 8
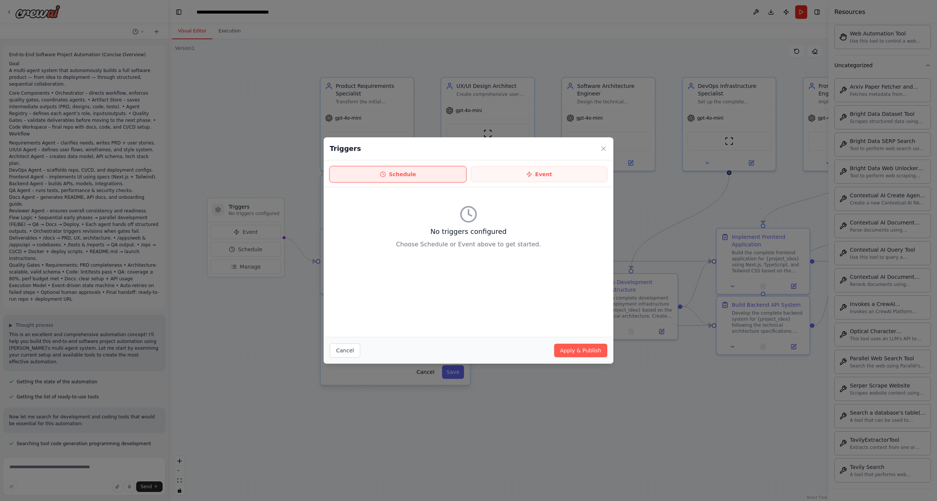
click at [379, 172] on button "Schedule" at bounding box center [398, 174] width 137 height 16
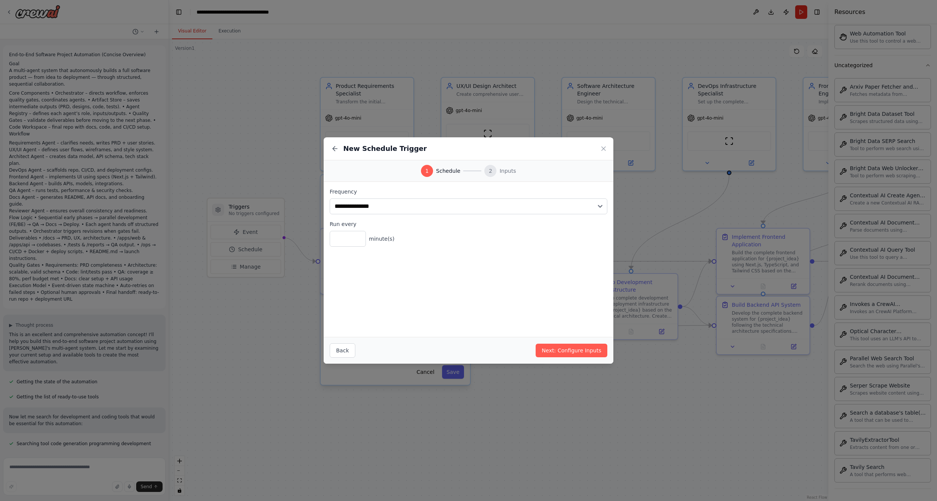
click at [338, 359] on div "Back Next: Configure Inputs" at bounding box center [469, 350] width 290 height 27
click at [341, 354] on button "Back" at bounding box center [343, 350] width 26 height 14
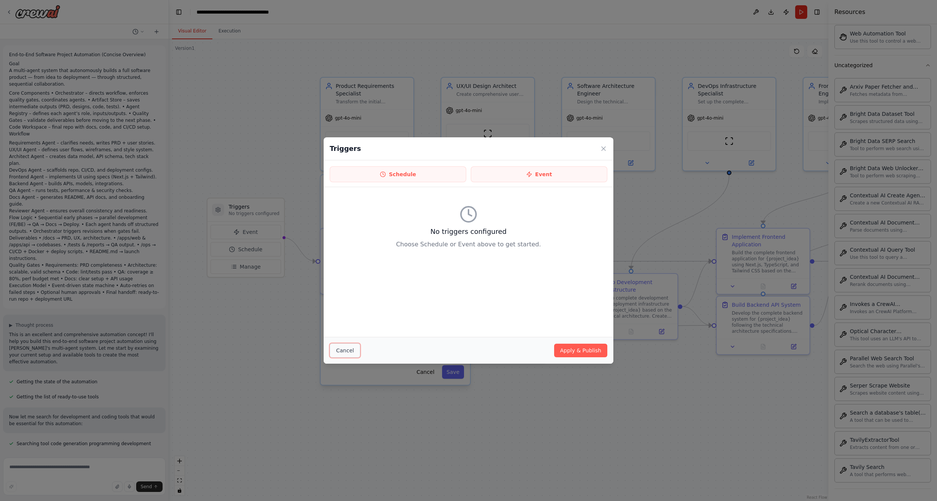
click at [347, 347] on button "Cancel" at bounding box center [345, 350] width 31 height 14
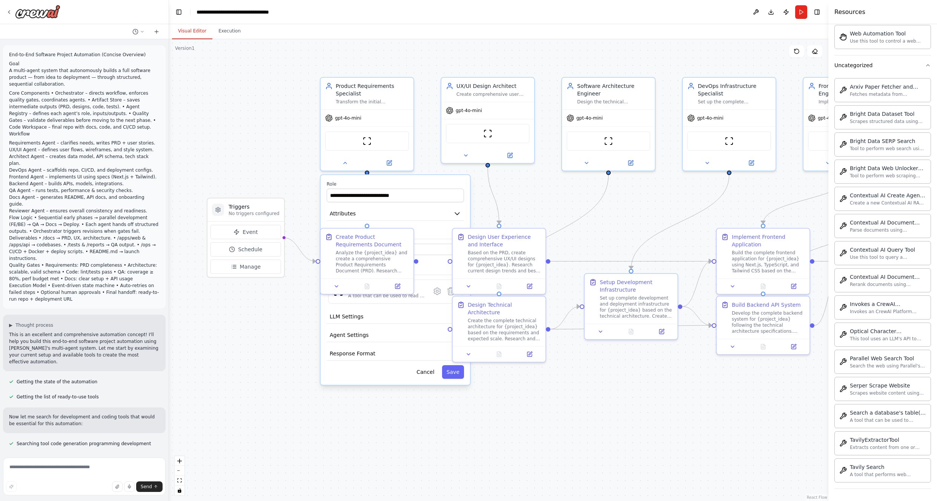
click at [278, 358] on div ".deletable-edge-delete-btn { width: 20px; height: 20px; border: 0px solid #ffff…" at bounding box center [498, 270] width 659 height 462
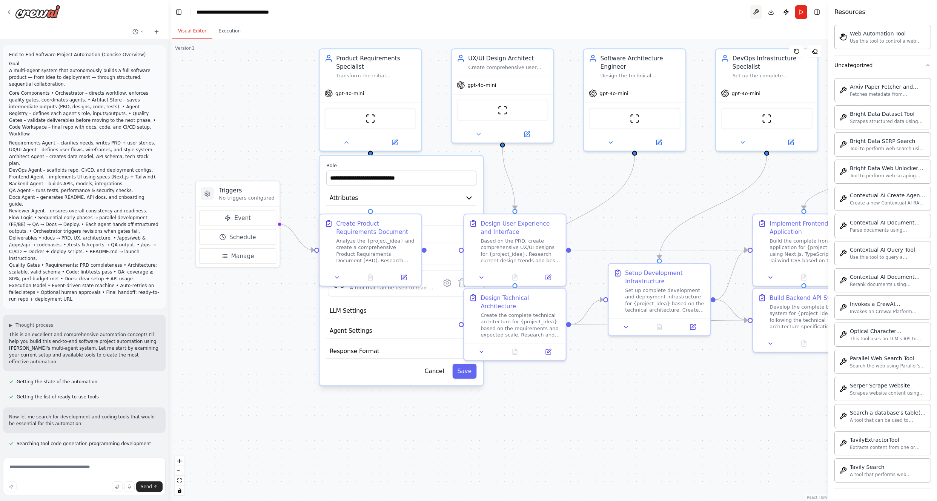
click at [756, 12] on button at bounding box center [756, 12] width 12 height 14
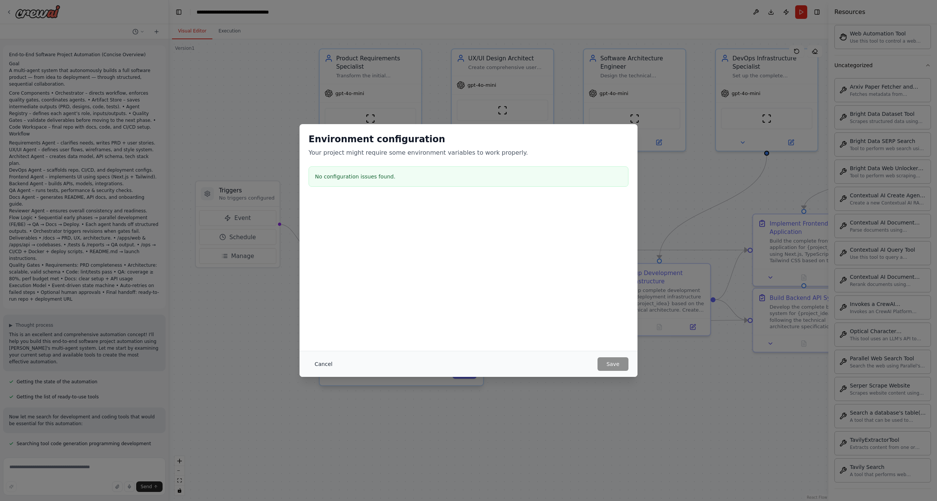
click at [323, 362] on button "Cancel" at bounding box center [323, 364] width 30 height 14
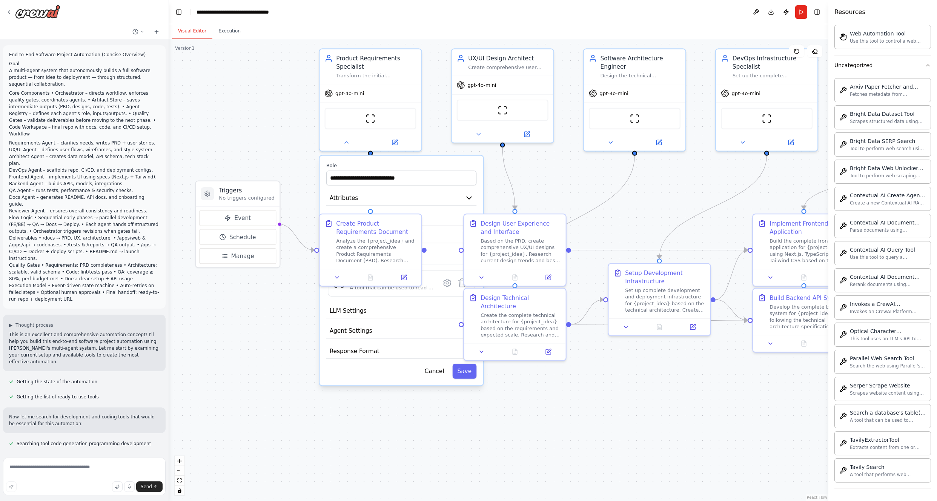
click at [234, 430] on div ".deletable-edge-delete-btn { width: 20px; height: 20px; border: 0px solid #ffff…" at bounding box center [498, 270] width 659 height 462
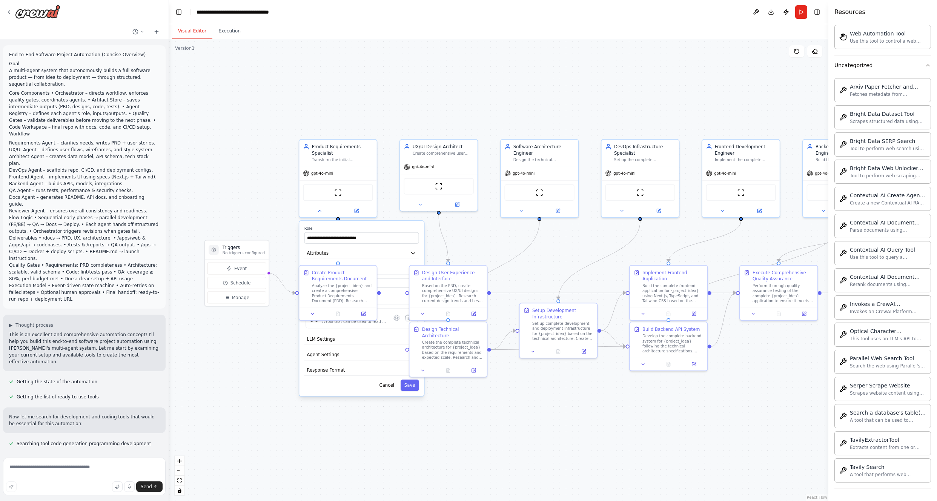
click at [264, 353] on div ".deletable-edge-delete-btn { width: 20px; height: 20px; border: 0px solid #ffff…" at bounding box center [498, 270] width 659 height 462
click at [326, 209] on button at bounding box center [319, 210] width 35 height 8
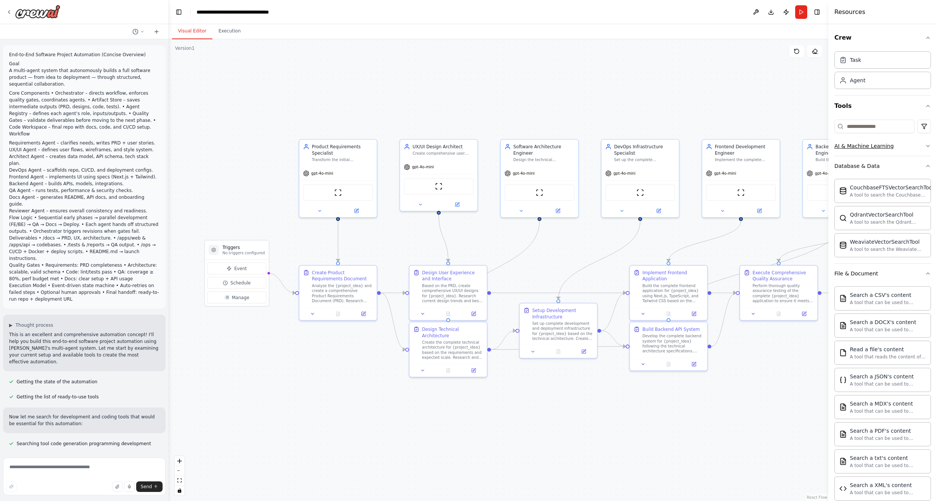
click at [927, 144] on icon "button" at bounding box center [928, 146] width 6 height 6
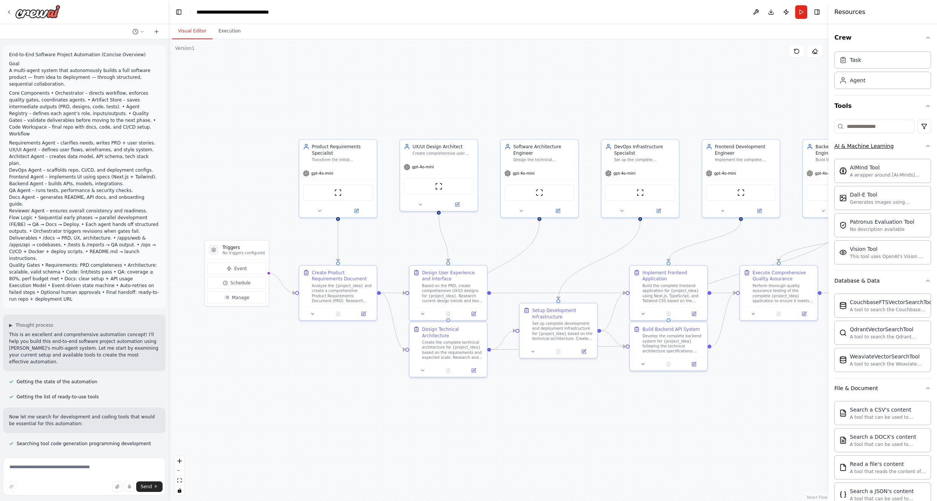
click at [927, 144] on icon "button" at bounding box center [928, 146] width 6 height 6
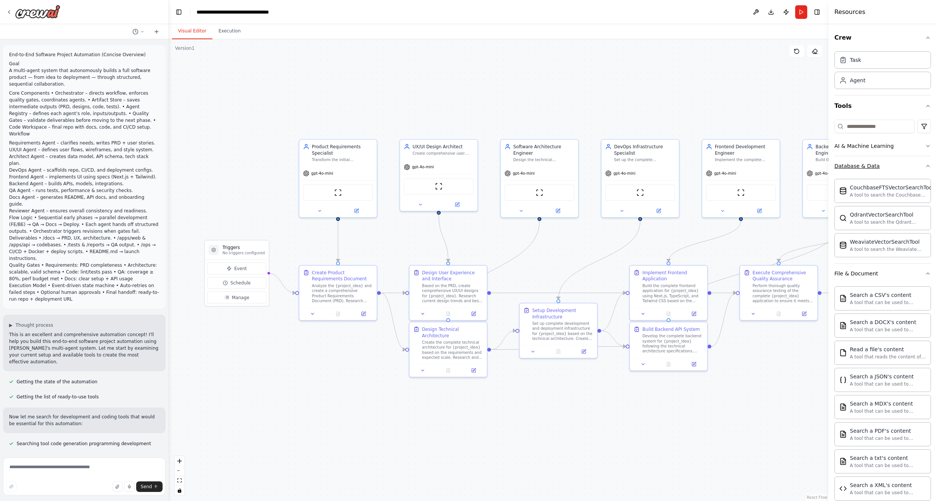
click at [928, 167] on icon "button" at bounding box center [928, 166] width 6 height 6
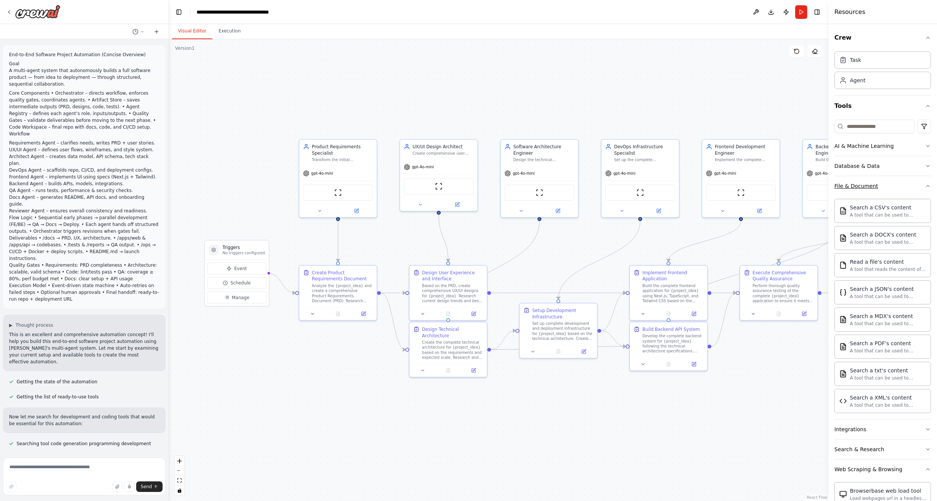
click at [927, 185] on icon "button" at bounding box center [928, 186] width 6 height 6
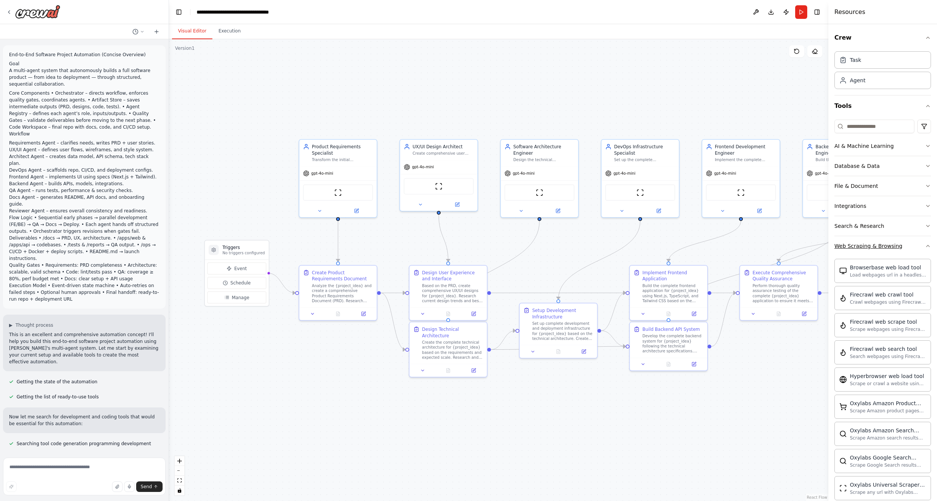
click at [927, 246] on icon "button" at bounding box center [928, 246] width 6 height 6
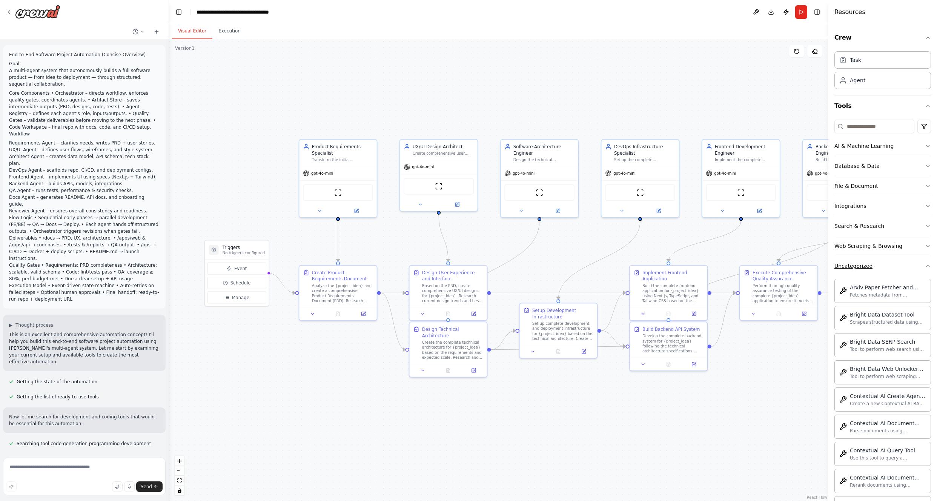
click at [928, 265] on icon "button" at bounding box center [927, 266] width 3 height 2
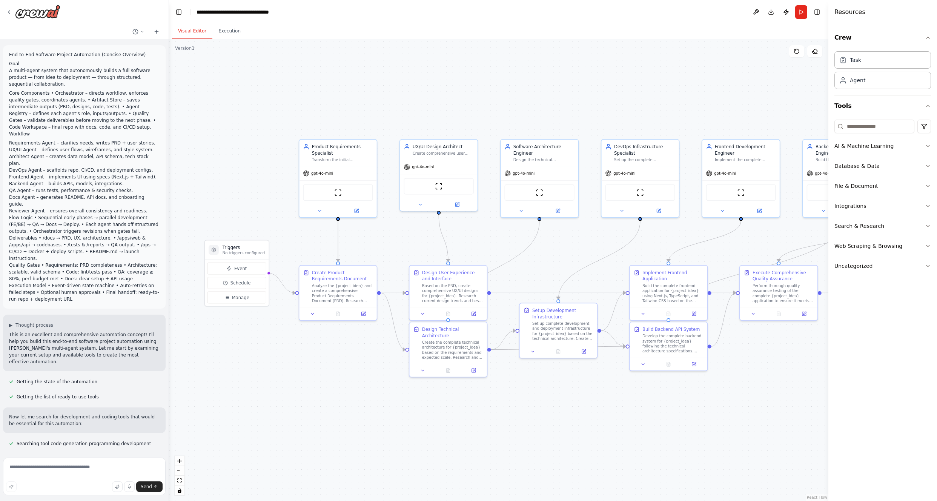
click at [746, 415] on div ".deletable-edge-delete-btn { width: 20px; height: 20px; border: 0px solid #ffff…" at bounding box center [498, 270] width 659 height 462
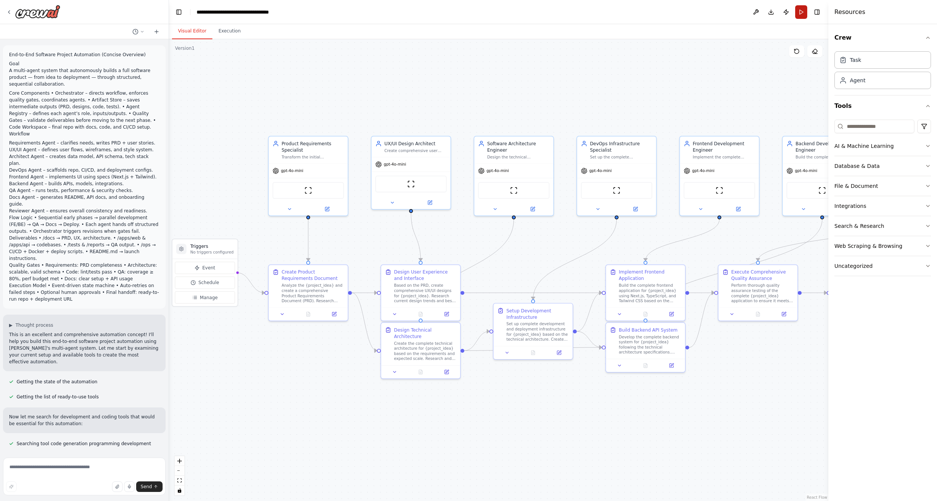
click at [805, 12] on button "Run" at bounding box center [801, 12] width 12 height 14
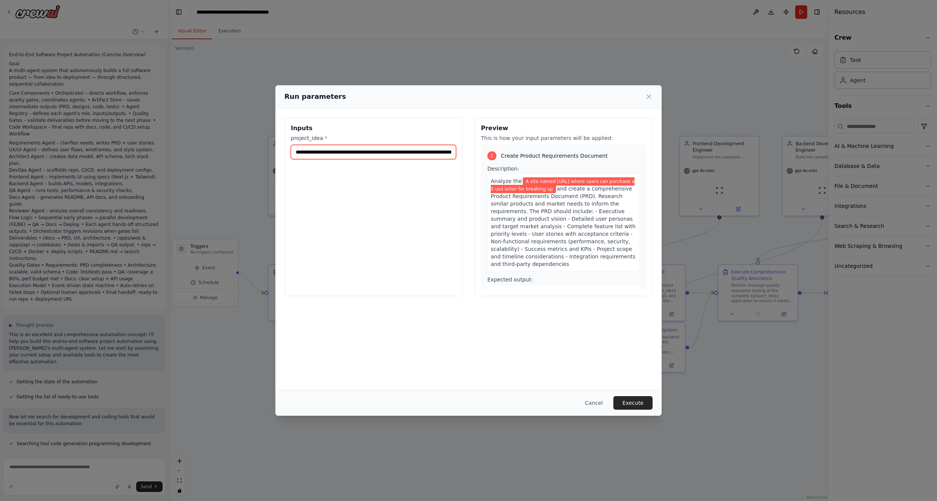
click at [365, 150] on input "**********" at bounding box center [373, 152] width 165 height 14
type input "**********"
click at [627, 403] on button "Execute" at bounding box center [632, 403] width 39 height 14
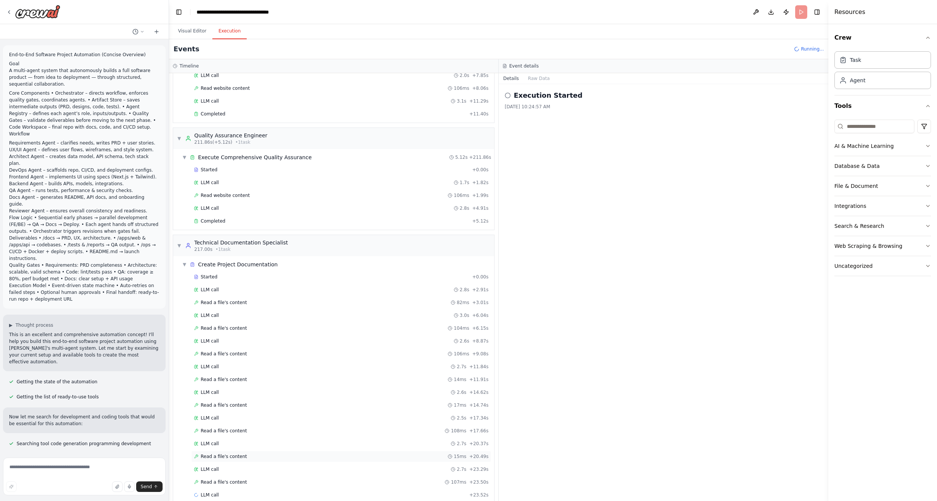
scroll to position [860, 0]
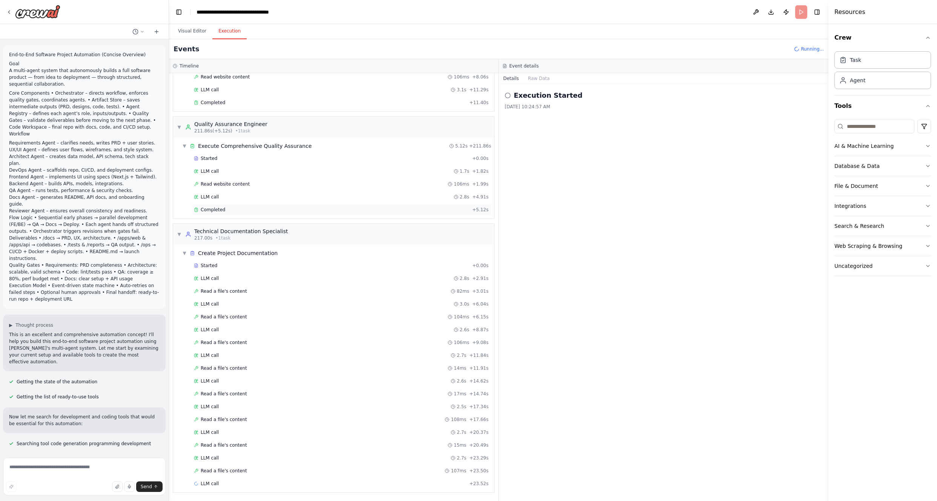
click at [219, 209] on span "Completed" at bounding box center [213, 210] width 25 height 6
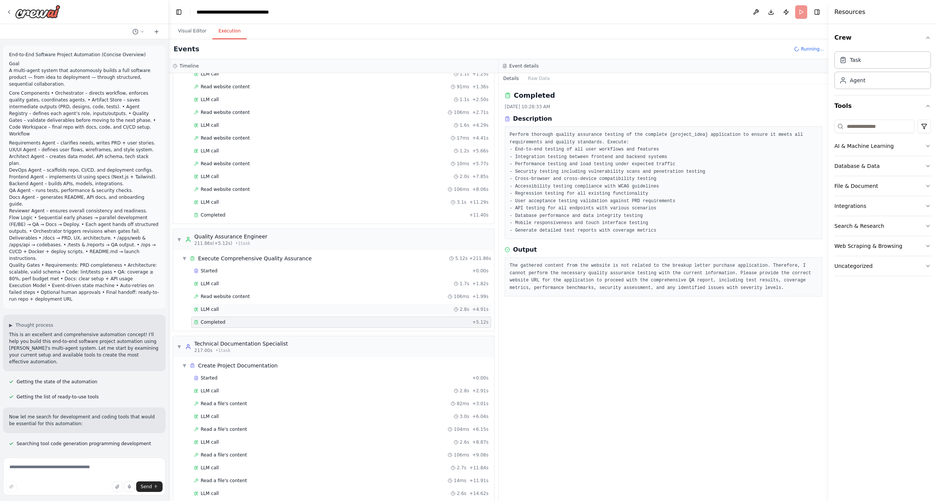
scroll to position [746, 0]
click at [226, 322] on div "Completed" at bounding box center [331, 323] width 275 height 6
click at [224, 218] on div "Completed" at bounding box center [330, 216] width 272 height 6
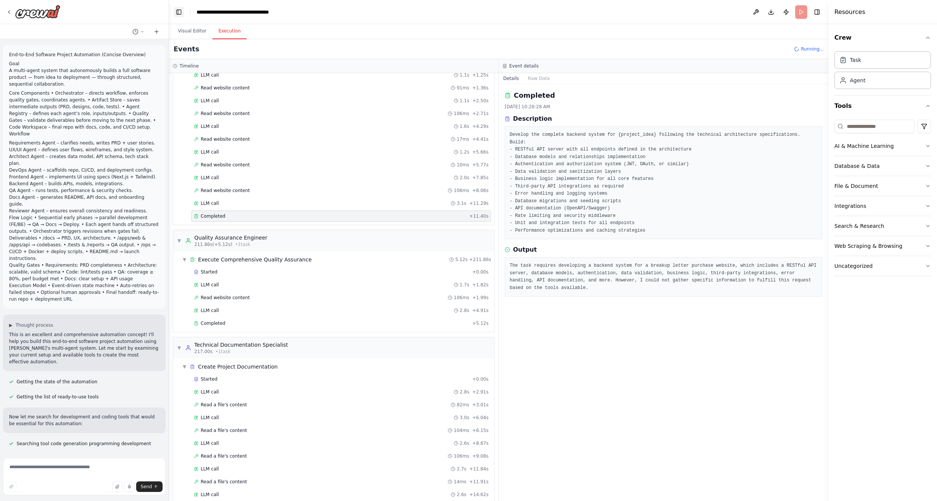
click at [180, 14] on button "Toggle Left Sidebar" at bounding box center [178, 12] width 11 height 11
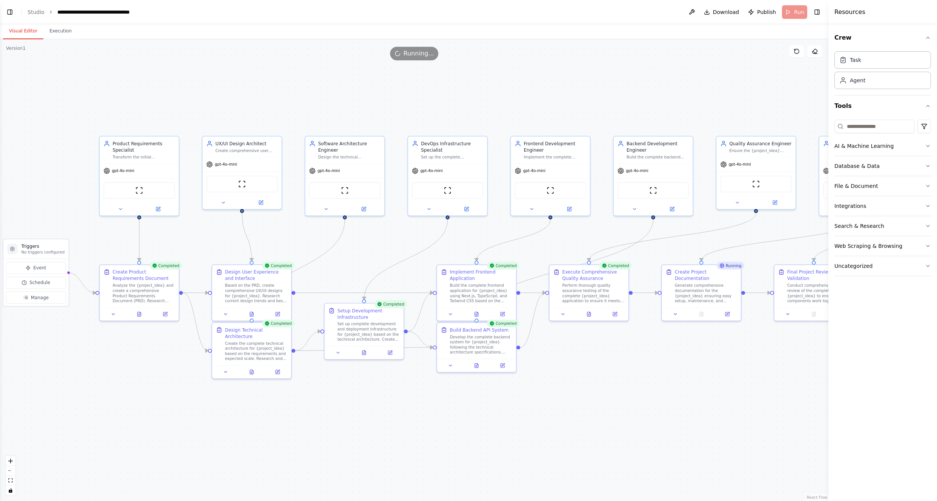
click at [27, 31] on button "Visual Editor" at bounding box center [23, 31] width 40 height 16
click at [35, 9] on link "Studio" at bounding box center [36, 12] width 17 height 6
click at [35, 11] on link "Studio" at bounding box center [36, 12] width 17 height 6
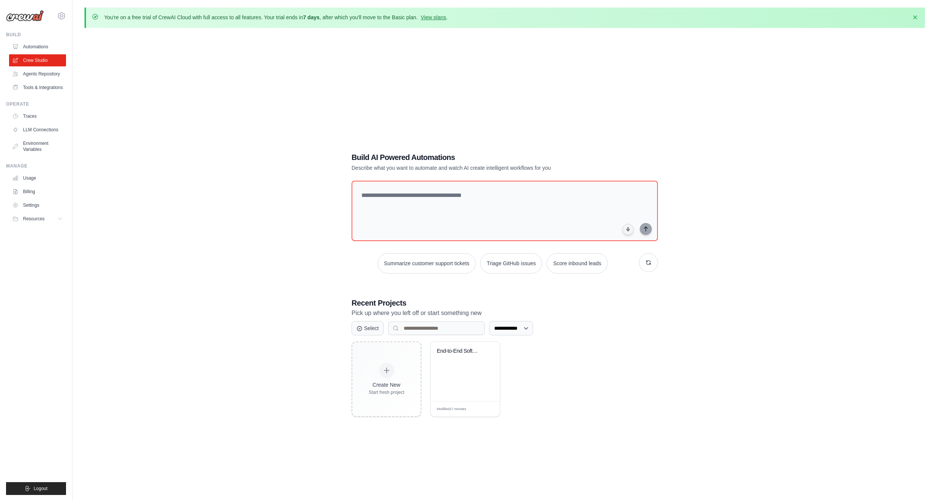
click at [253, 128] on div "**********" at bounding box center [504, 284] width 840 height 501
click at [489, 363] on button at bounding box center [489, 359] width 9 height 8
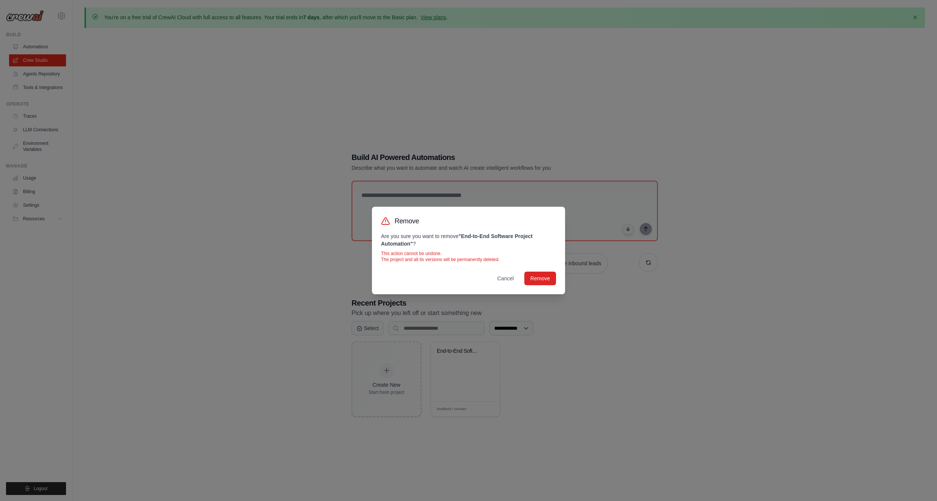
click at [540, 269] on div "Remove Are you sure you want to remove " End-to-End Software Project Automation…" at bounding box center [468, 250] width 193 height 87
click at [539, 283] on button "Remove" at bounding box center [540, 278] width 32 height 14
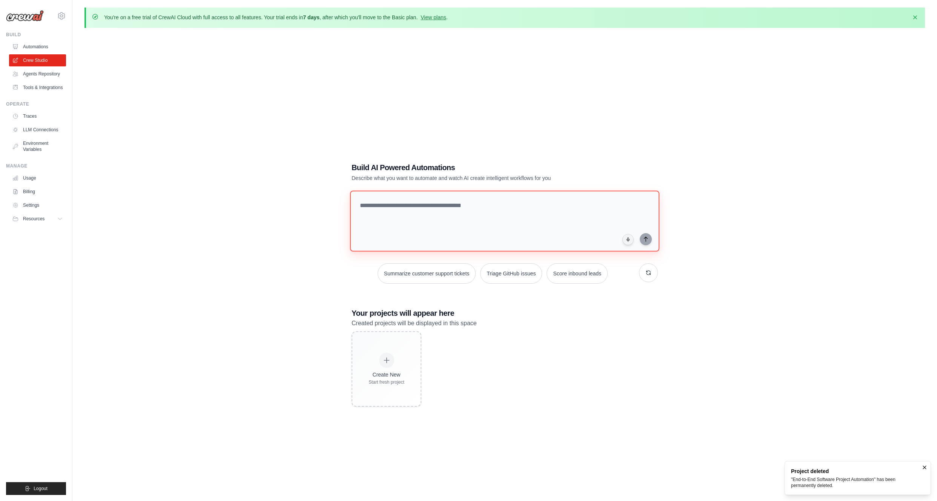
click at [444, 202] on textarea at bounding box center [504, 220] width 309 height 61
click at [453, 211] on textarea at bounding box center [504, 220] width 309 height 61
paste textarea "**********"
type textarea "**********"
paste textarea "**********"
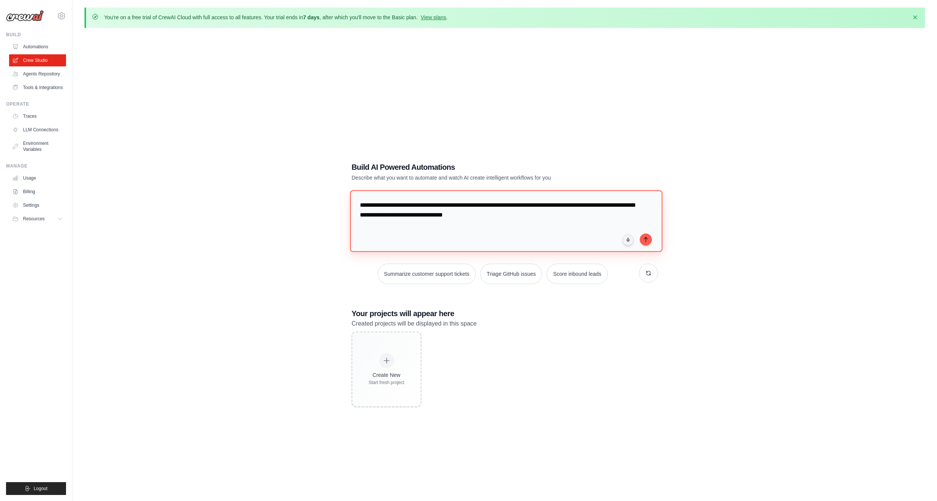
click at [472, 204] on textarea "**********" at bounding box center [506, 220] width 312 height 61
click at [580, 216] on textarea "**********" at bounding box center [506, 220] width 312 height 61
type textarea "**********"
click at [644, 238] on icon "submit" at bounding box center [646, 239] width 6 height 6
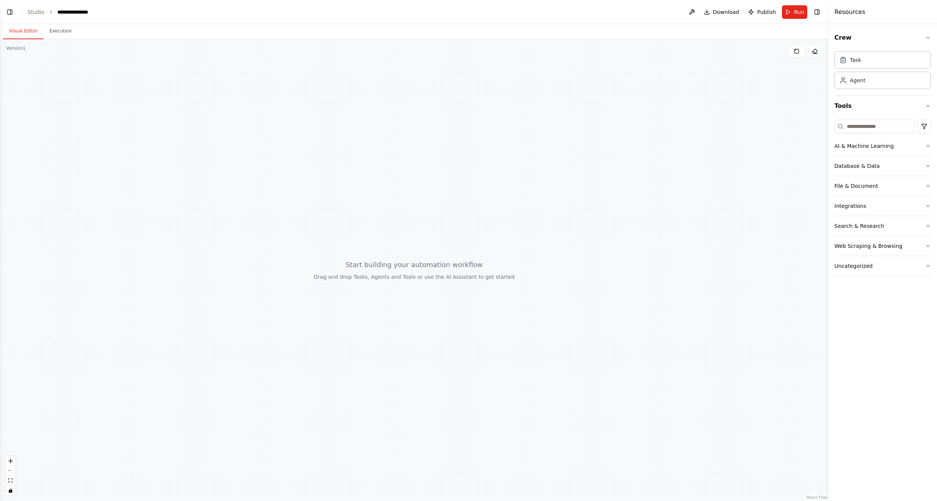
click at [31, 30] on button "Visual Editor" at bounding box center [23, 31] width 40 height 16
click at [9, 10] on button "Toggle Left Sidebar" at bounding box center [10, 12] width 11 height 11
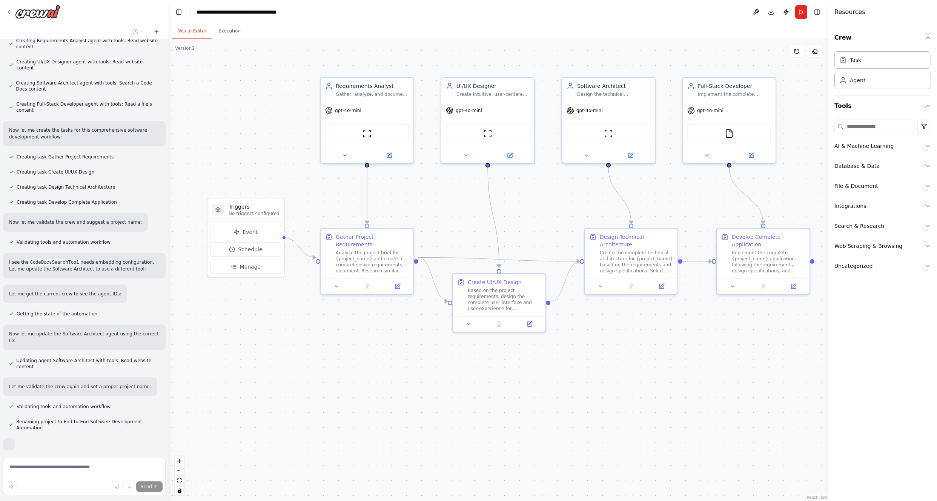
scroll to position [252, 0]
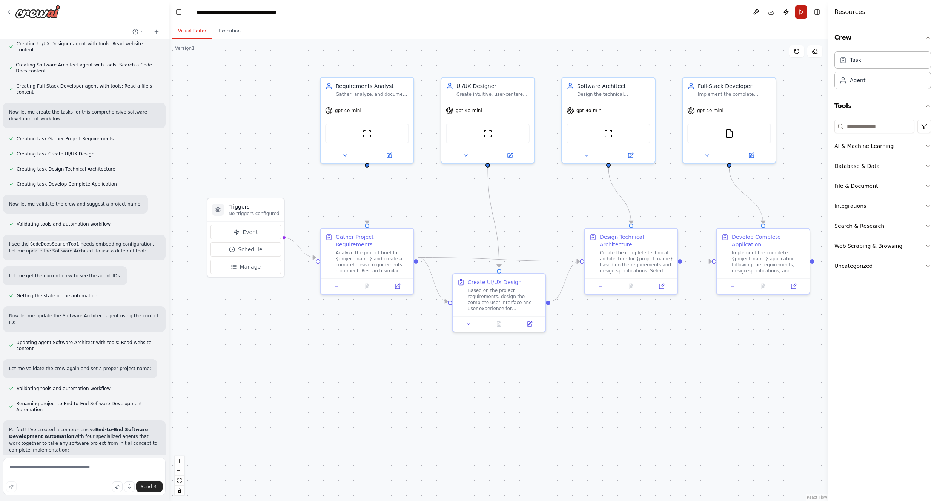
click at [799, 12] on button "Run" at bounding box center [801, 12] width 12 height 14
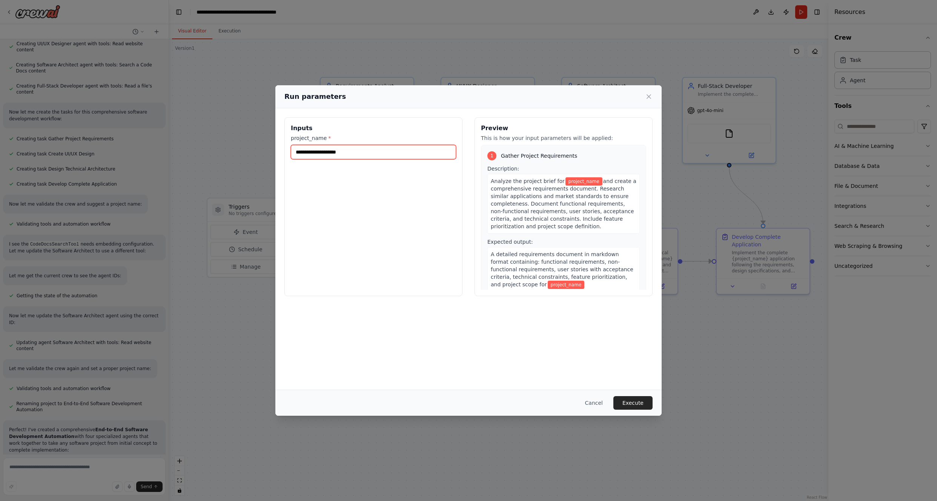
click at [385, 150] on input "project_name *" at bounding box center [373, 152] width 165 height 14
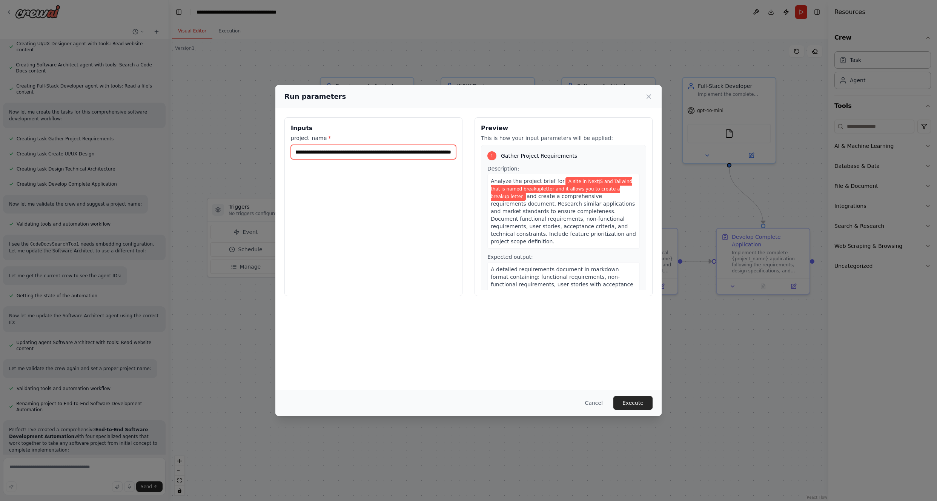
scroll to position [0, 87]
type input "**********"
click at [632, 402] on button "Execute" at bounding box center [632, 403] width 39 height 14
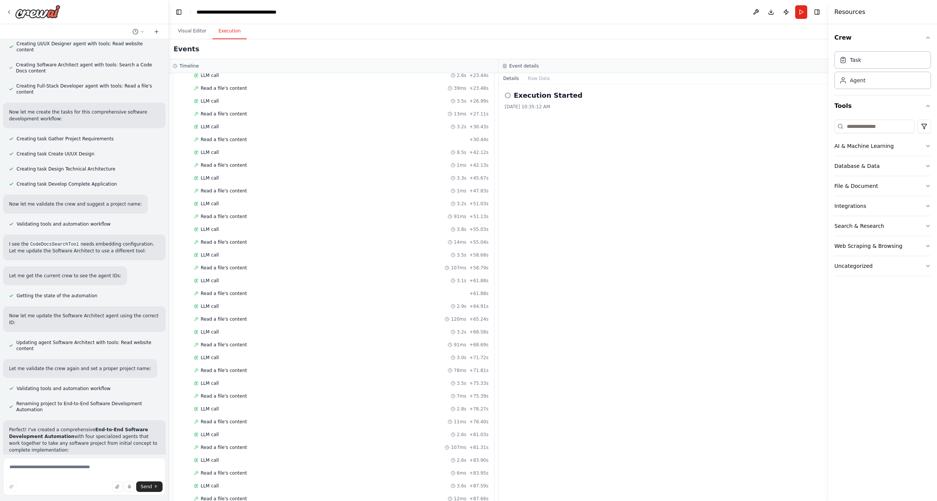
scroll to position [713, 0]
click at [234, 408] on div "LLM call 2.8s + 90.48s" at bounding box center [341, 407] width 295 height 6
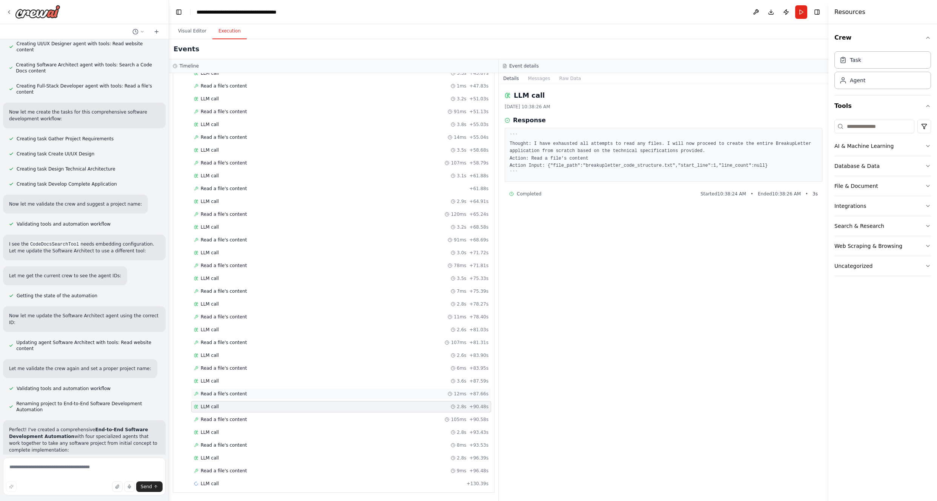
click at [238, 396] on span "Read a file's content" at bounding box center [224, 394] width 46 height 6
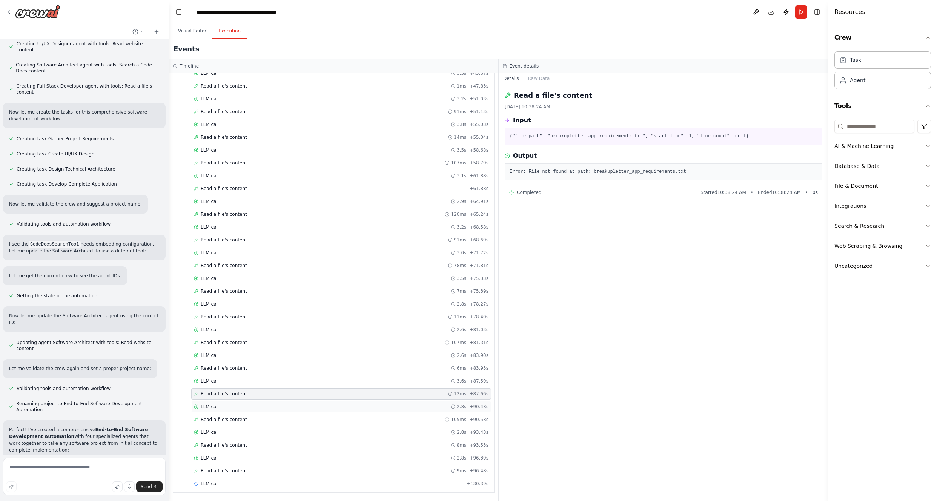
click at [238, 408] on div "LLM call 2.8s + 90.48s" at bounding box center [341, 407] width 295 height 6
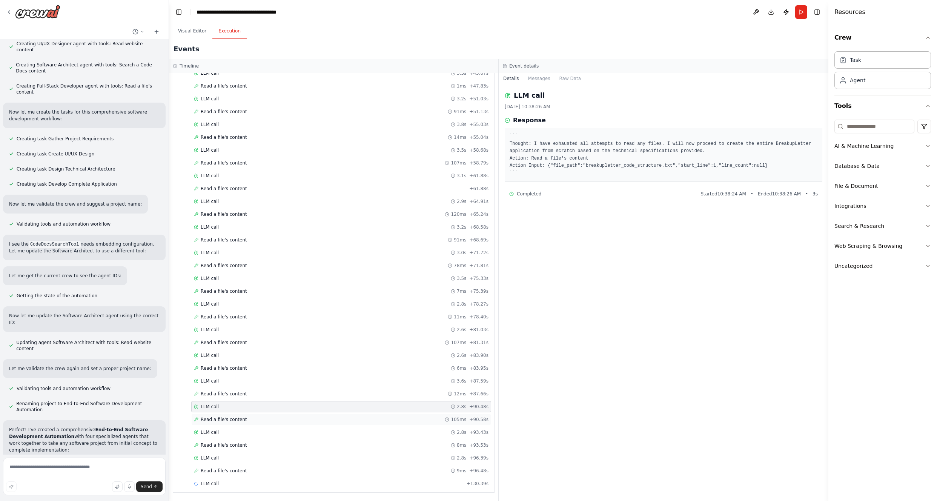
click at [238, 420] on span "Read a file's content" at bounding box center [224, 419] width 46 height 6
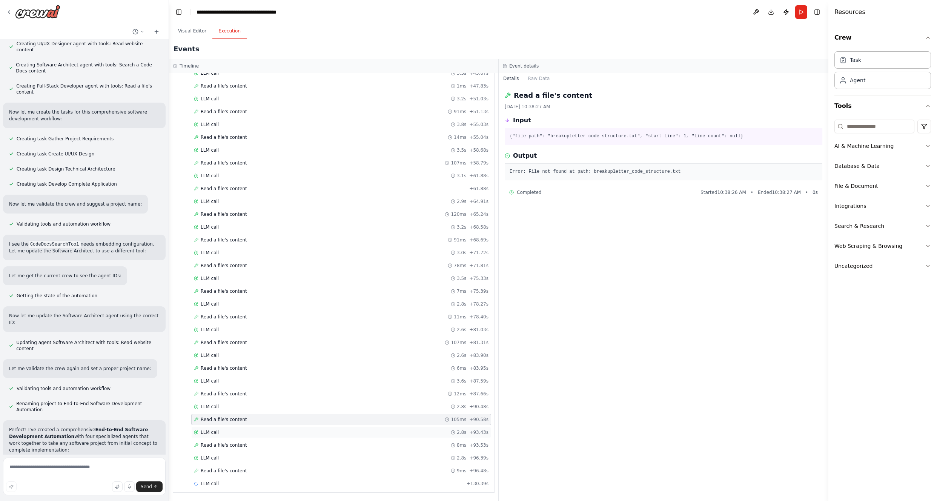
click at [238, 428] on div "LLM call 2.8s + 93.43s" at bounding box center [341, 432] width 300 height 11
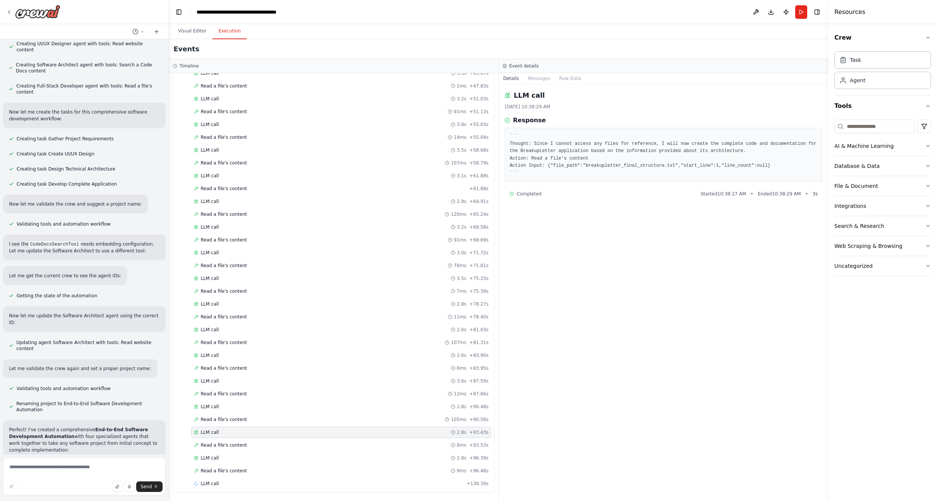
click at [238, 437] on div "LLM call 2.8s + 93.43s" at bounding box center [341, 432] width 300 height 11
click at [232, 422] on span "Read a file's content" at bounding box center [224, 419] width 46 height 6
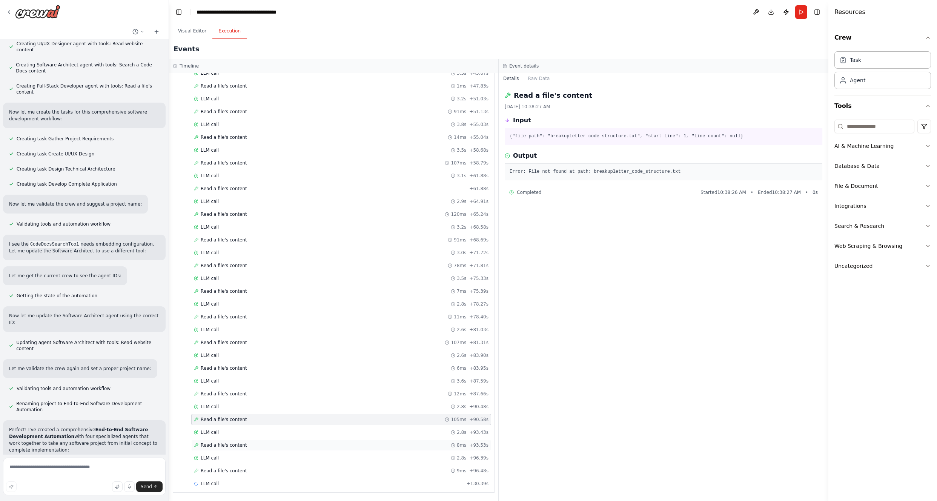
click at [232, 442] on span "Read a file's content" at bounding box center [224, 445] width 46 height 6
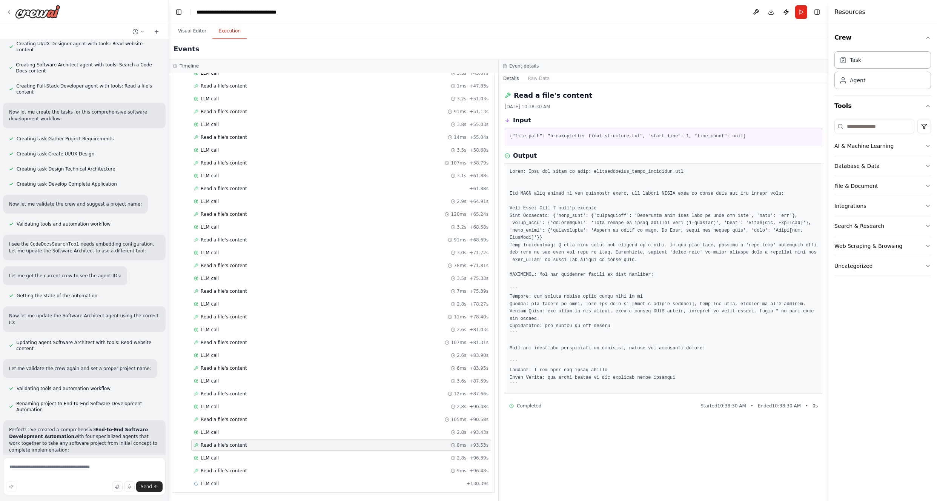
click at [235, 451] on div "Started + 0.00s LLM call 2.9s + 6.80s Read a file's content 108ms + 7.02s LLM c…" at bounding box center [336, 157] width 315 height 667
click at [238, 456] on div "LLM call 2.8s + 96.39s" at bounding box center [341, 458] width 295 height 6
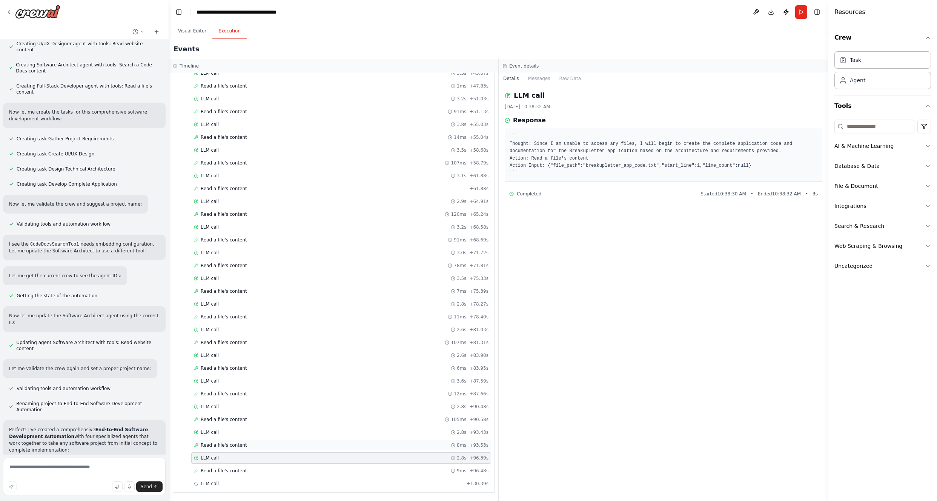
click at [235, 448] on div "Read a file's content 8ms + 93.53s" at bounding box center [341, 444] width 300 height 11
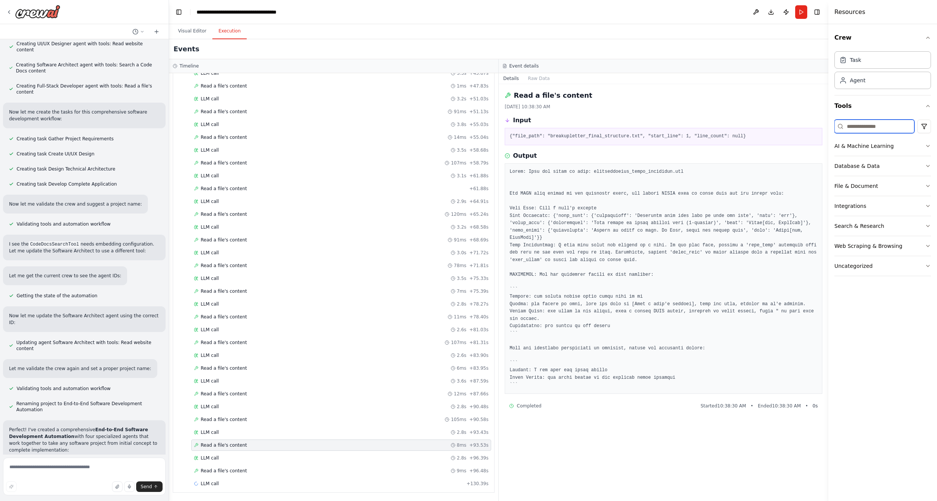
click at [858, 125] on input at bounding box center [874, 127] width 80 height 14
type input "*"
type input "****"
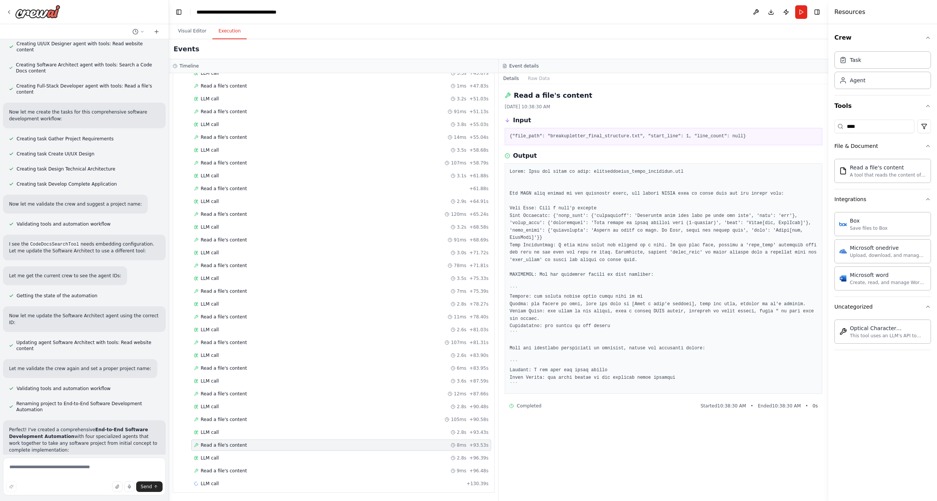
click at [583, 444] on div "Read a file's content [DATE] 10:38:30 AM Input {"file_path": "breakupletter_fin…" at bounding box center [664, 292] width 330 height 417
